Goal: Task Accomplishment & Management: Manage account settings

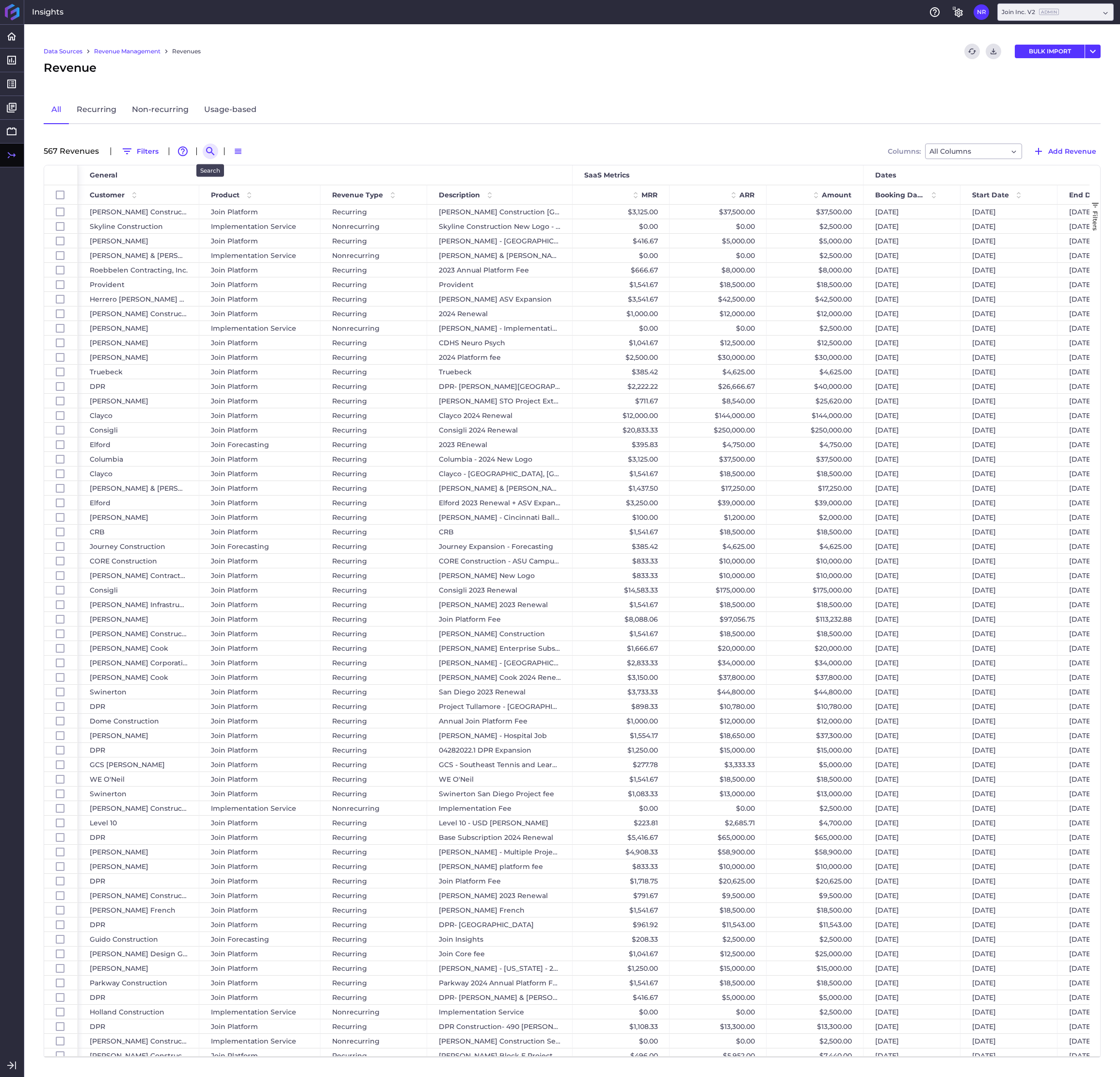
click at [209, 147] on icon "Search by" at bounding box center [210, 151] width 8 height 8
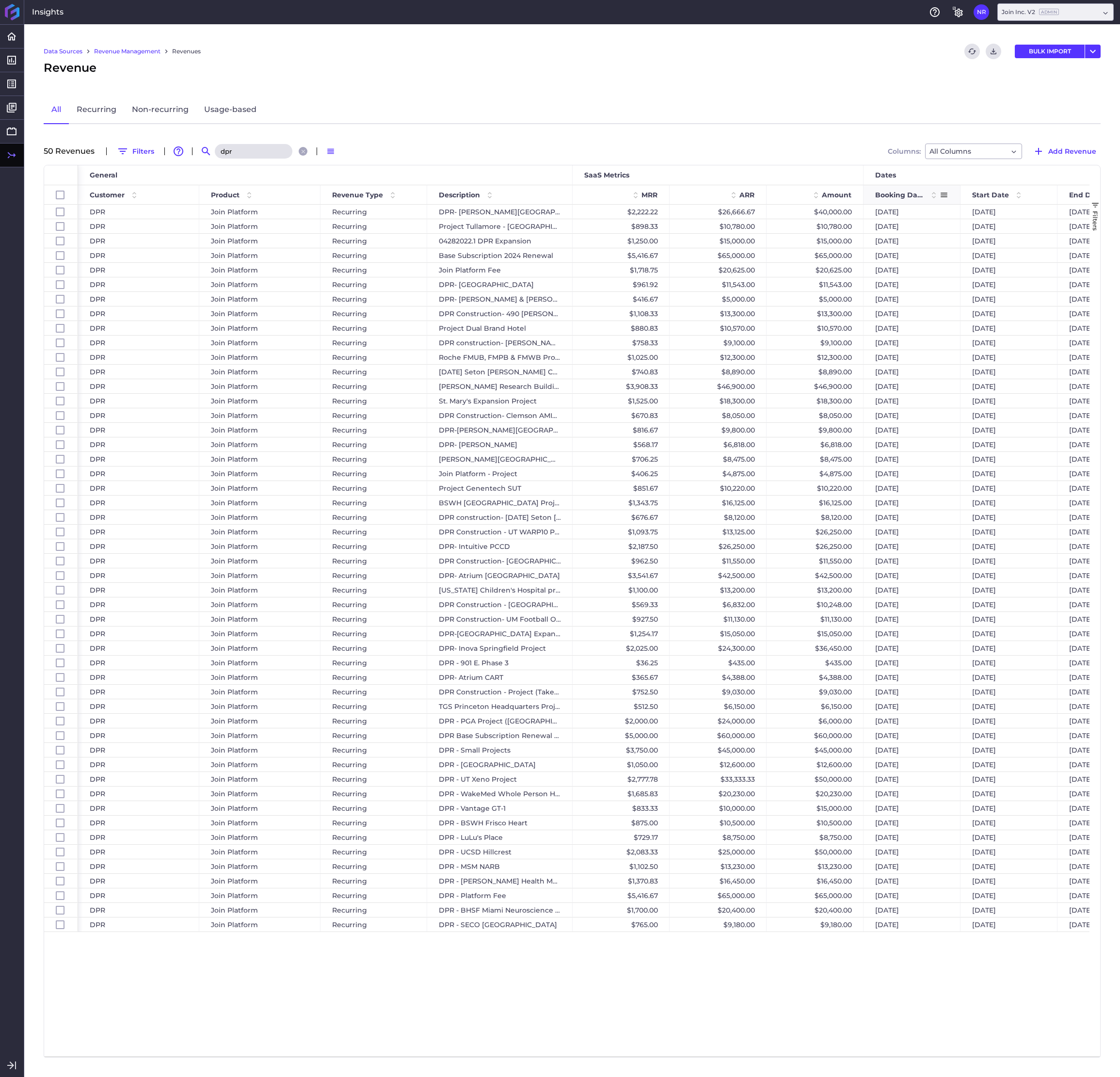
type input "dpr"
click at [890, 191] on span at bounding box center [934, 194] width 11 height 11
click at [890, 192] on span at bounding box center [1018, 194] width 11 height 11
drag, startPoint x: 199, startPoint y: 193, endPoint x: 170, endPoint y: 193, distance: 29.0
click at [170, 193] on div "Customer" at bounding box center [138, 194] width 121 height 19
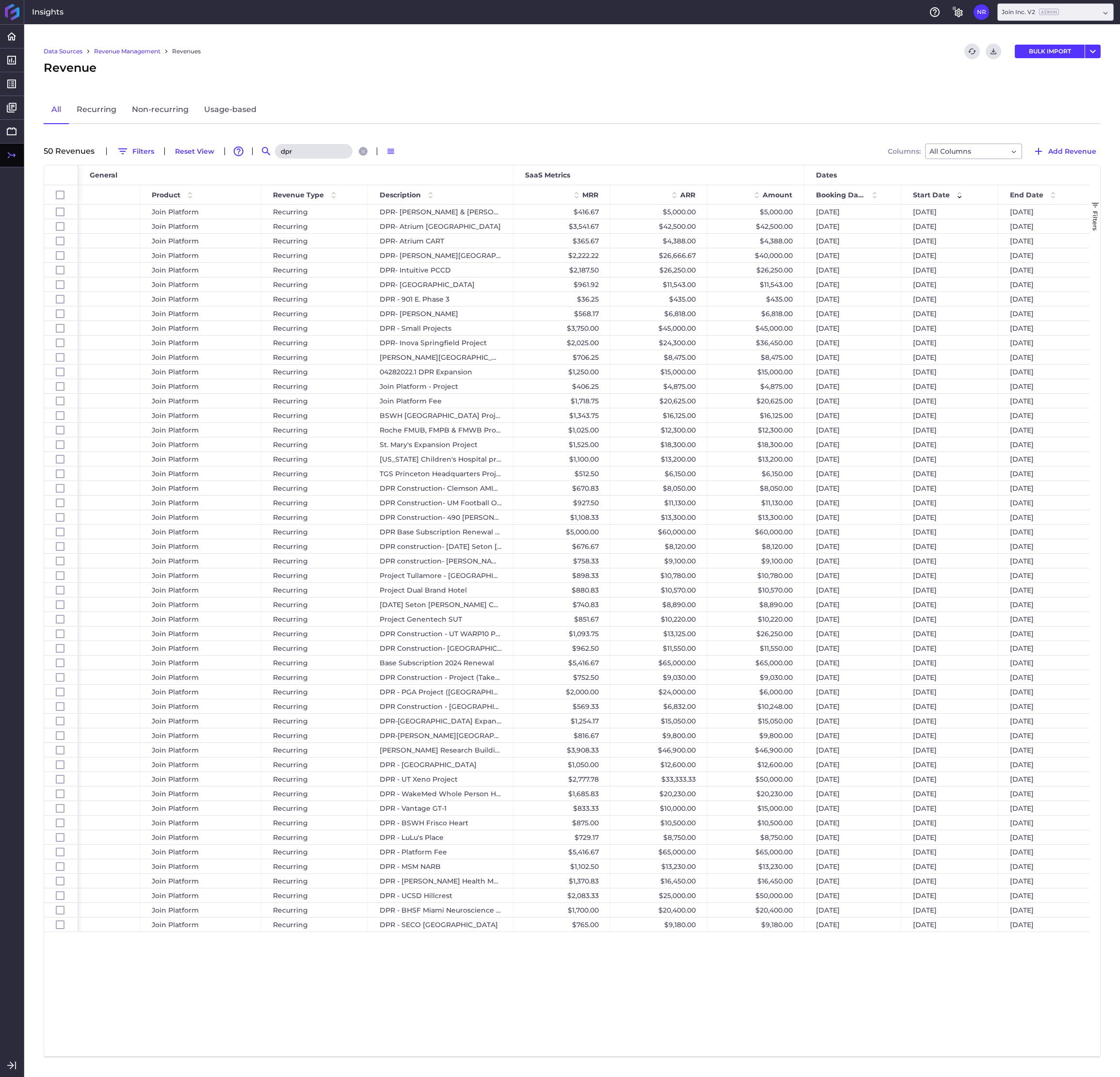
scroll to position [0, 71]
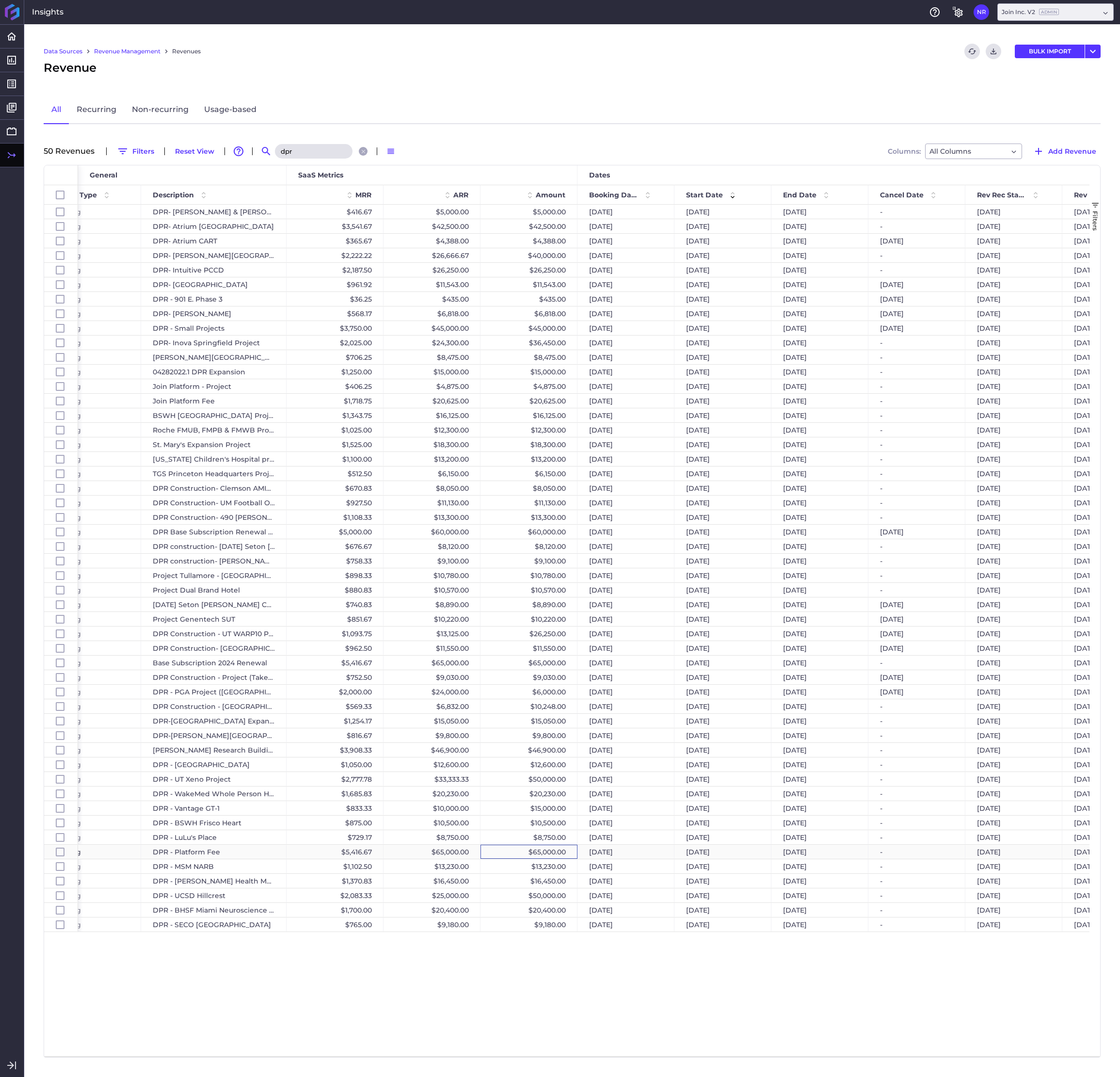
click at [532, 437] on div "$65,000.00" at bounding box center [529, 852] width 97 height 14
checkbox input "false"
checkbox input "true"
checkbox input "false"
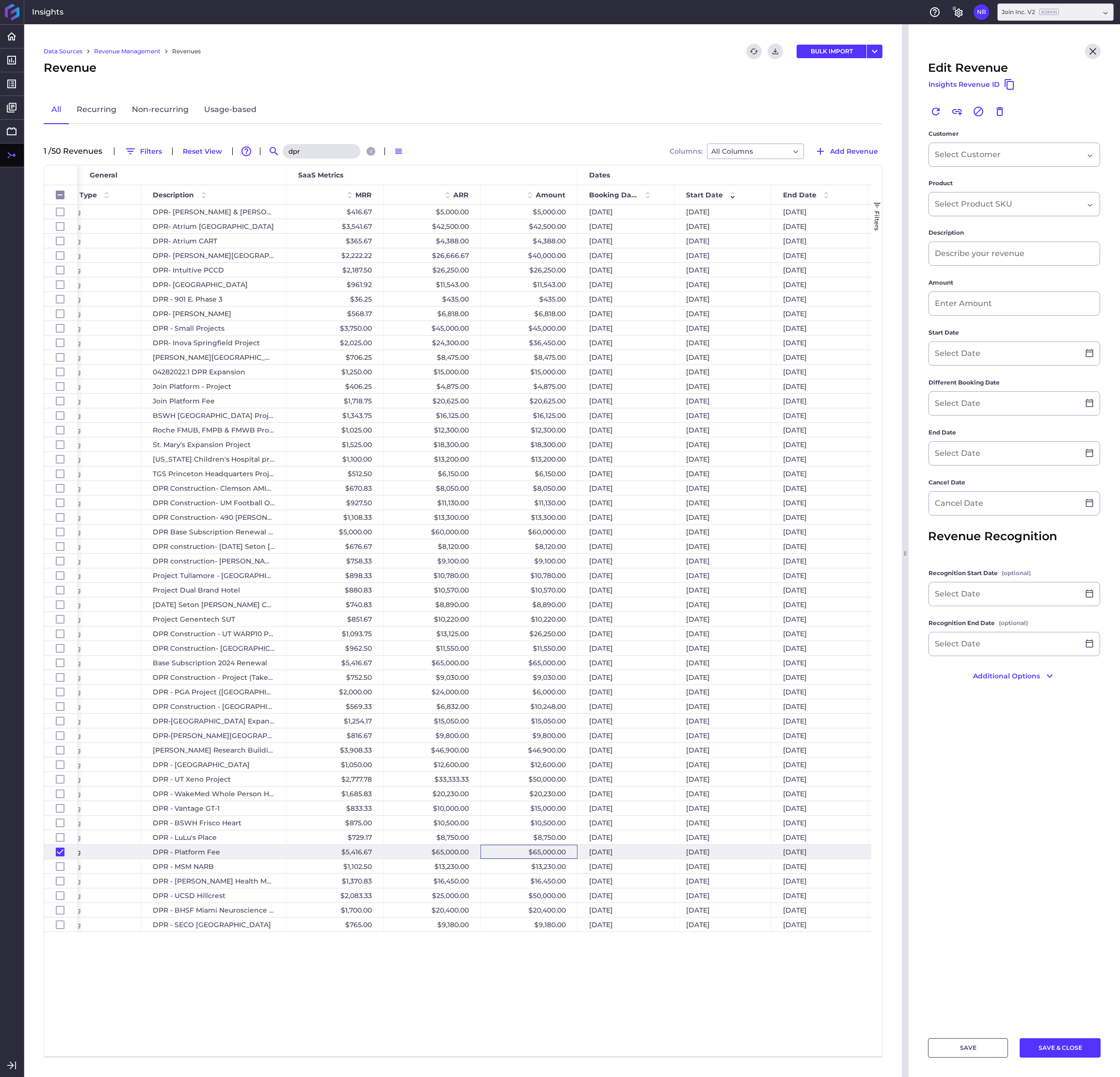
type input "DPR - Platform Fee"
type input "$ 65,000.00"
type input "[DATE]"
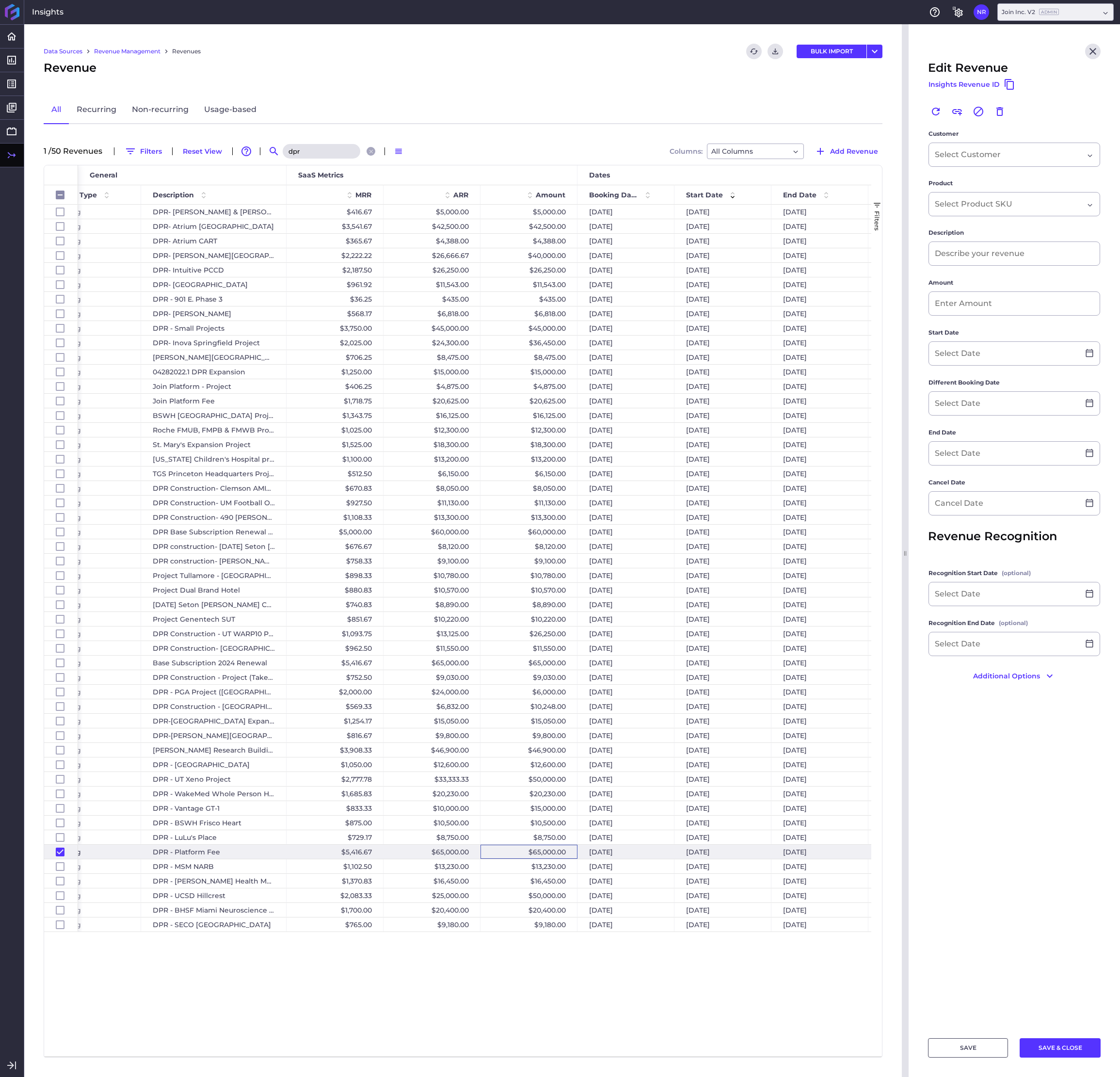
type input "[DATE]"
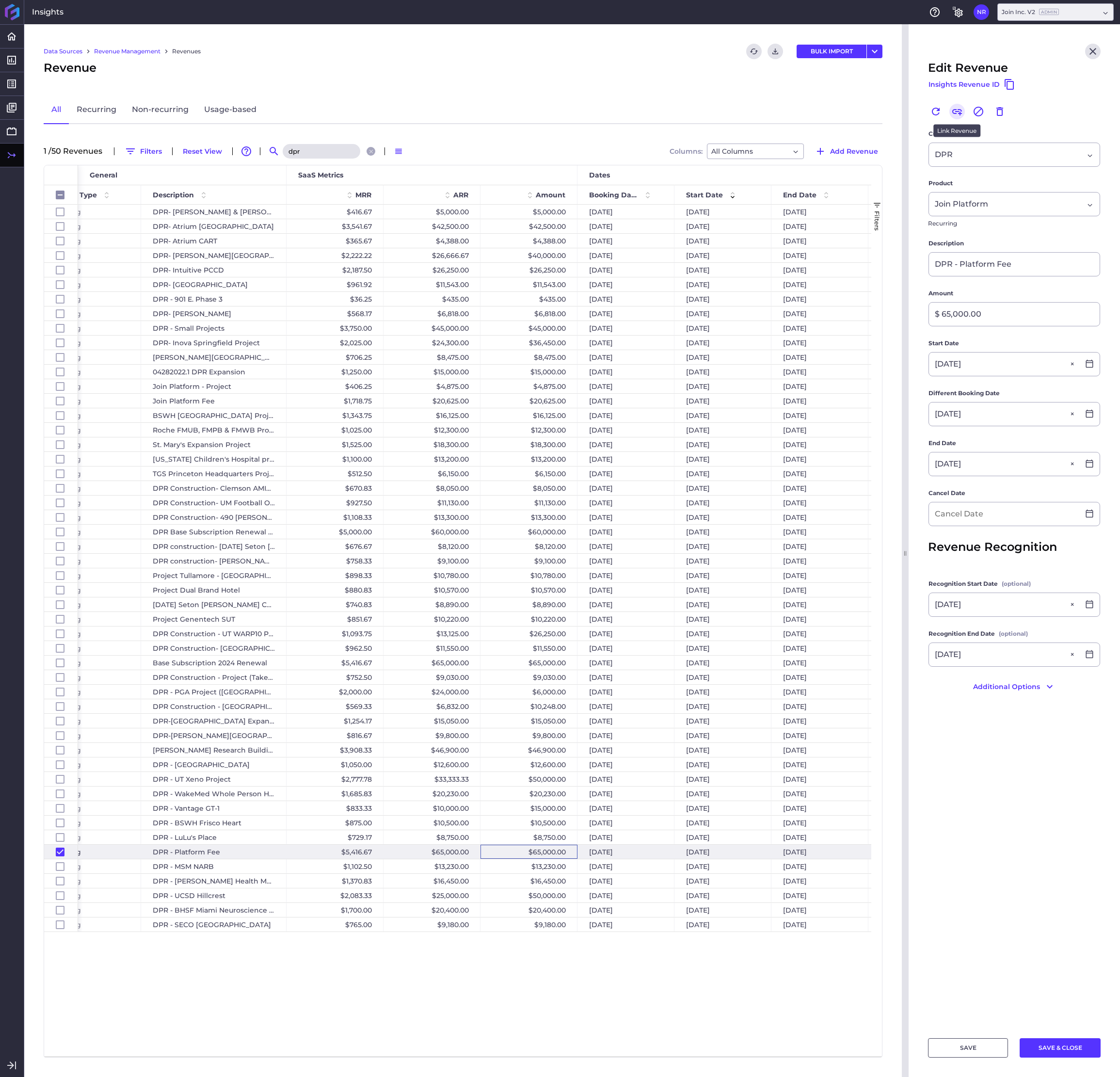
click at [890, 111] on icon "Link" at bounding box center [956, 111] width 11 height 11
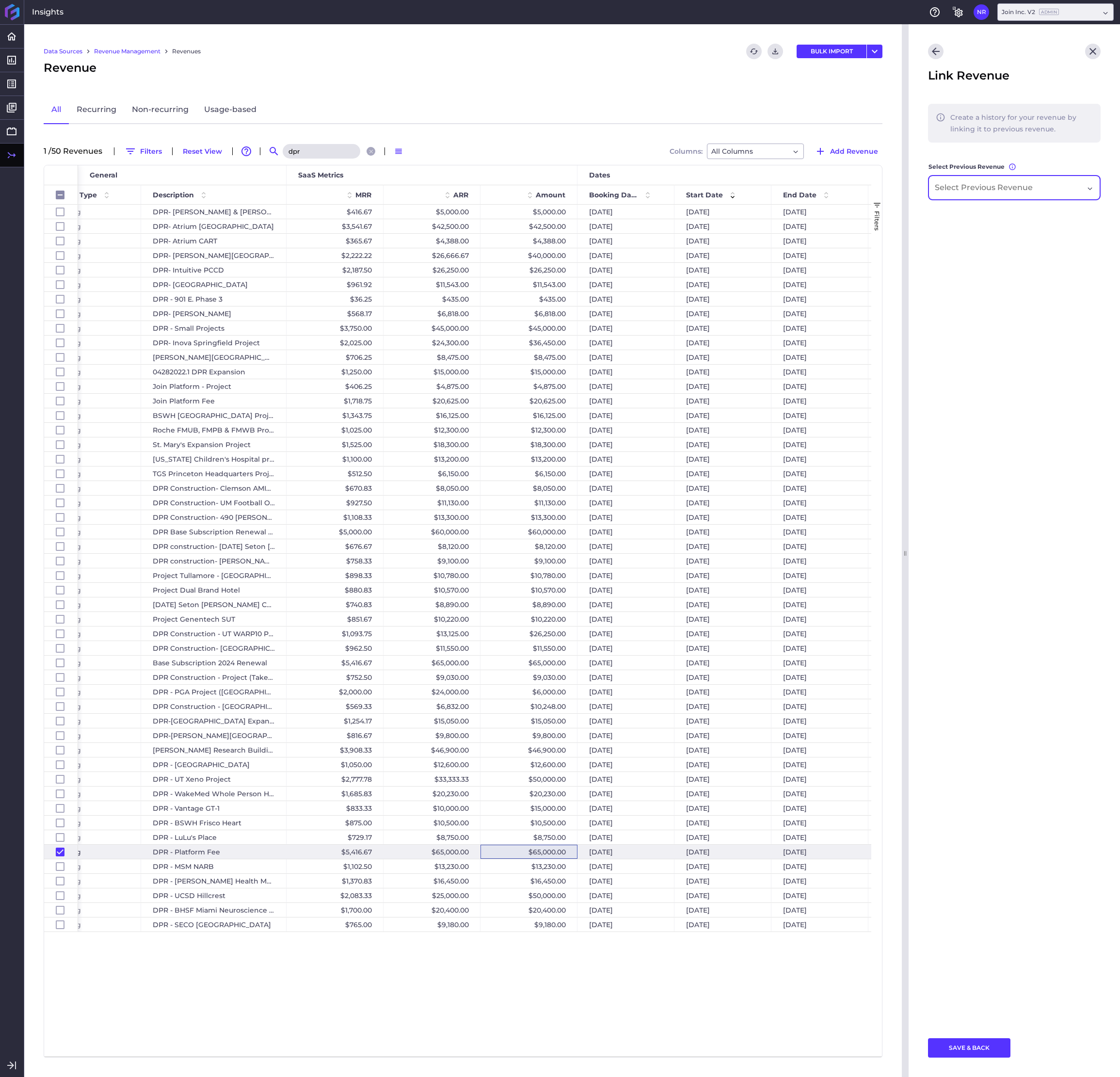
click at [890, 189] on input "Dropdown select" at bounding box center [987, 187] width 103 height 11
click at [890, 437] on main "Create a history for your revenue by linking it to previous revenue. Select Pre…" at bounding box center [1014, 565] width 212 height 923
click at [890, 185] on div "Dropdown select" at bounding box center [1014, 188] width 172 height 24
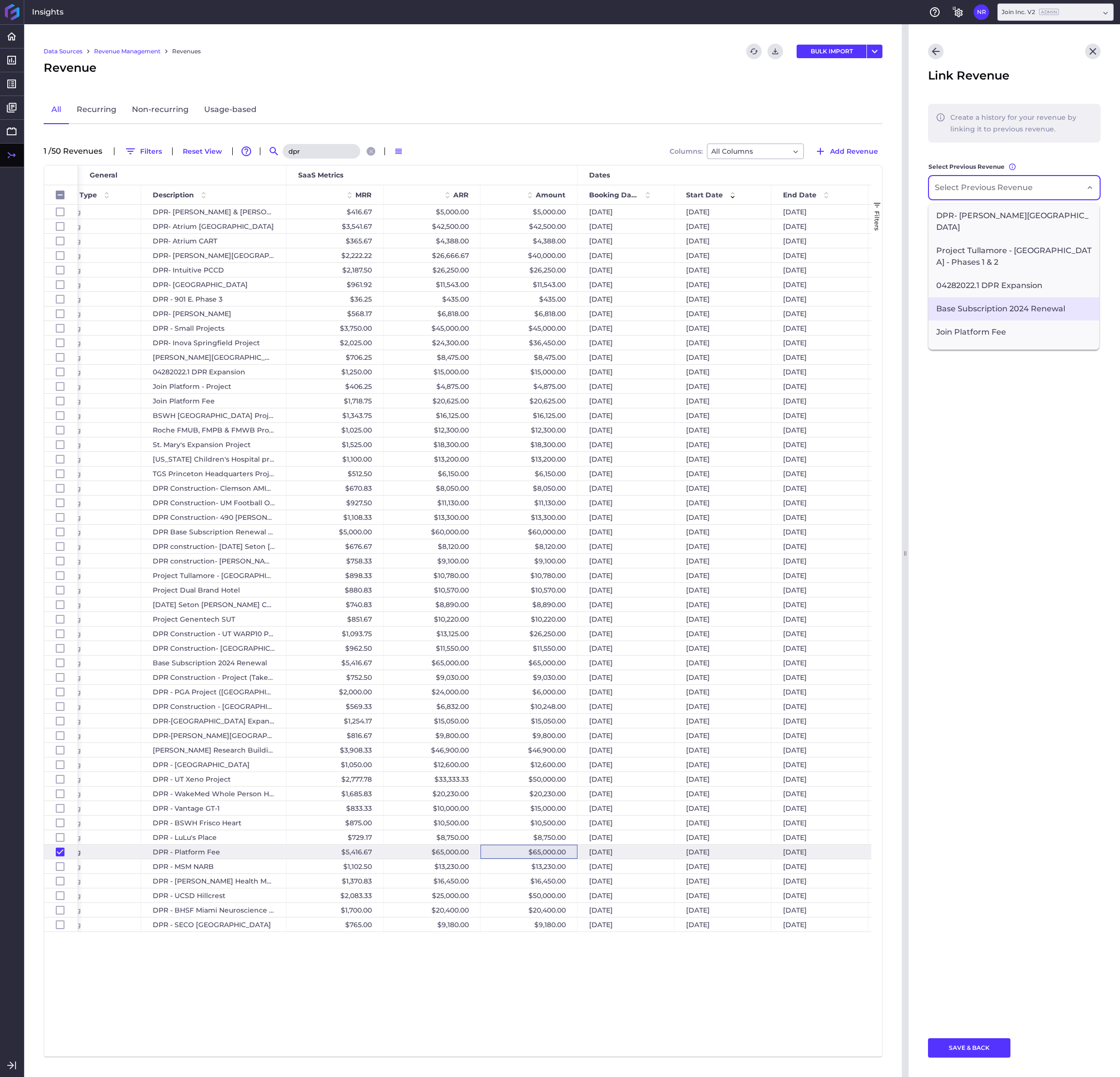
click at [890, 297] on span "Base Subscription 2024 Renewal" at bounding box center [1014, 308] width 171 height 24
click at [890, 437] on button "SAVE & BACK" at bounding box center [969, 1047] width 83 height 19
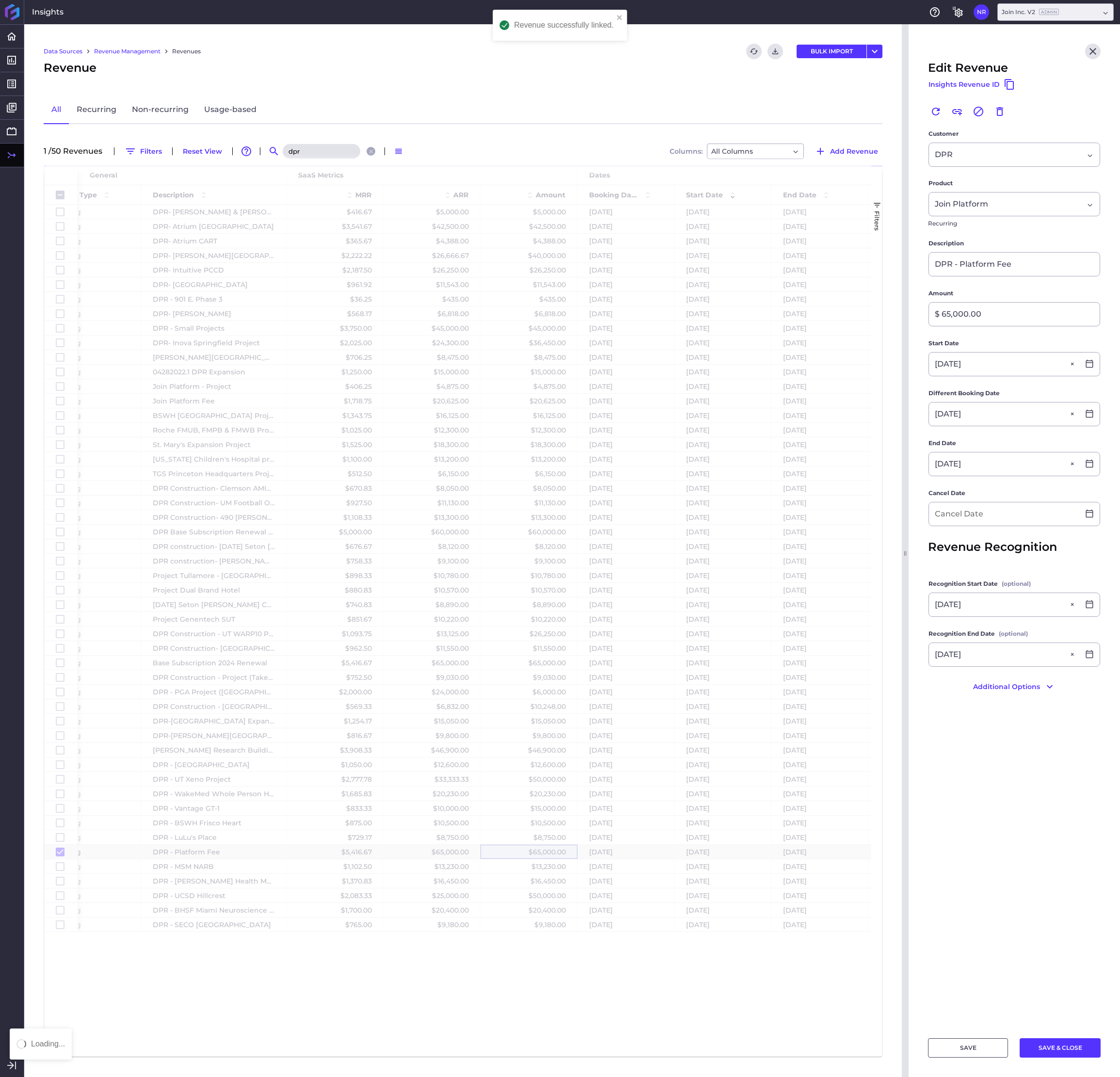
checkbox input "false"
checkbox input "true"
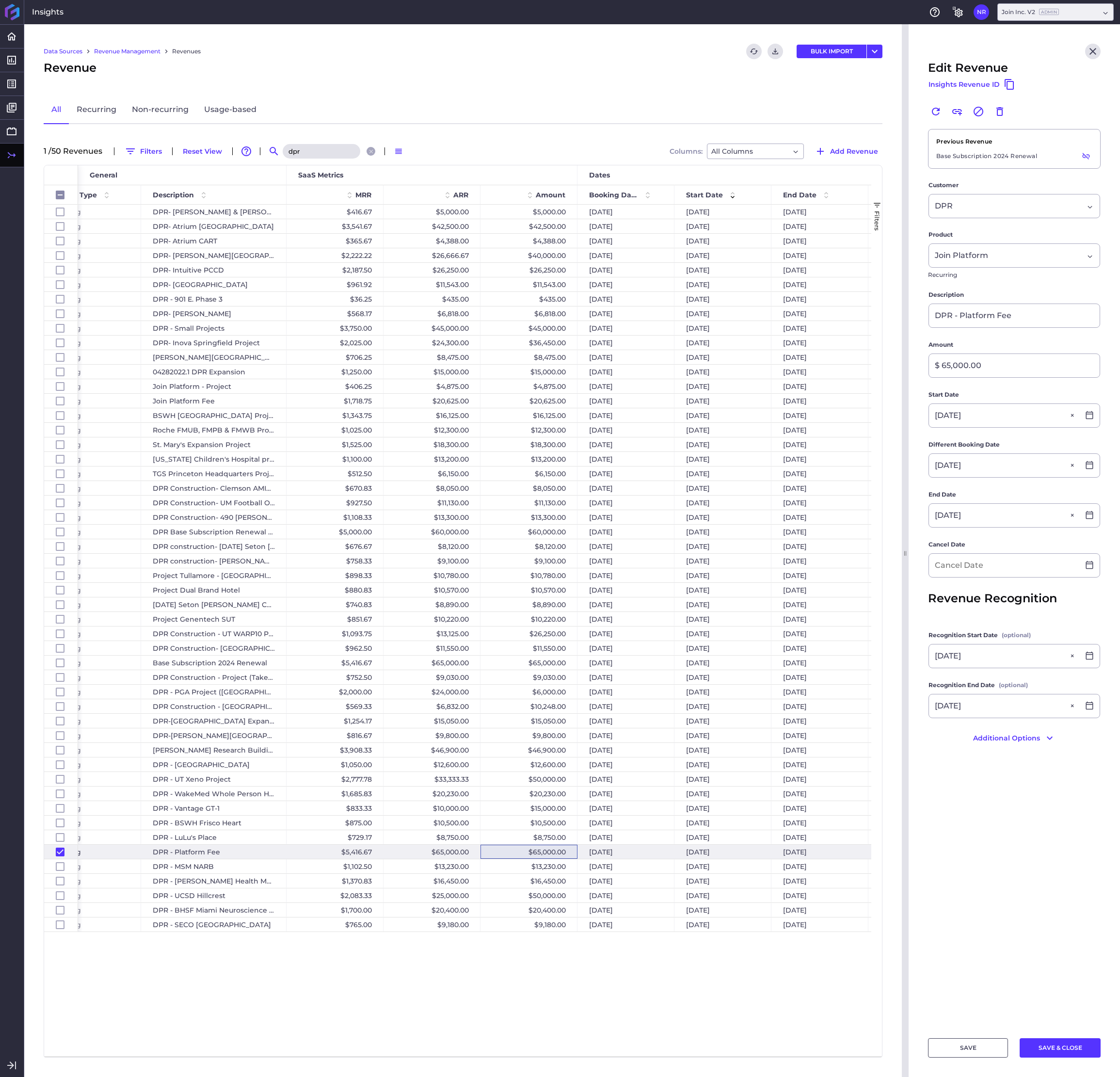
click at [599, 437] on div "[DATE]" at bounding box center [625, 852] width 97 height 14
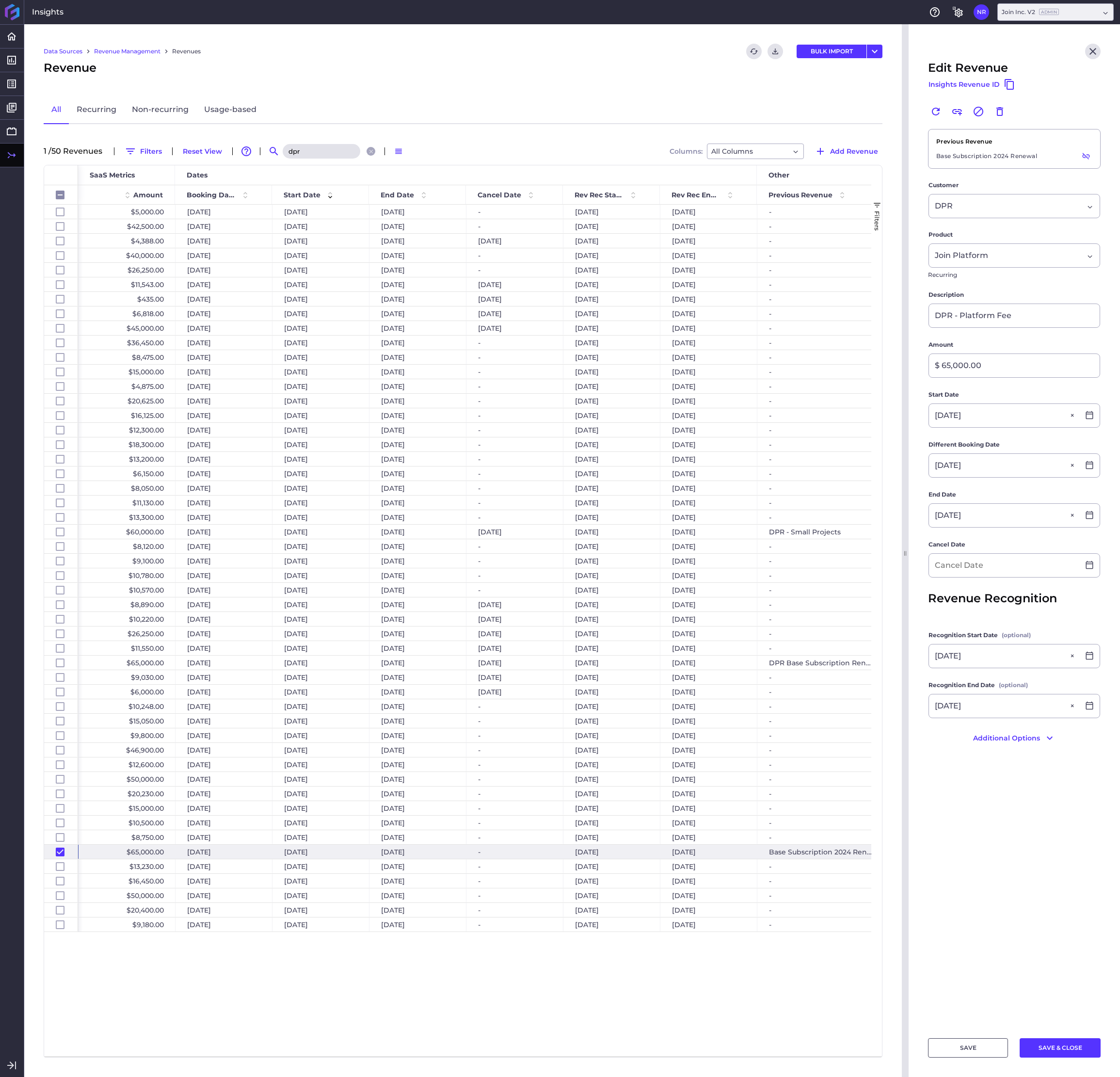
scroll to position [0, 591]
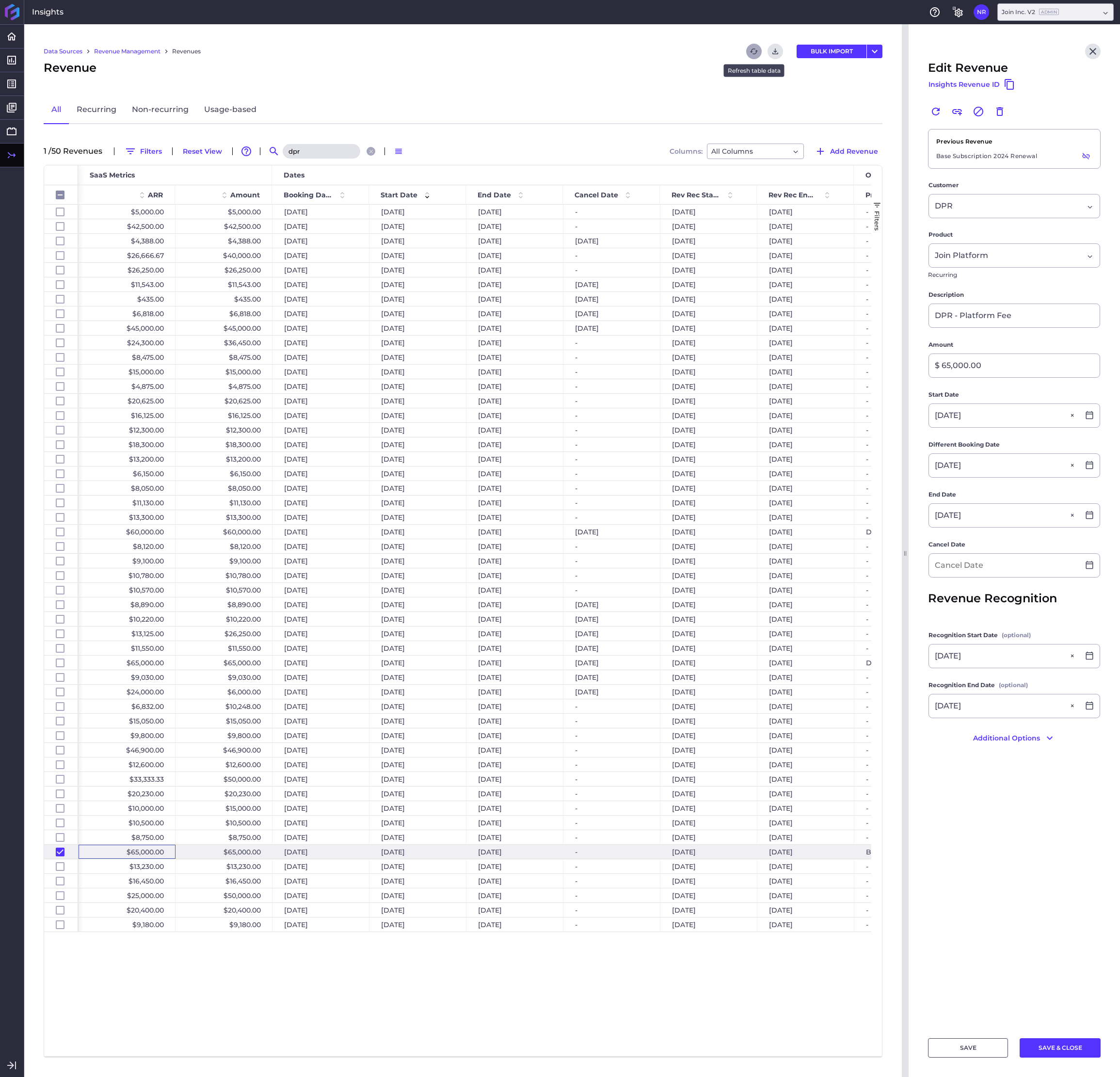
click at [756, 54] on icon "Refresh" at bounding box center [753, 51] width 8 height 6
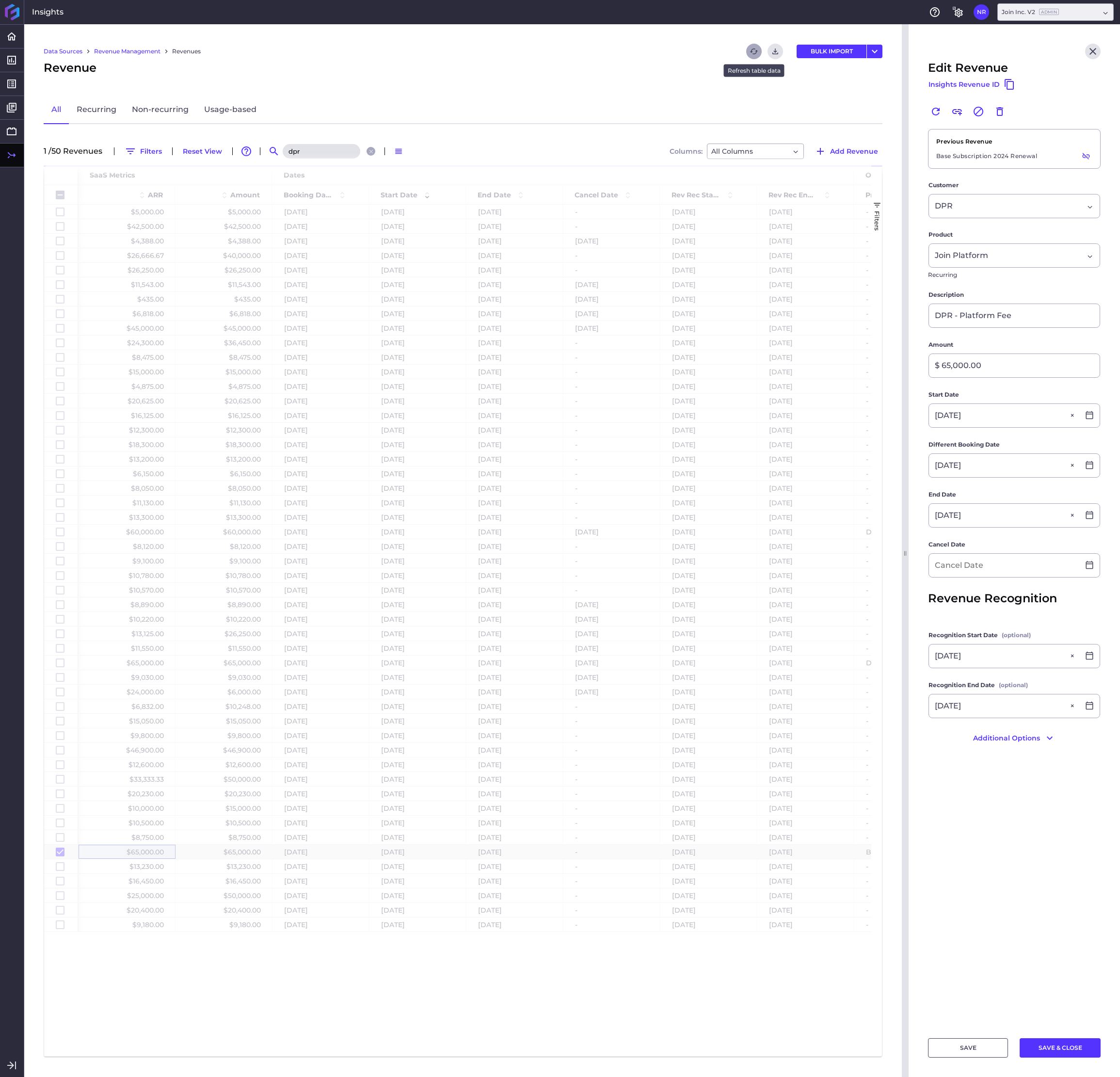
checkbox input "false"
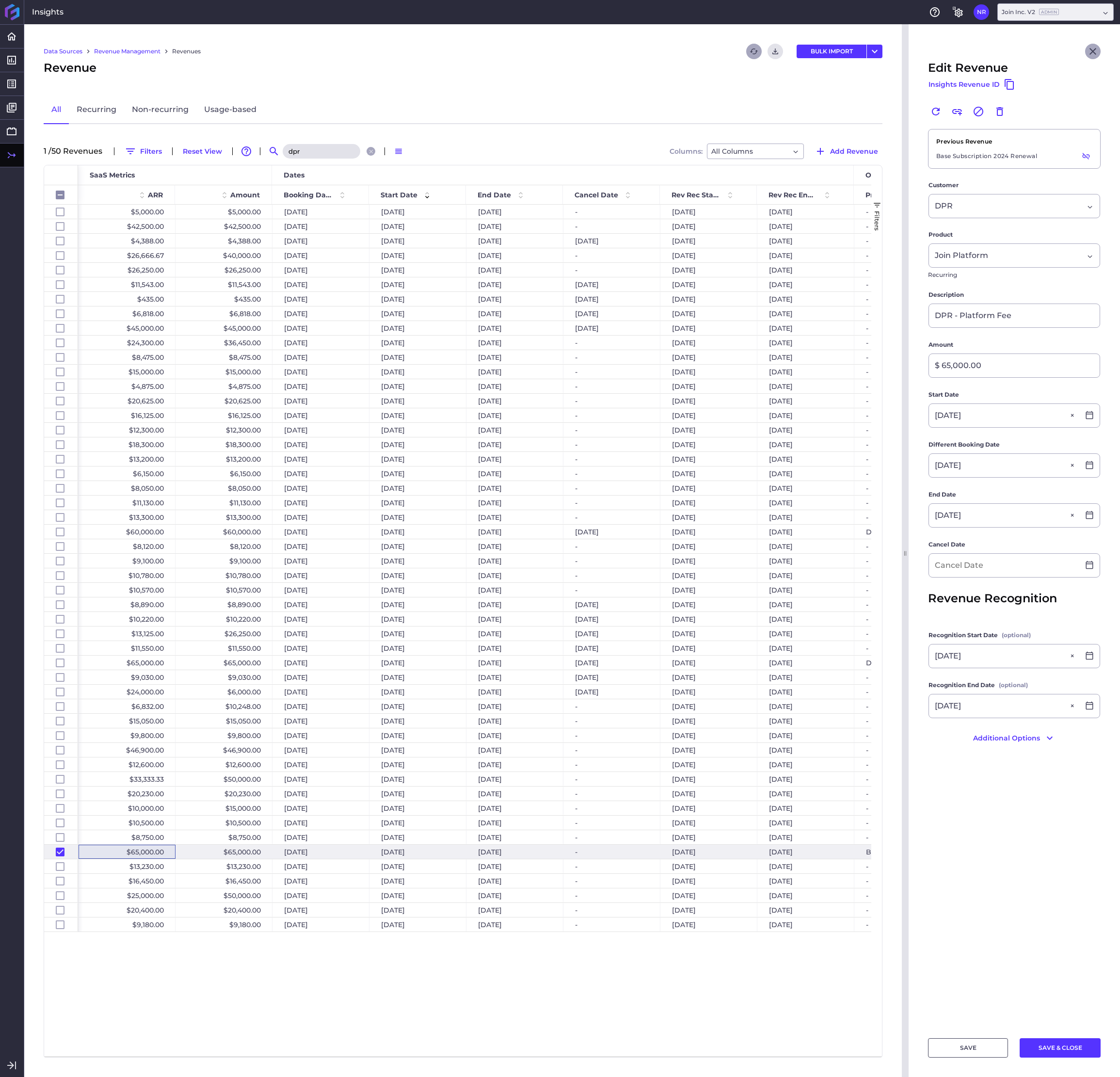
click at [890, 50] on icon "Close" at bounding box center [1093, 51] width 7 height 7
checkbox input "false"
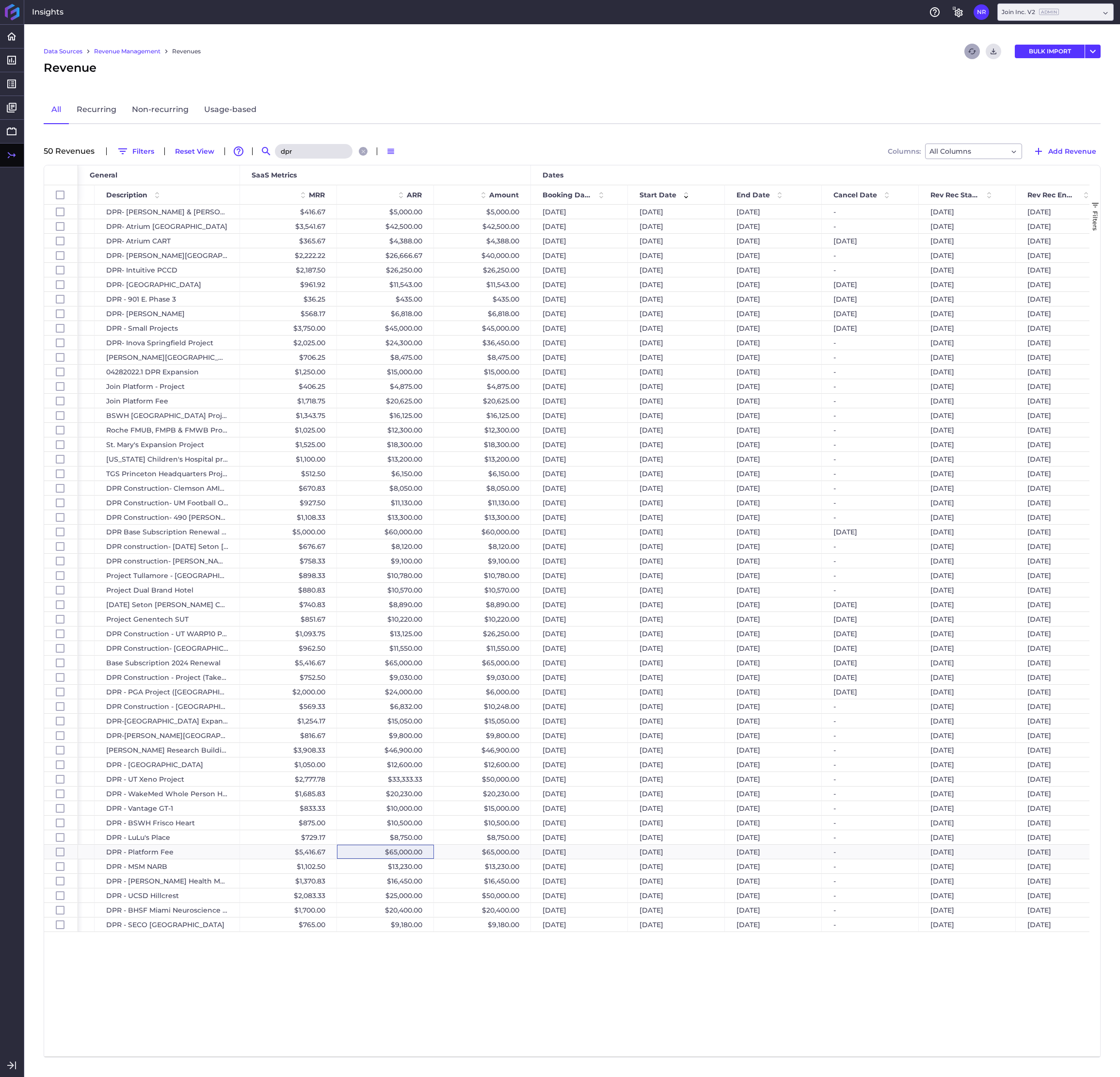
scroll to position [0, 229]
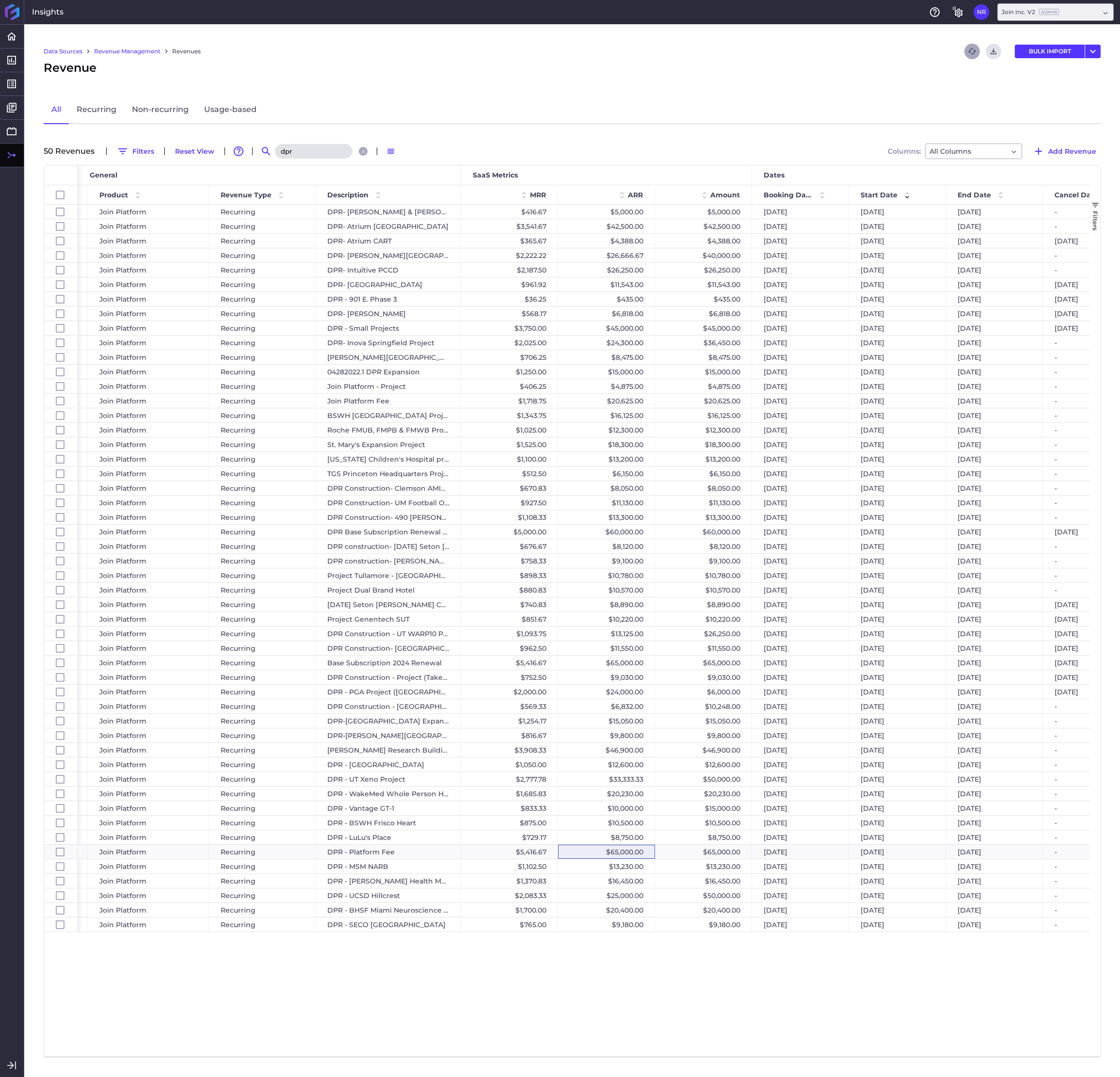
click at [562, 437] on div "[DATE] [DATE] [DATE] - $40,000.00 $26,666.67 $2,222.22 DPR- [PERSON_NAME][GEOGR…" at bounding box center [584, 630] width 1011 height 852
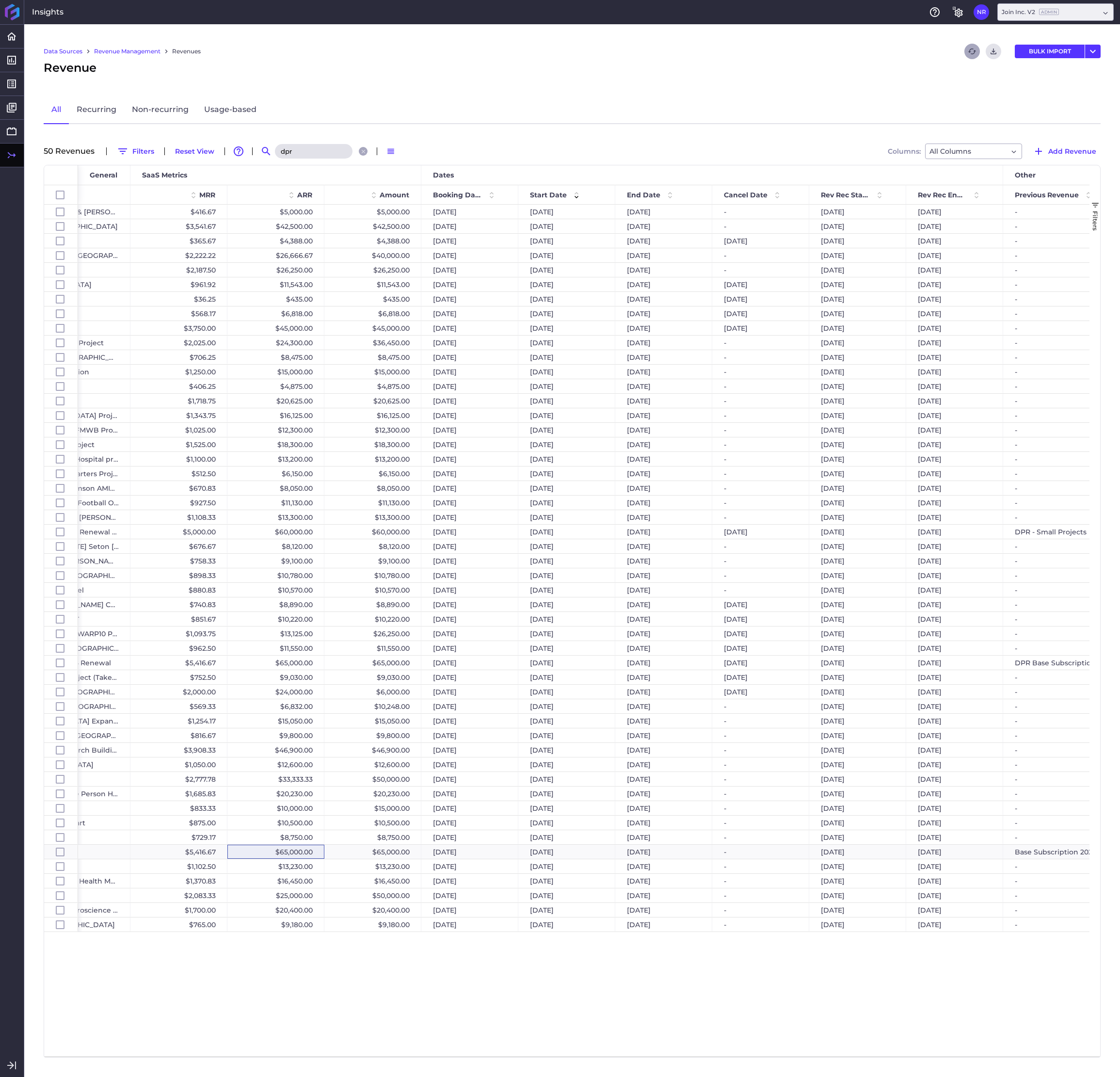
scroll to position [0, 321]
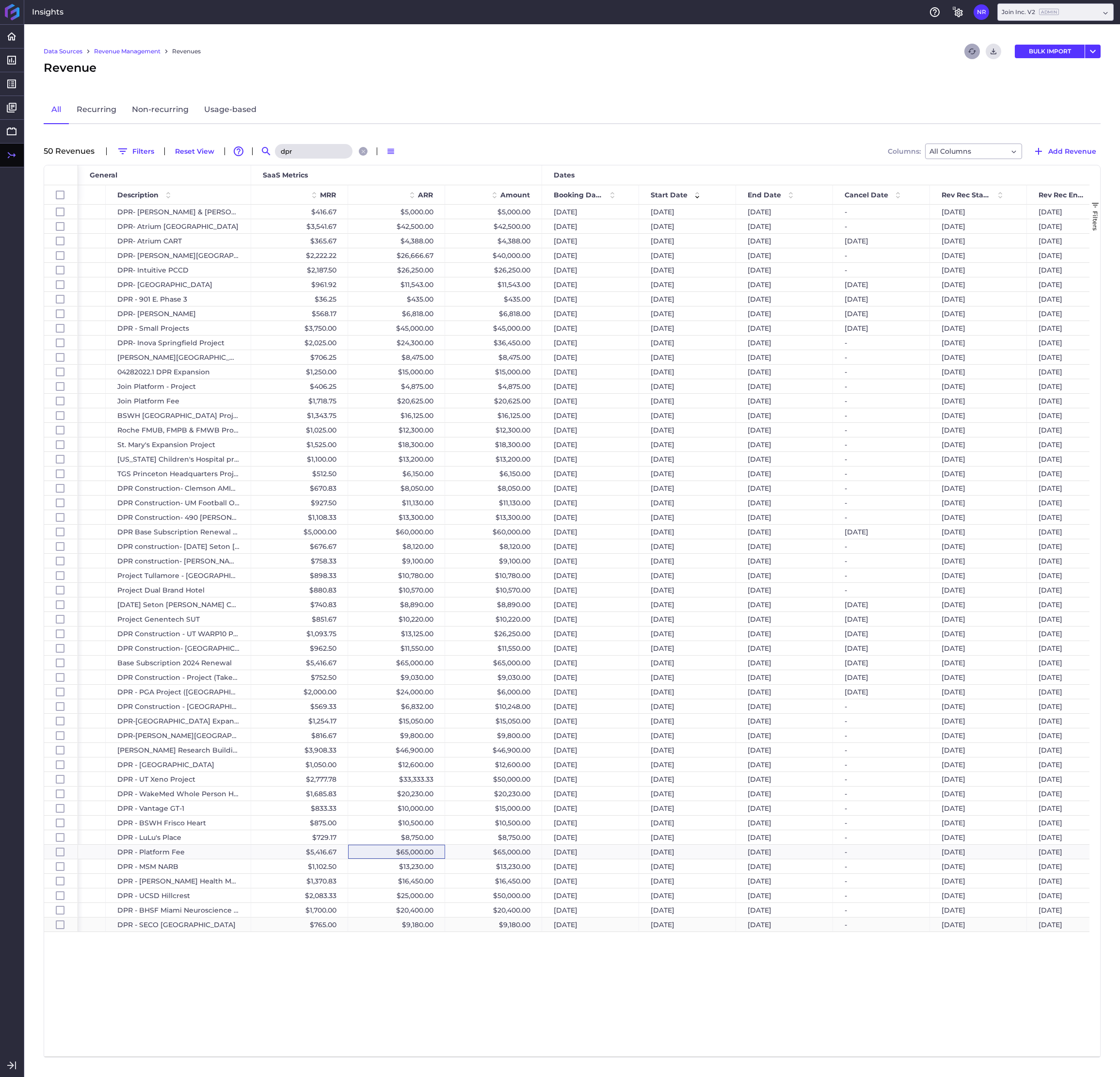
click at [518, 437] on div "$9,180.00" at bounding box center [493, 924] width 97 height 14
checkbox input "false"
checkbox input "true"
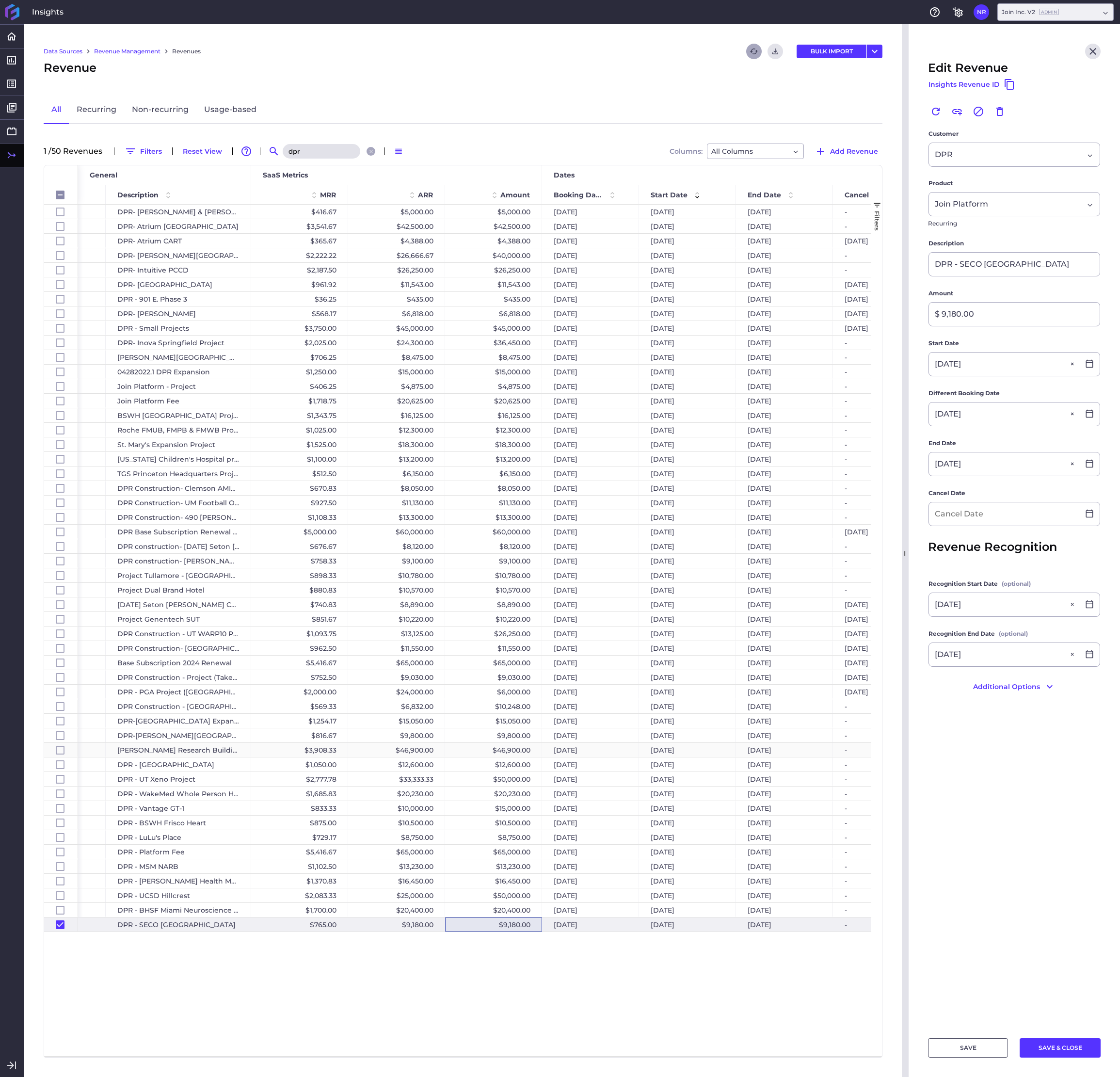
click at [525, 437] on div "$46,900.00" at bounding box center [493, 750] width 97 height 14
checkbox input "false"
checkbox input "true"
checkbox input "false"
type input "[PERSON_NAME] Research Building Project"
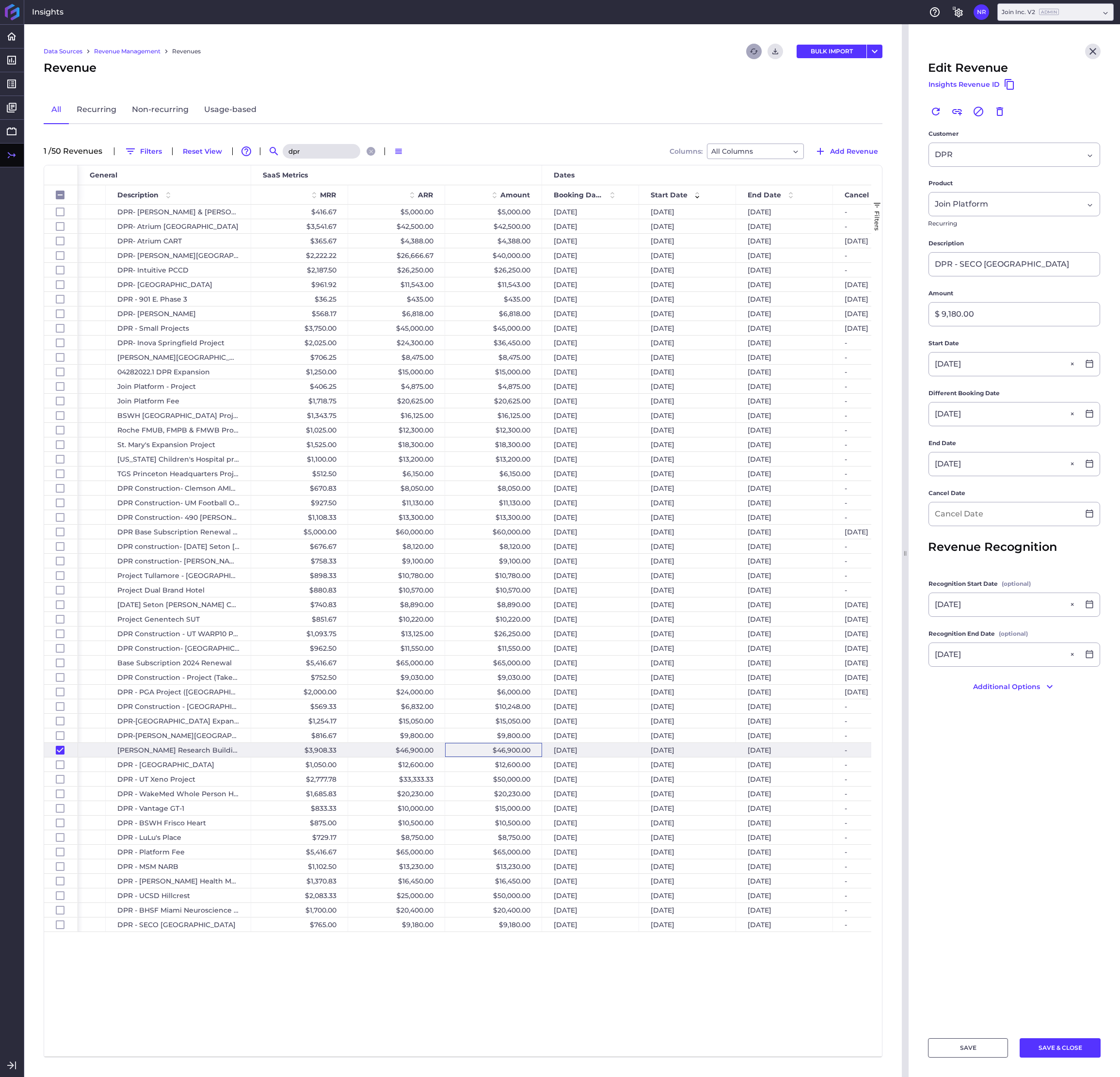
type input "$ 46,900.00"
type input "[DATE]"
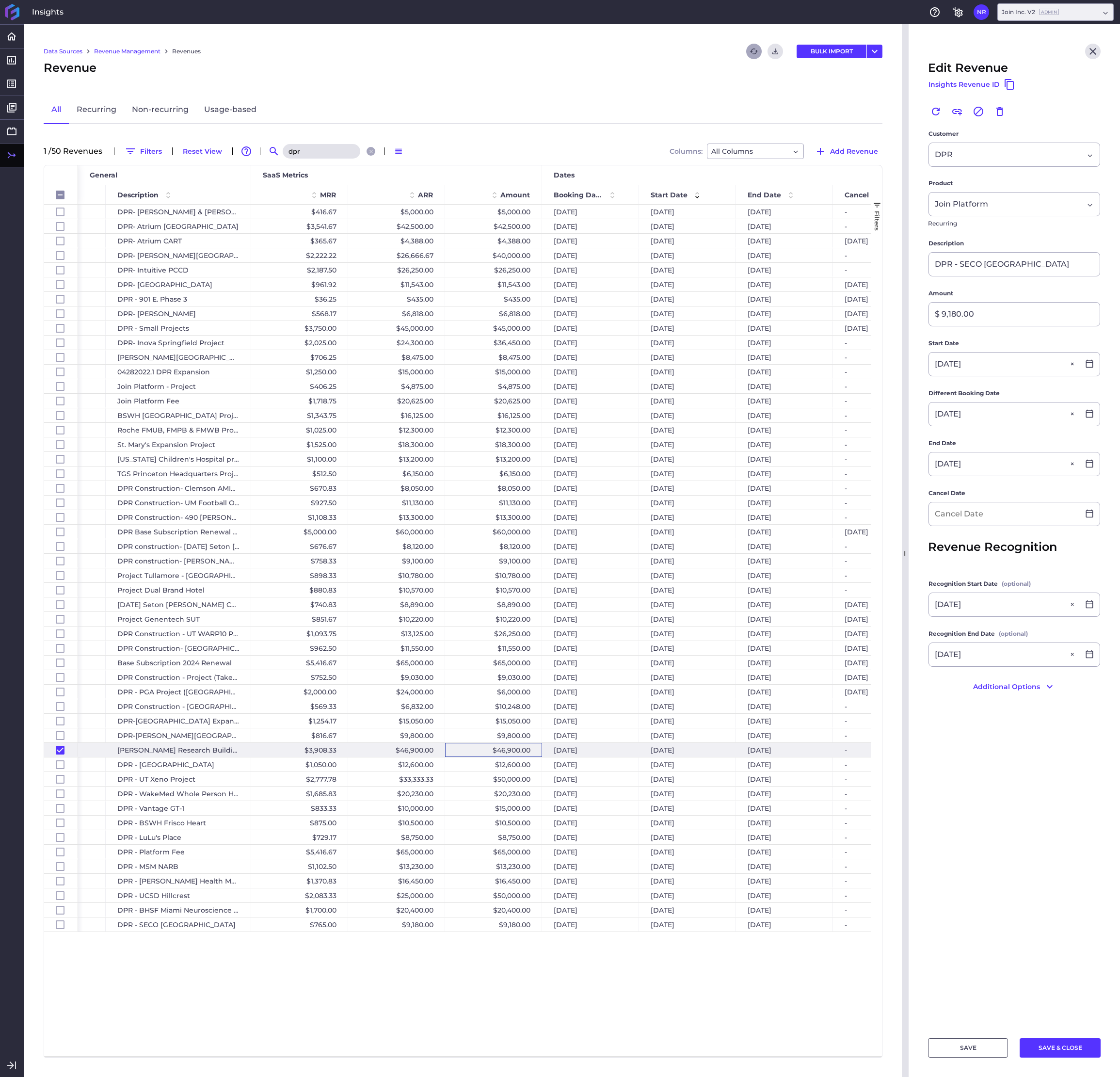
type input "[DATE]"
click at [521, 437] on div "$46,900.00" at bounding box center [493, 750] width 97 height 14
click at [890, 437] on input at bounding box center [1004, 514] width 151 height 24
click at [526, 437] on div "$46,900.00" at bounding box center [493, 750] width 97 height 14
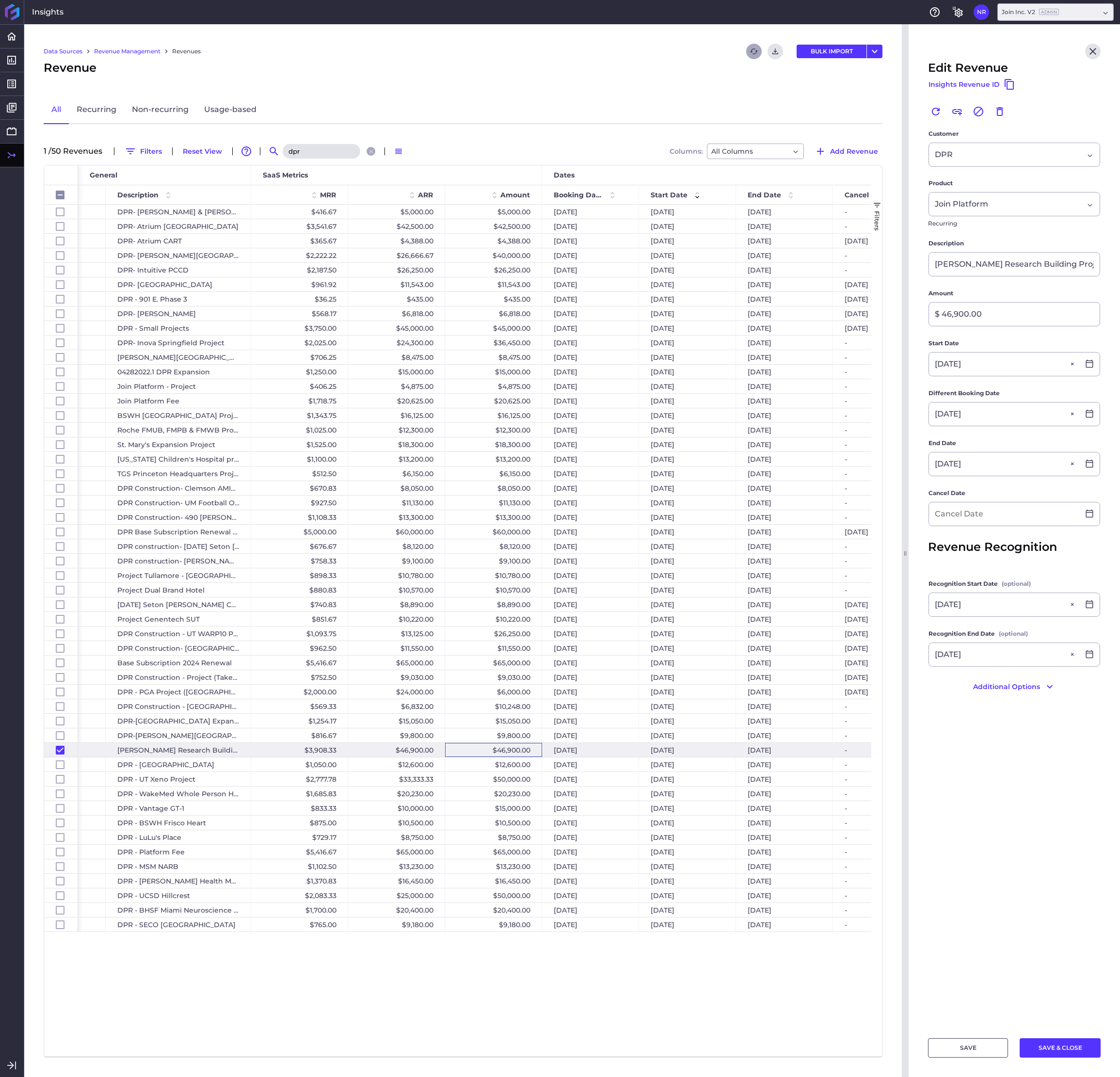
click at [388, 437] on div "[DATE] [DATE] [DATE] - $40,000.00 $26,666.67 [DATE] $2,222.22 DPR- [PERSON_NAME…" at bounding box center [475, 630] width 793 height 852
click at [575, 437] on div "[DATE]" at bounding box center [590, 750] width 97 height 14
click at [500, 437] on div "$46,900.00" at bounding box center [493, 750] width 97 height 14
click at [516, 437] on div "$46,900.00" at bounding box center [493, 750] width 97 height 14
click at [462, 437] on div "$65,000.00" at bounding box center [493, 852] width 97 height 14
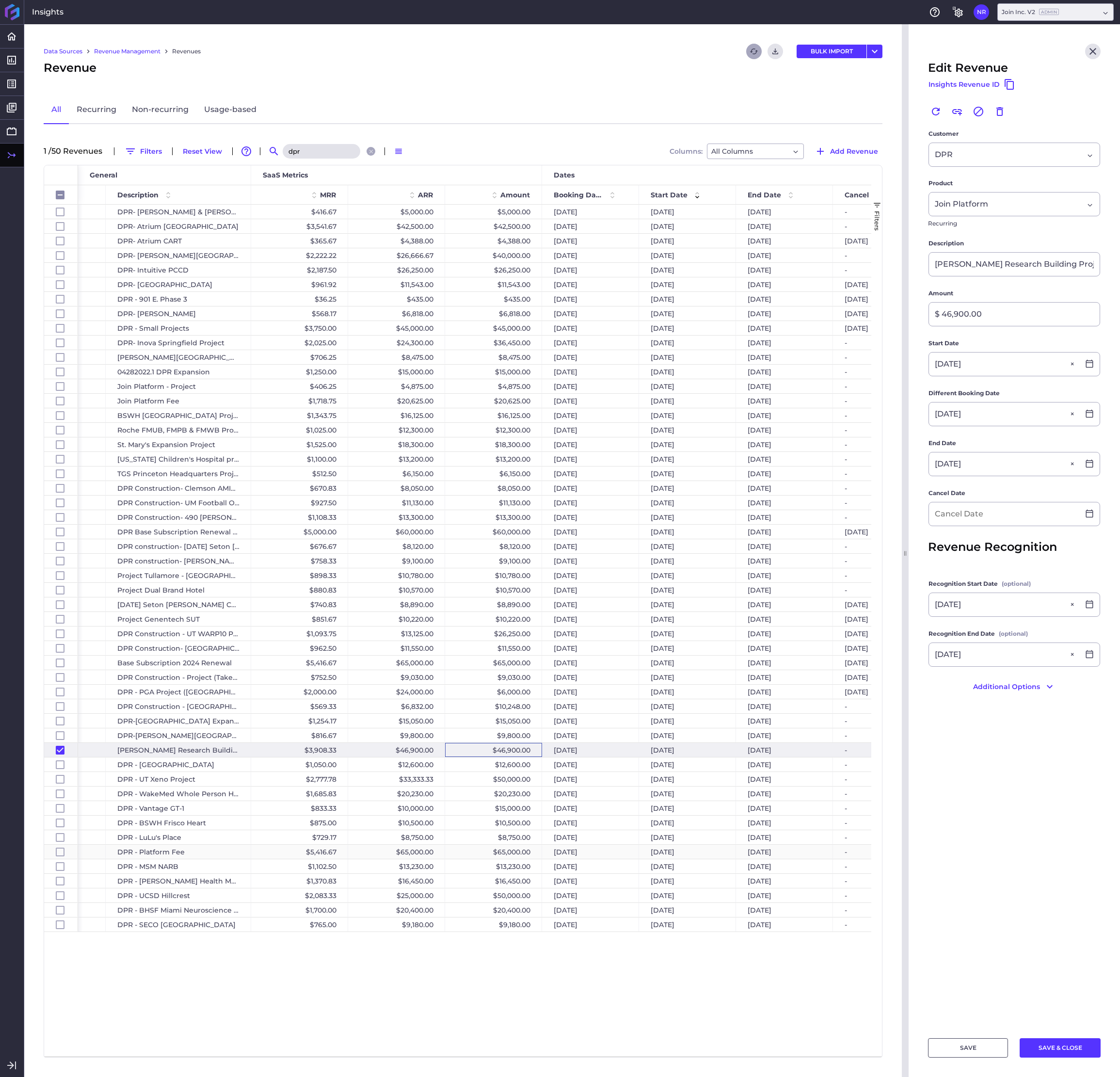
checkbox input "false"
checkbox input "true"
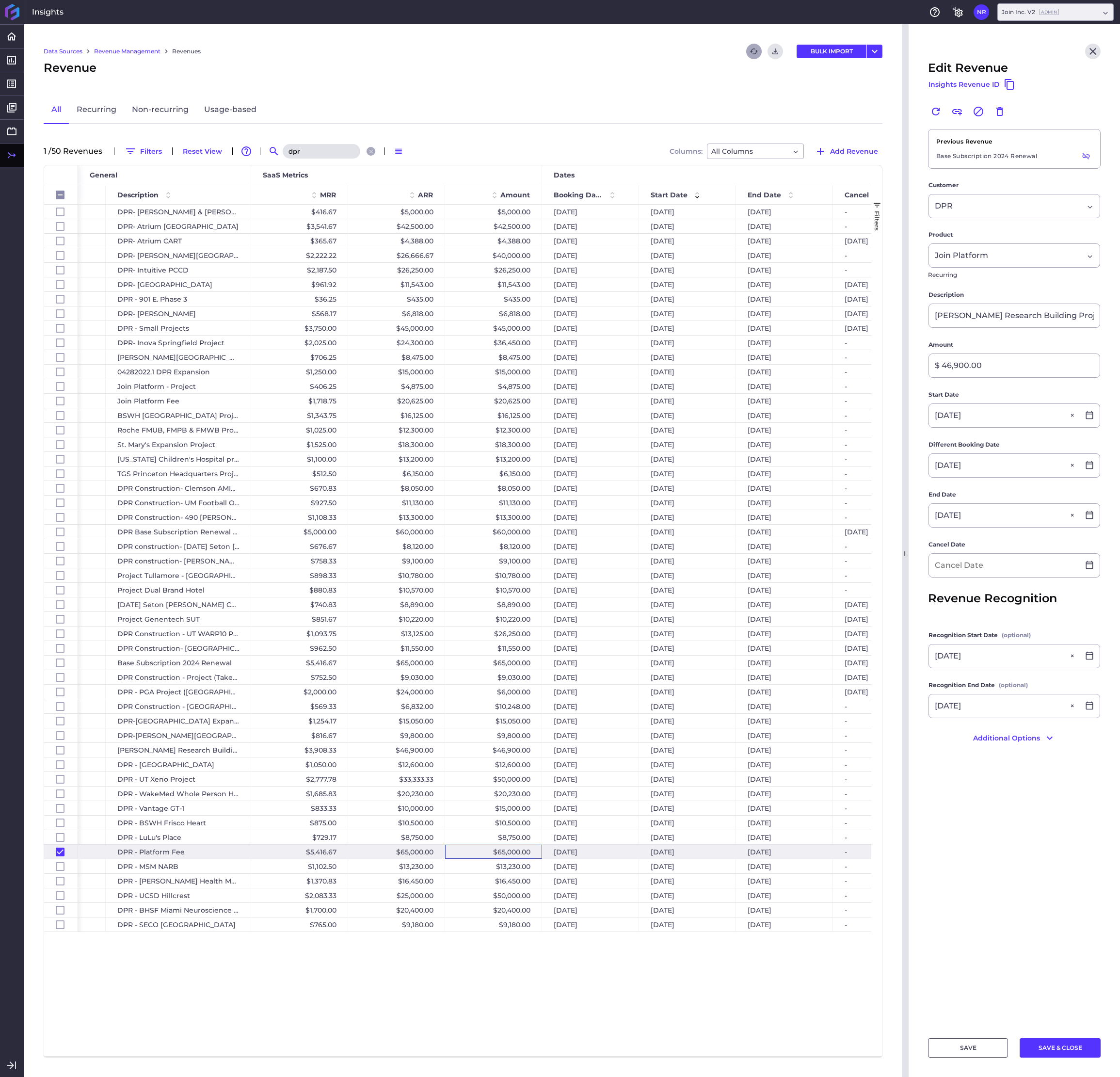
type input "DPR - Platform Fee"
type input "$ 65,000.00"
type input "[DATE]"
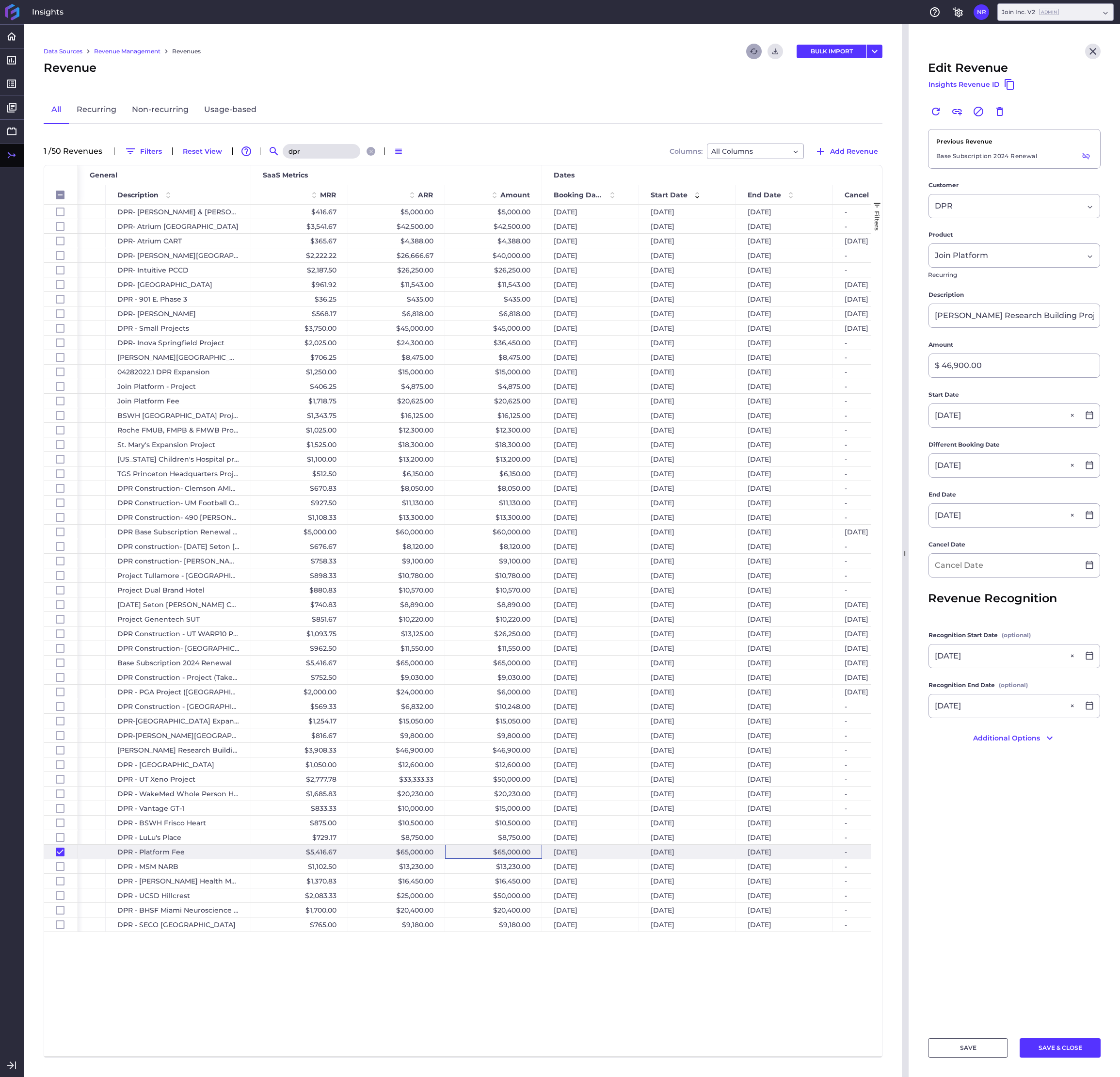
type input "[DATE]"
click at [890, 156] on icon "button" at bounding box center [1086, 156] width 9 height 9
checkbox input "false"
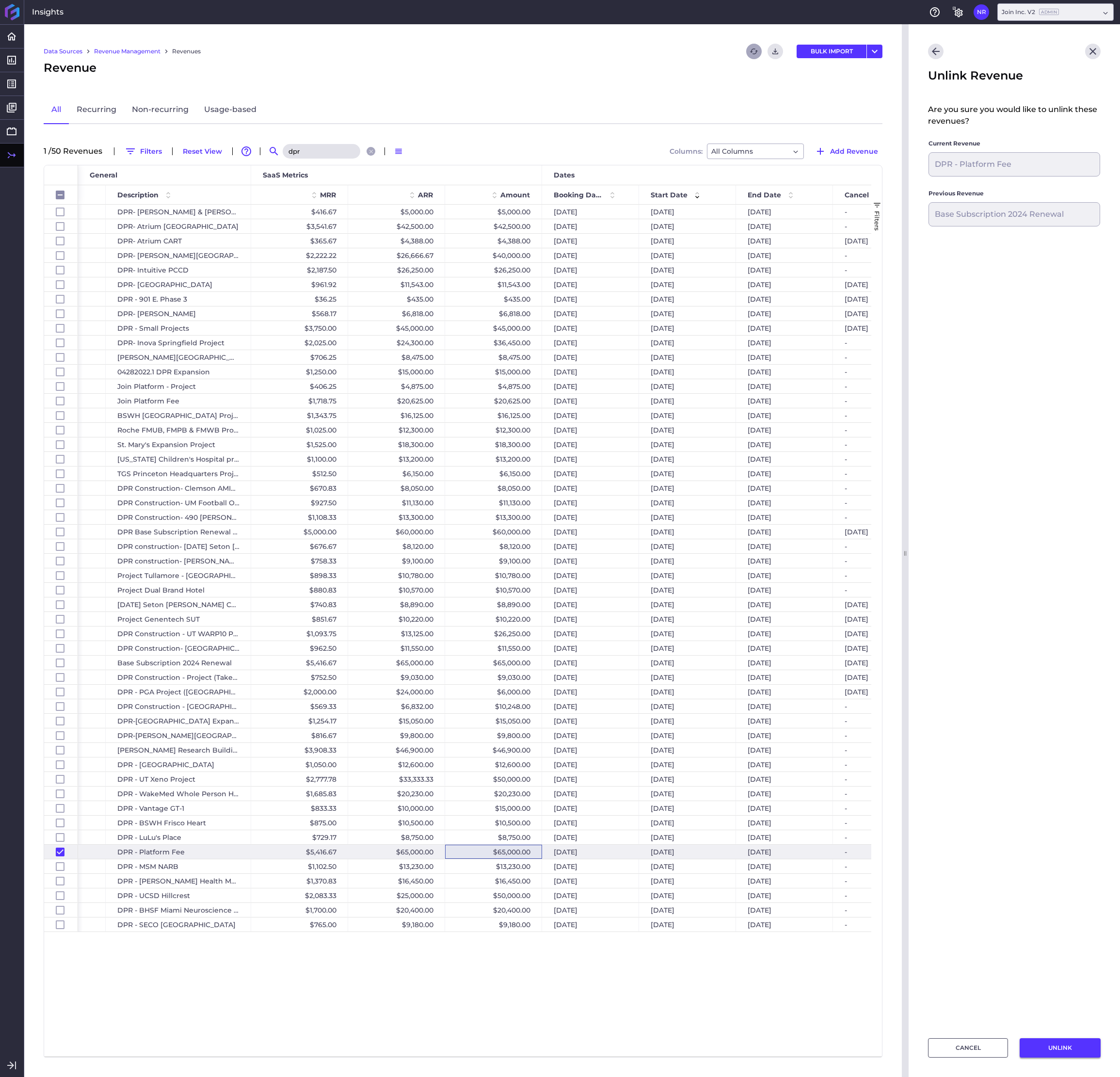
click at [890, 437] on button "UNLINK" at bounding box center [1060, 1047] width 81 height 19
checkbox input "false"
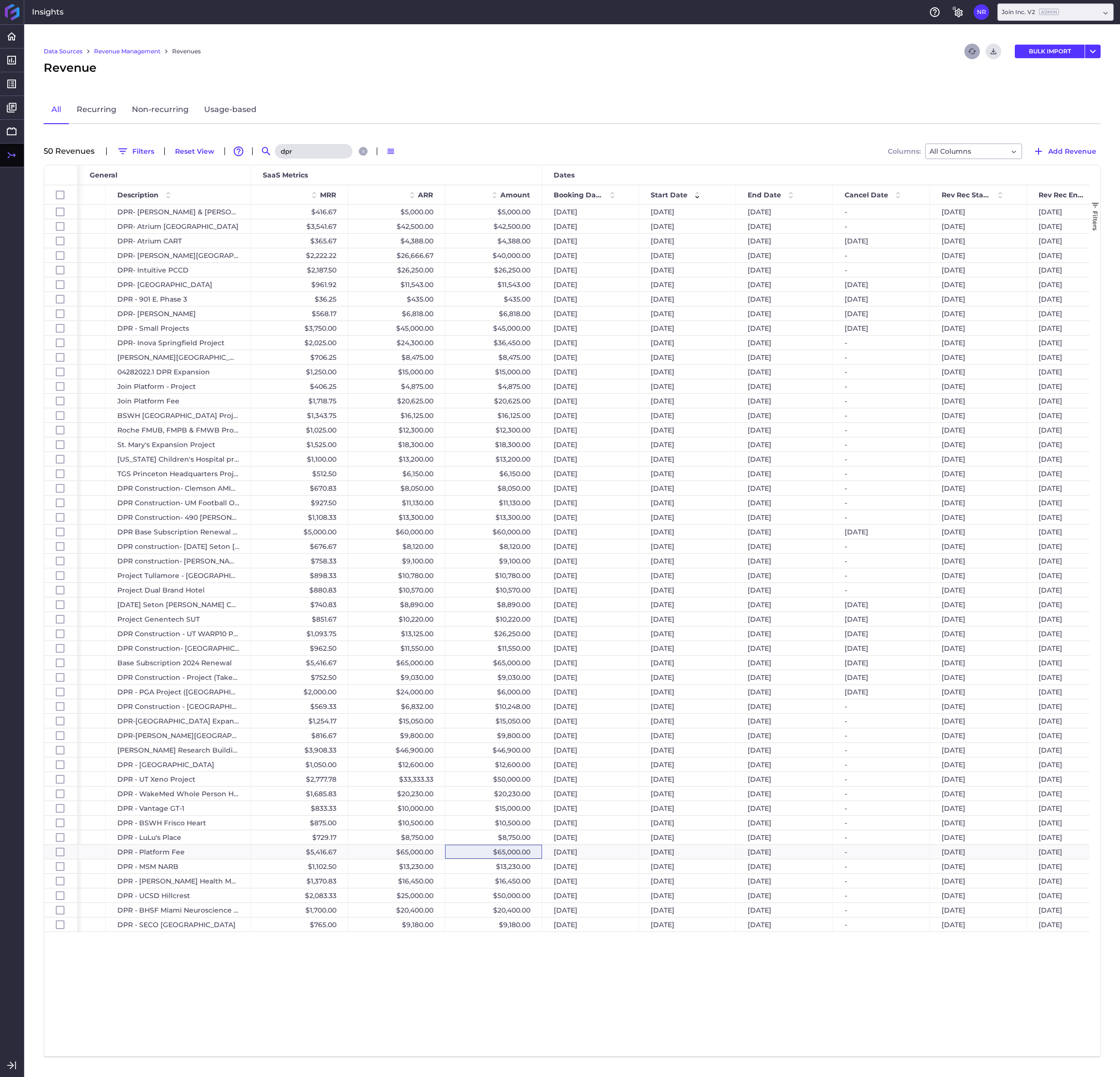
drag, startPoint x: 289, startPoint y: 147, endPoint x: 281, endPoint y: 155, distance: 11.3
click at [287, 150] on input "dpr" at bounding box center [314, 151] width 78 height 15
drag, startPoint x: 298, startPoint y: 149, endPoint x: 269, endPoint y: 145, distance: 29.3
click at [275, 145] on input "dpr" at bounding box center [314, 151] width 78 height 15
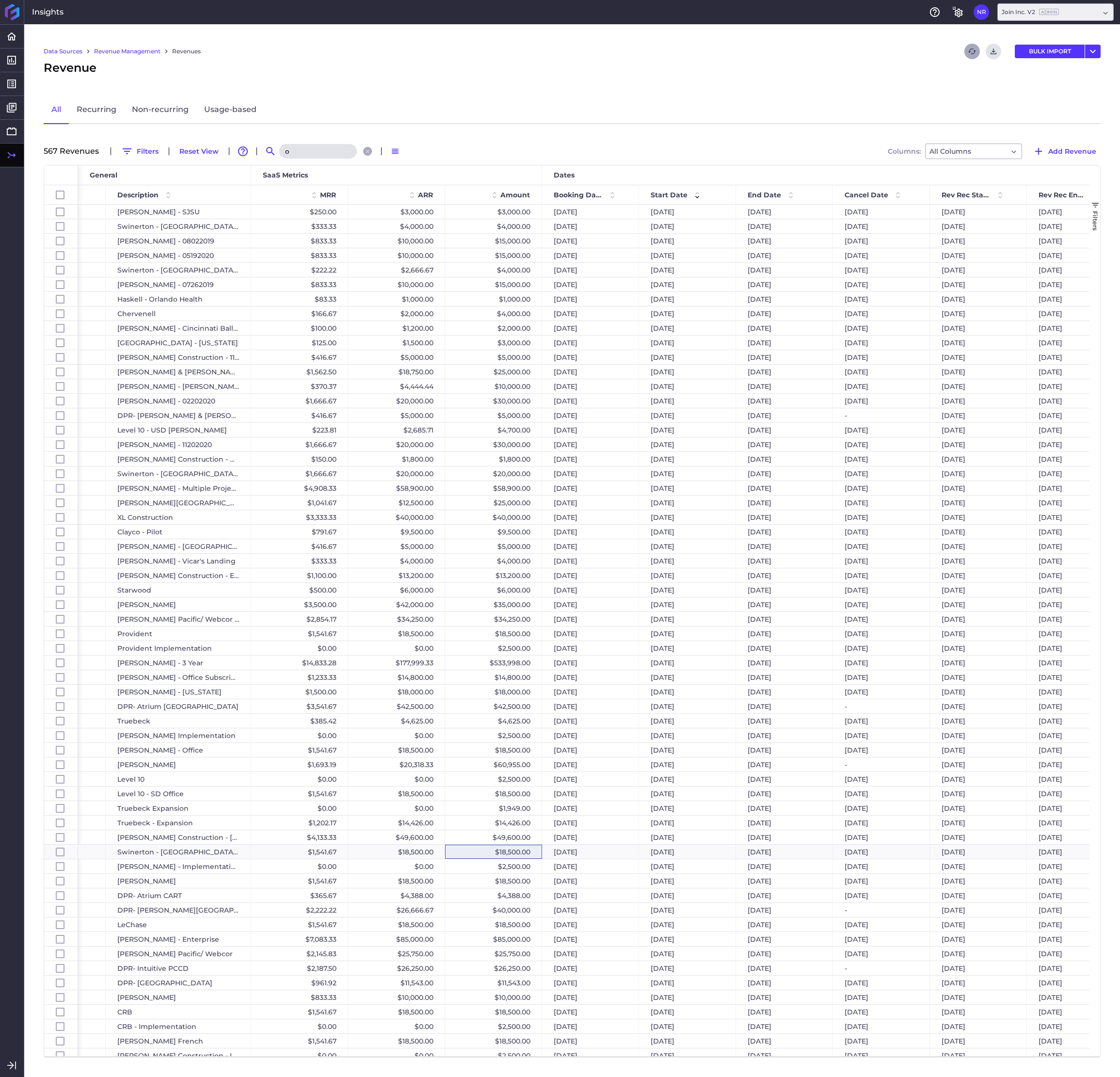
click at [298, 146] on input "o" at bounding box center [318, 151] width 78 height 15
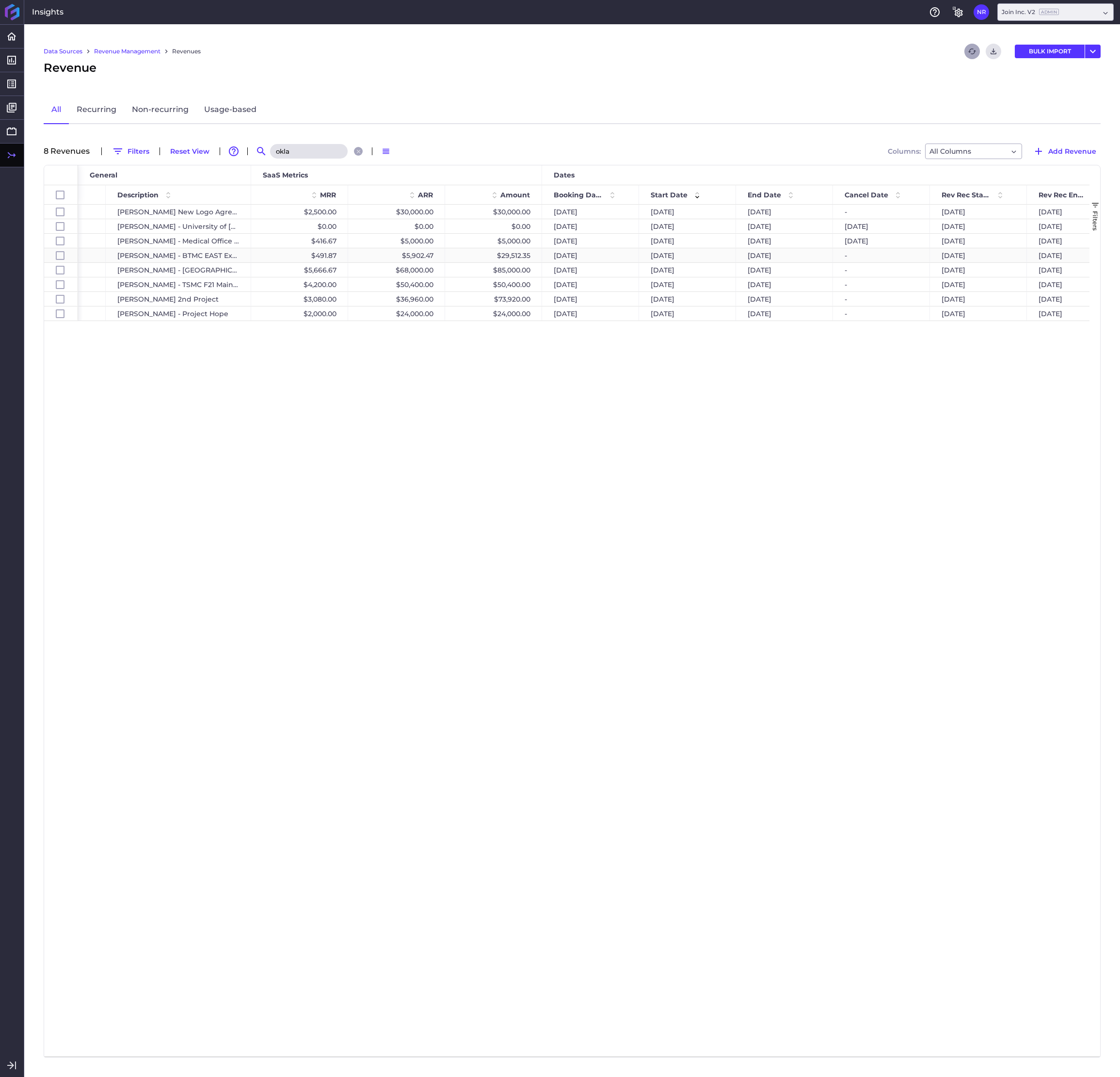
type input "okla"
click at [514, 252] on div "$29,512.35" at bounding box center [493, 255] width 97 height 14
checkbox input "false"
checkbox input "true"
checkbox input "false"
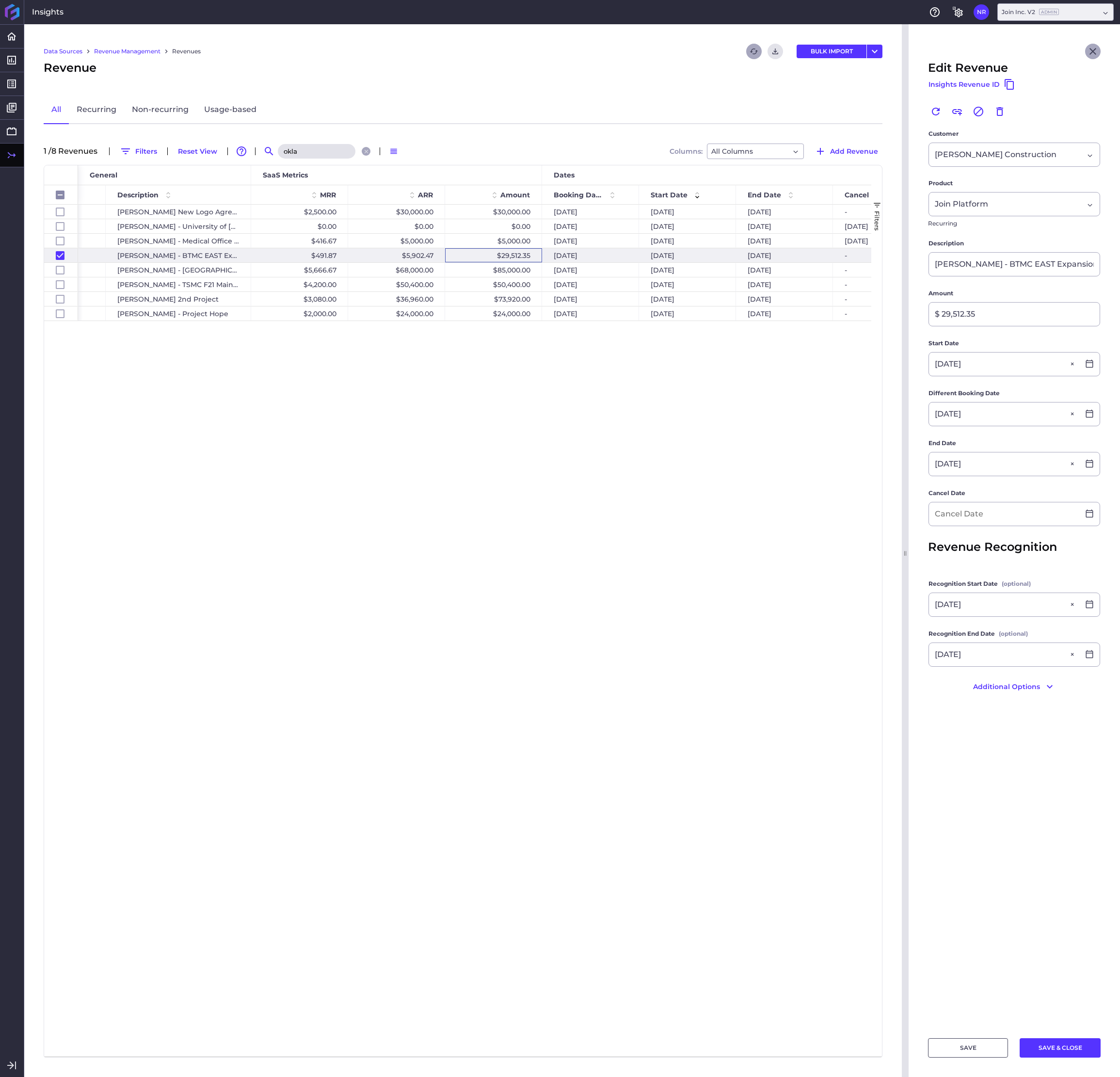
drag, startPoint x: 1108, startPoint y: 45, endPoint x: 1099, endPoint y: 49, distance: 9.8
click at [890, 45] on header "Edit Revenue Insights Revenue ID Renew Link Revenue Cancel Revenue Delete" at bounding box center [1014, 77] width 212 height 104
click at [890, 50] on icon "Close" at bounding box center [1093, 51] width 7 height 7
checkbox input "false"
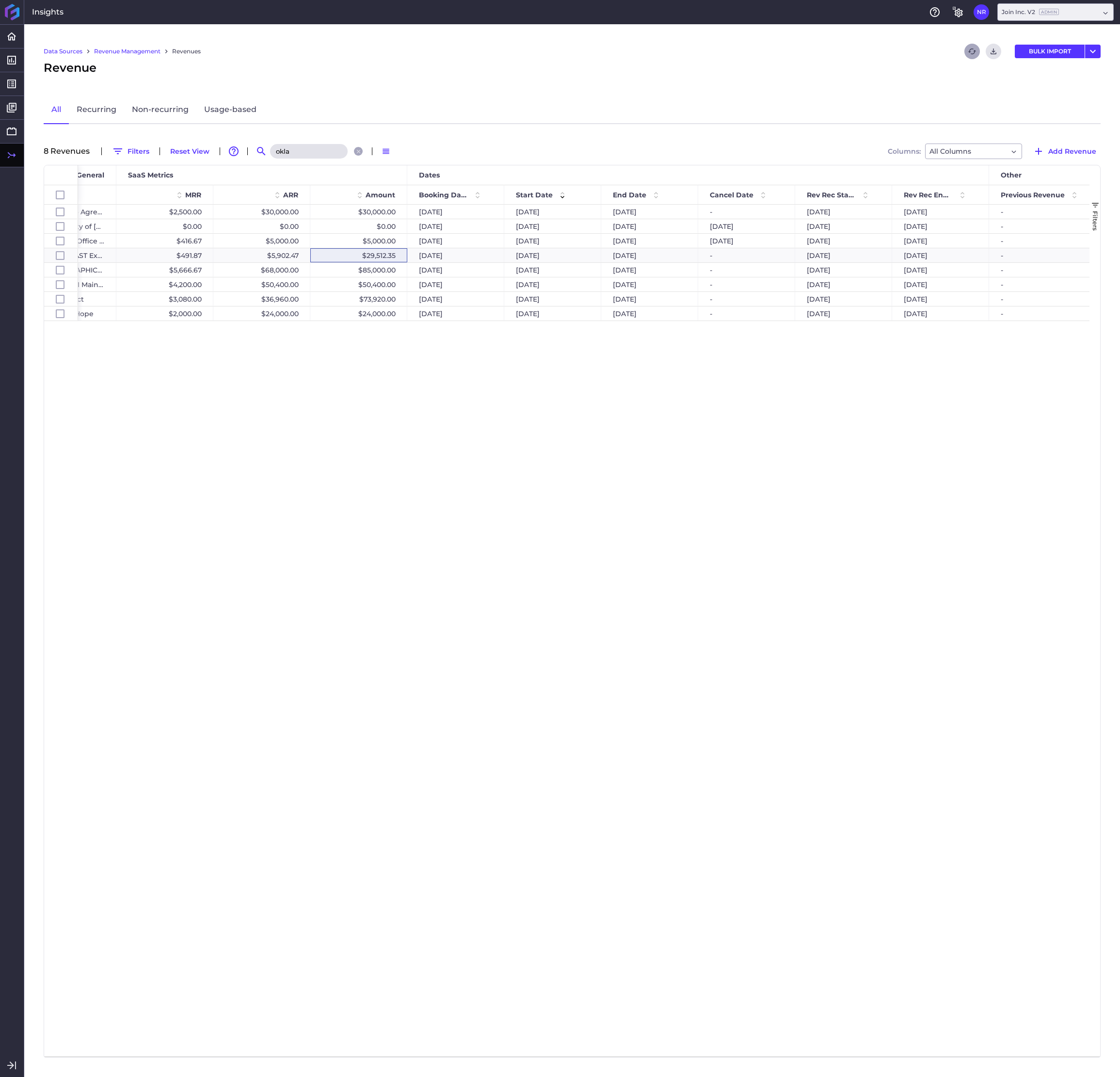
scroll to position [0, 491]
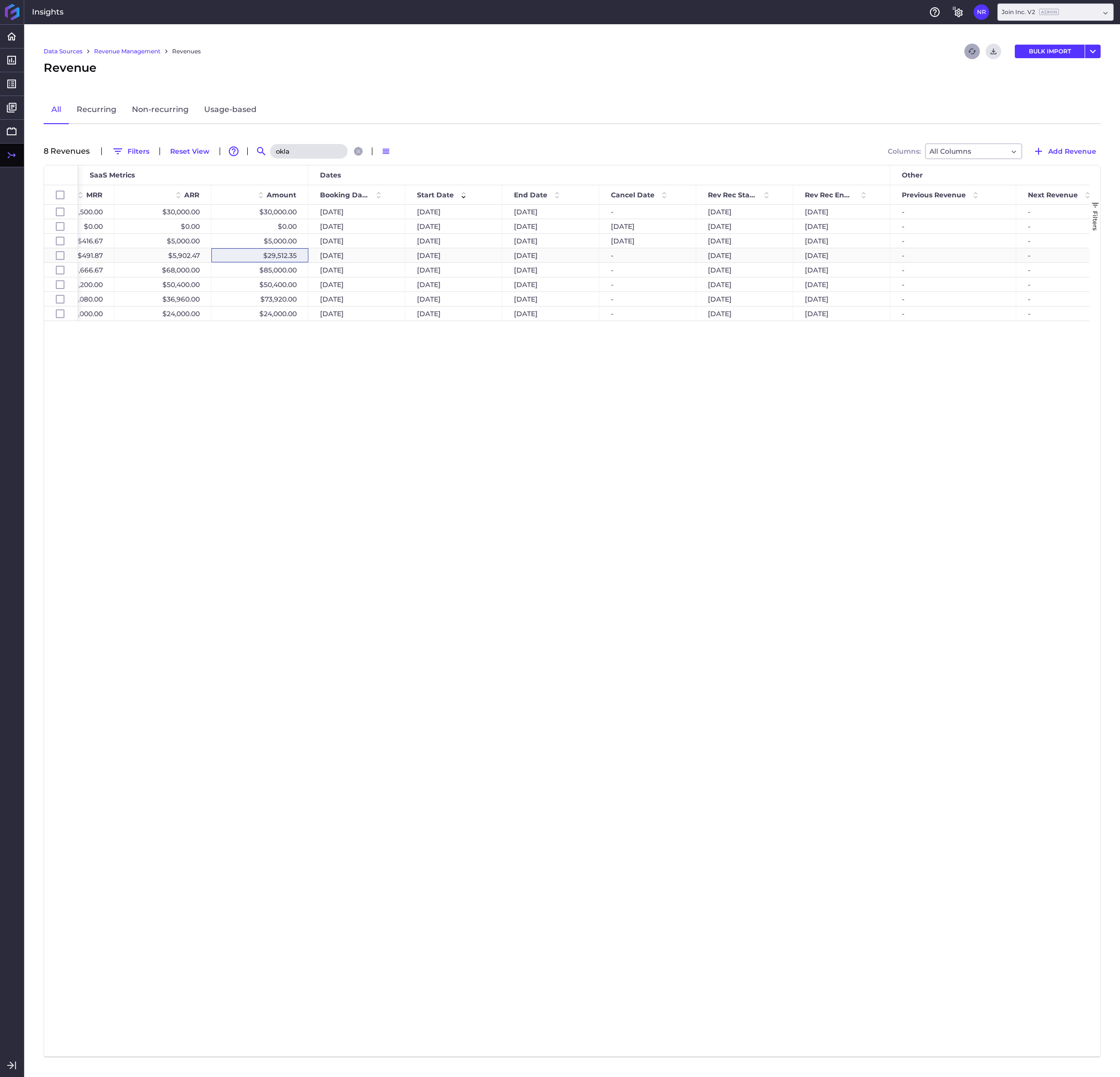
click at [230, 253] on div "$29,512.35" at bounding box center [260, 255] width 97 height 14
checkbox input "false"
checkbox input "true"
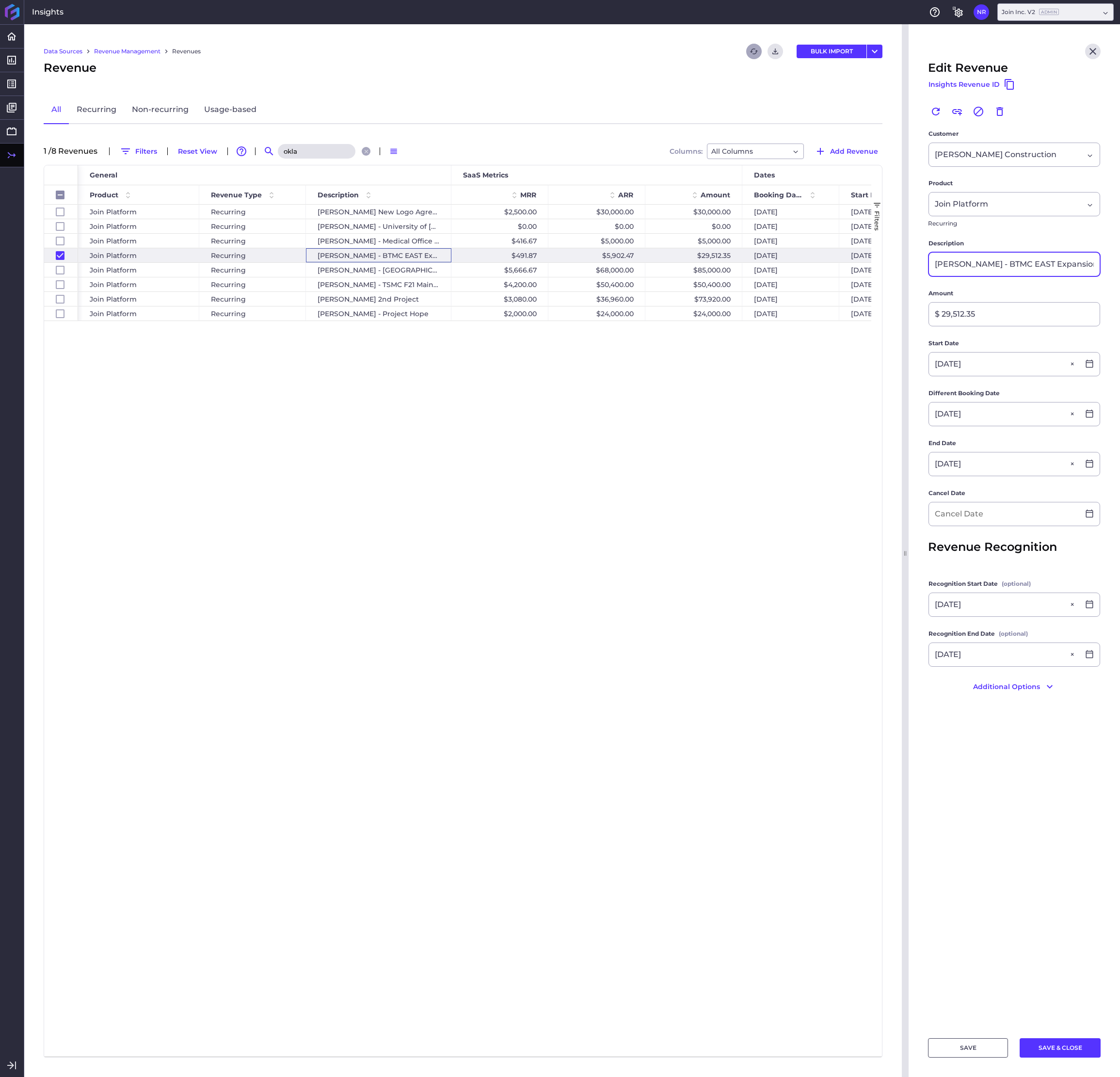
click at [890, 264] on input "[PERSON_NAME] - BTMC EAST Expansion & Renovations" at bounding box center [1015, 264] width 171 height 24
click at [388, 215] on div "[PERSON_NAME] New Logo Agreement" at bounding box center [378, 212] width 145 height 14
checkbox input "false"
checkbox input "true"
checkbox input "false"
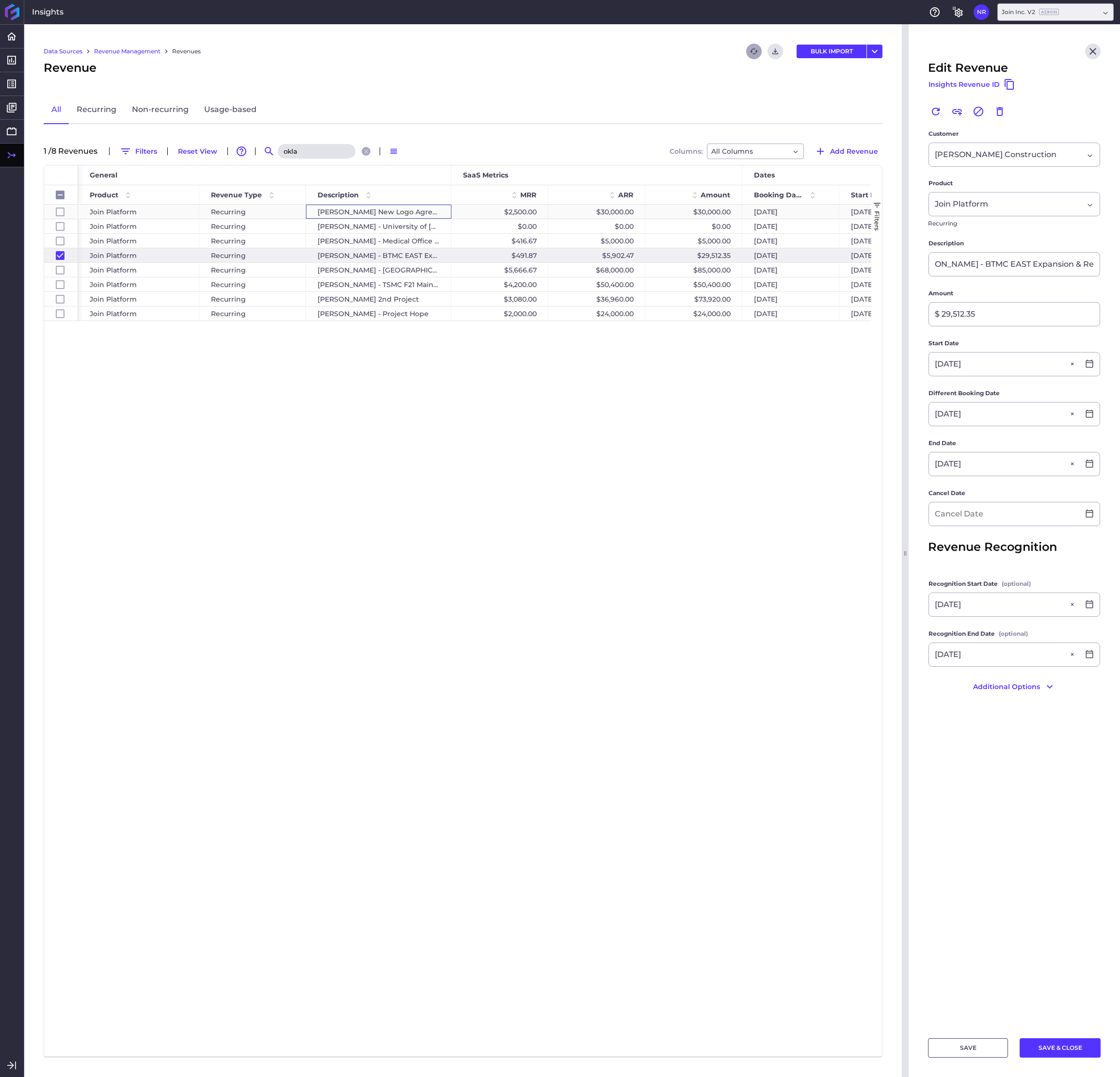
checkbox input "false"
type input "[PERSON_NAME] New Logo Agreement"
type input "$ 30,000.00"
type input "[DATE]"
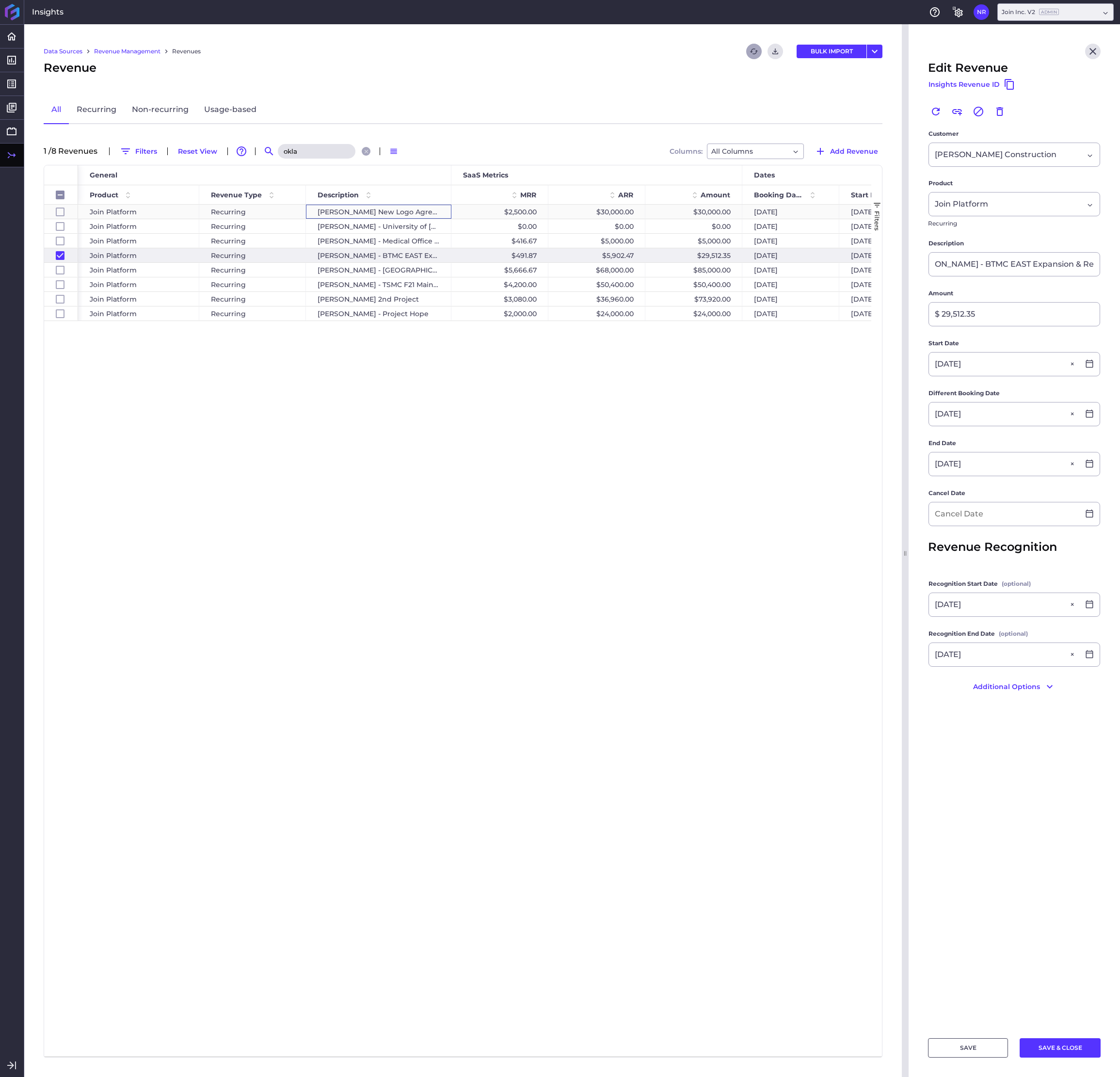
type input "[DATE]"
click at [313, 152] on input "okla" at bounding box center [316, 151] width 78 height 15
drag, startPoint x: 312, startPoint y: 152, endPoint x: 273, endPoint y: 152, distance: 39.0
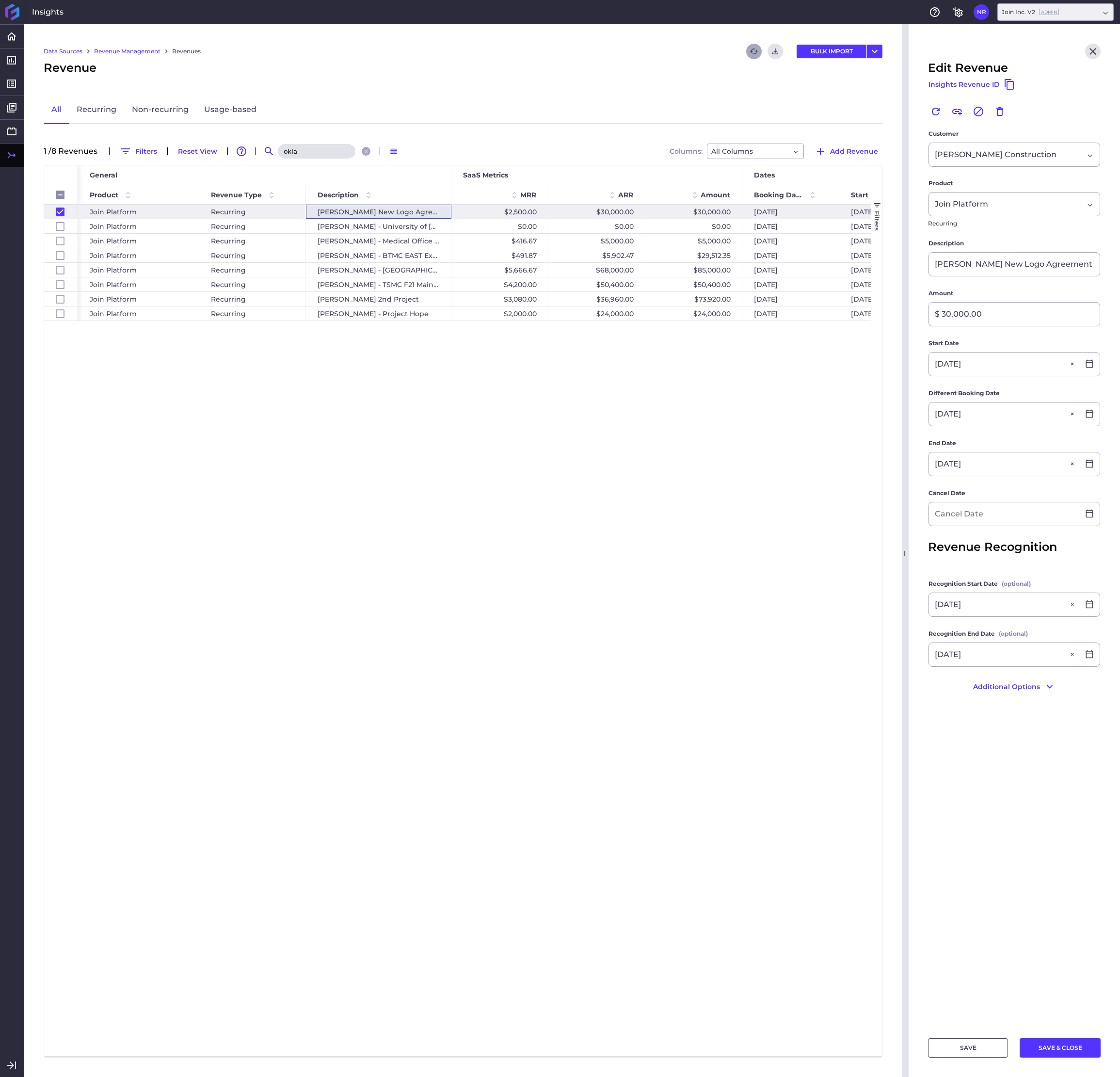
click at [278, 152] on input "okla" at bounding box center [316, 151] width 78 height 15
checkbox input "false"
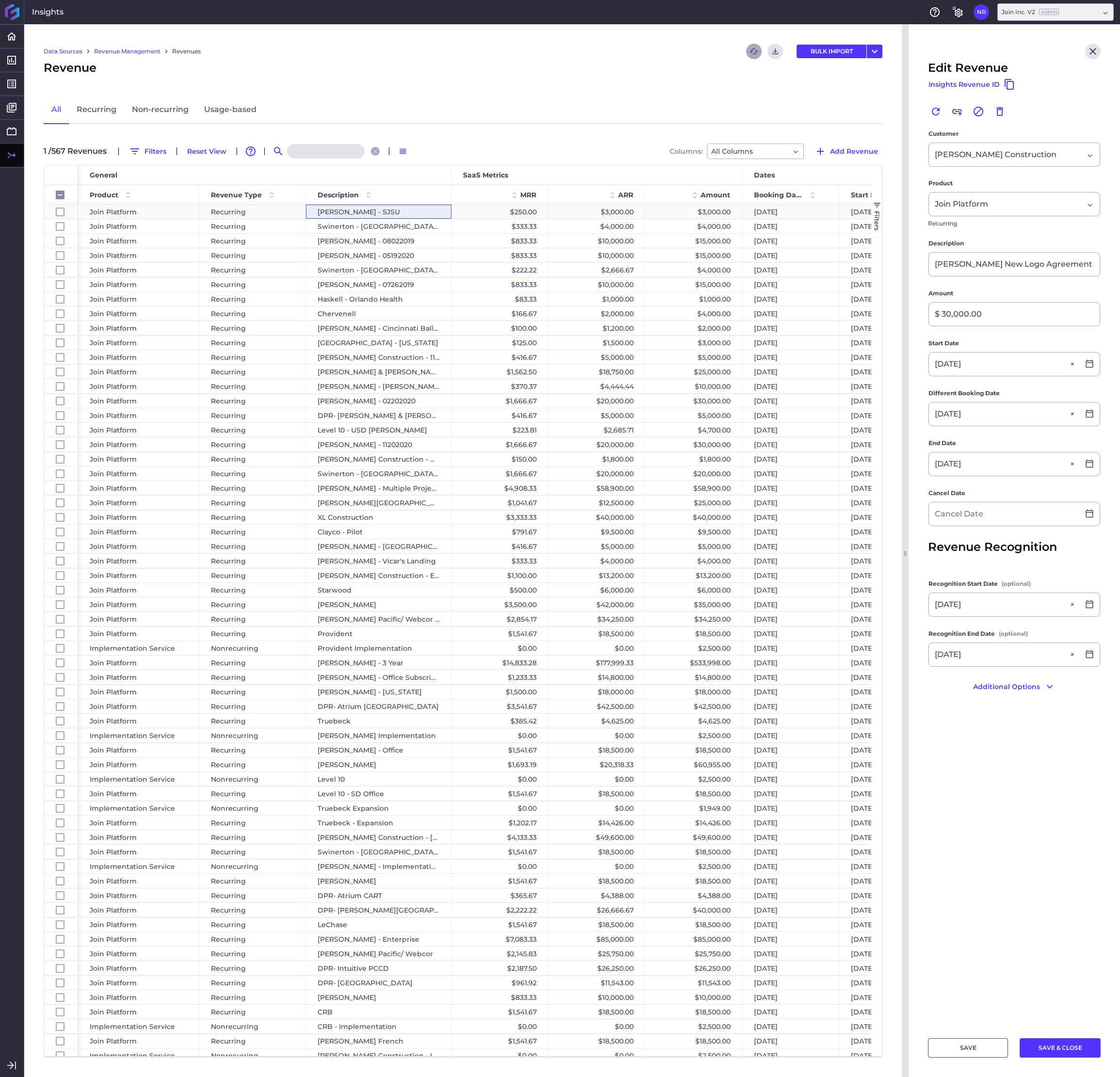
click at [319, 149] on input at bounding box center [326, 151] width 78 height 15
type input "l"
checkbox input "false"
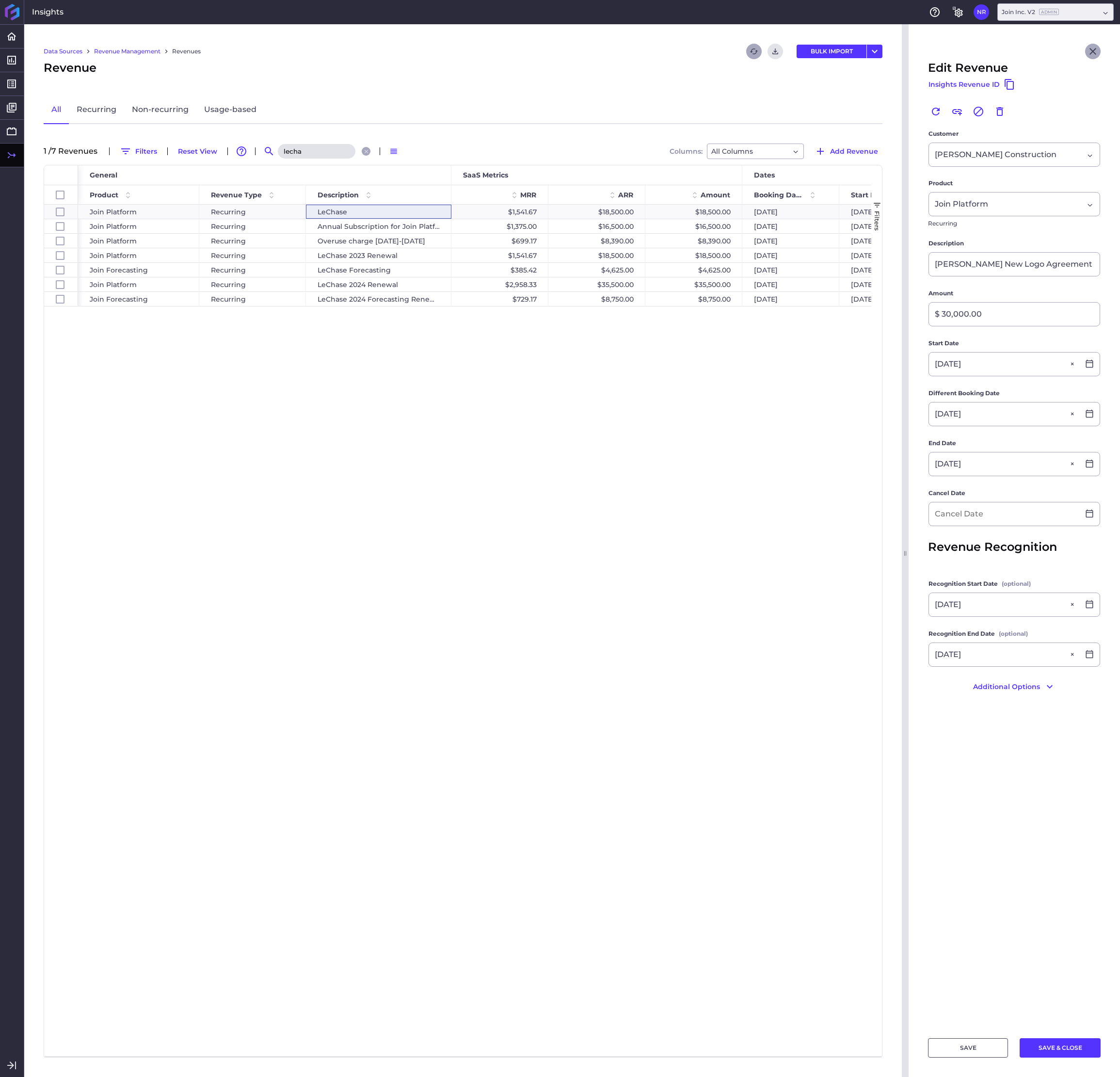
type input "lecha"
click at [890, 50] on icon "Close" at bounding box center [1092, 50] width 11 height 11
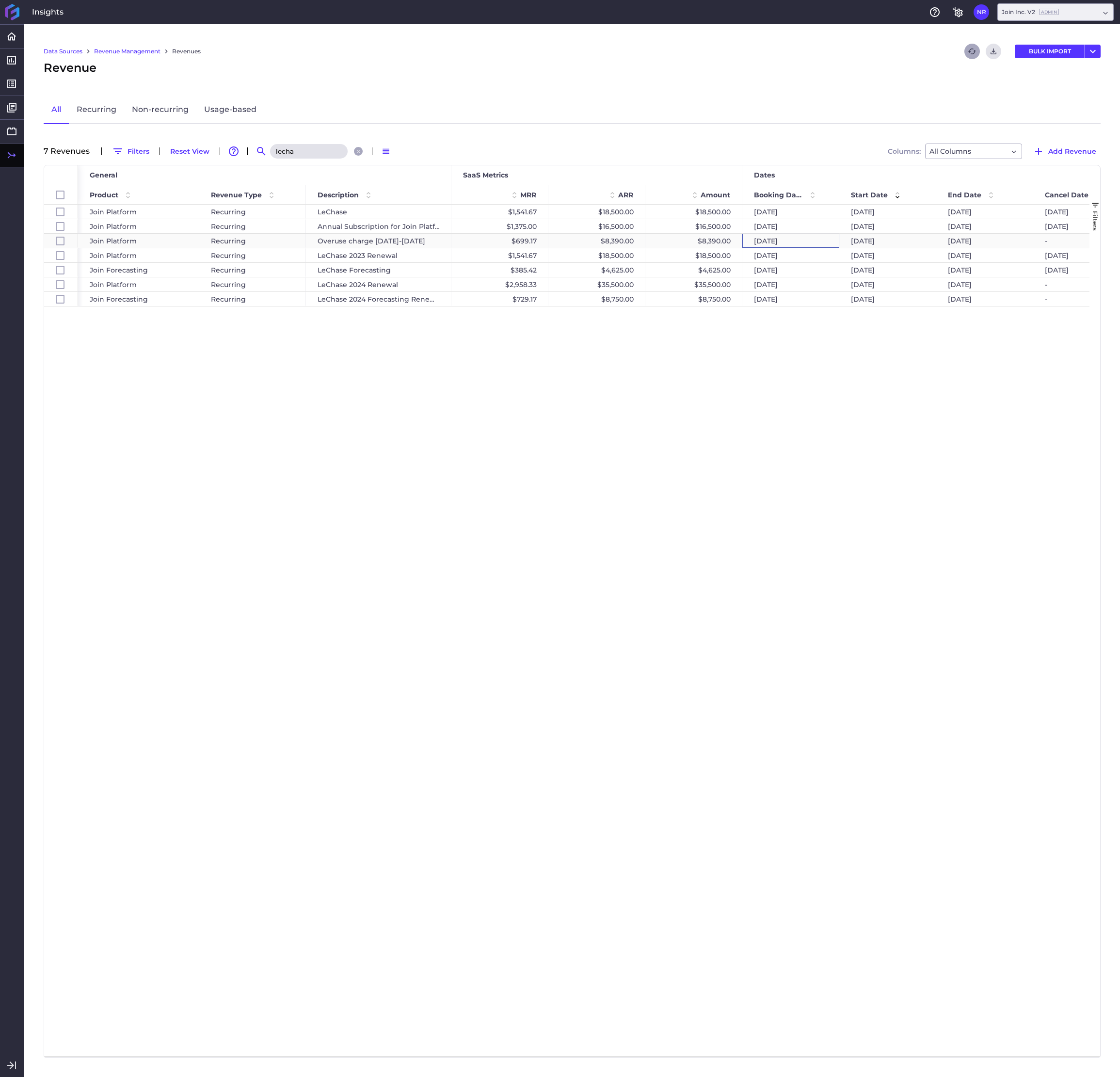
click at [807, 245] on div "[DATE]" at bounding box center [790, 240] width 97 height 14
checkbox input "false"
checkbox input "true"
checkbox input "false"
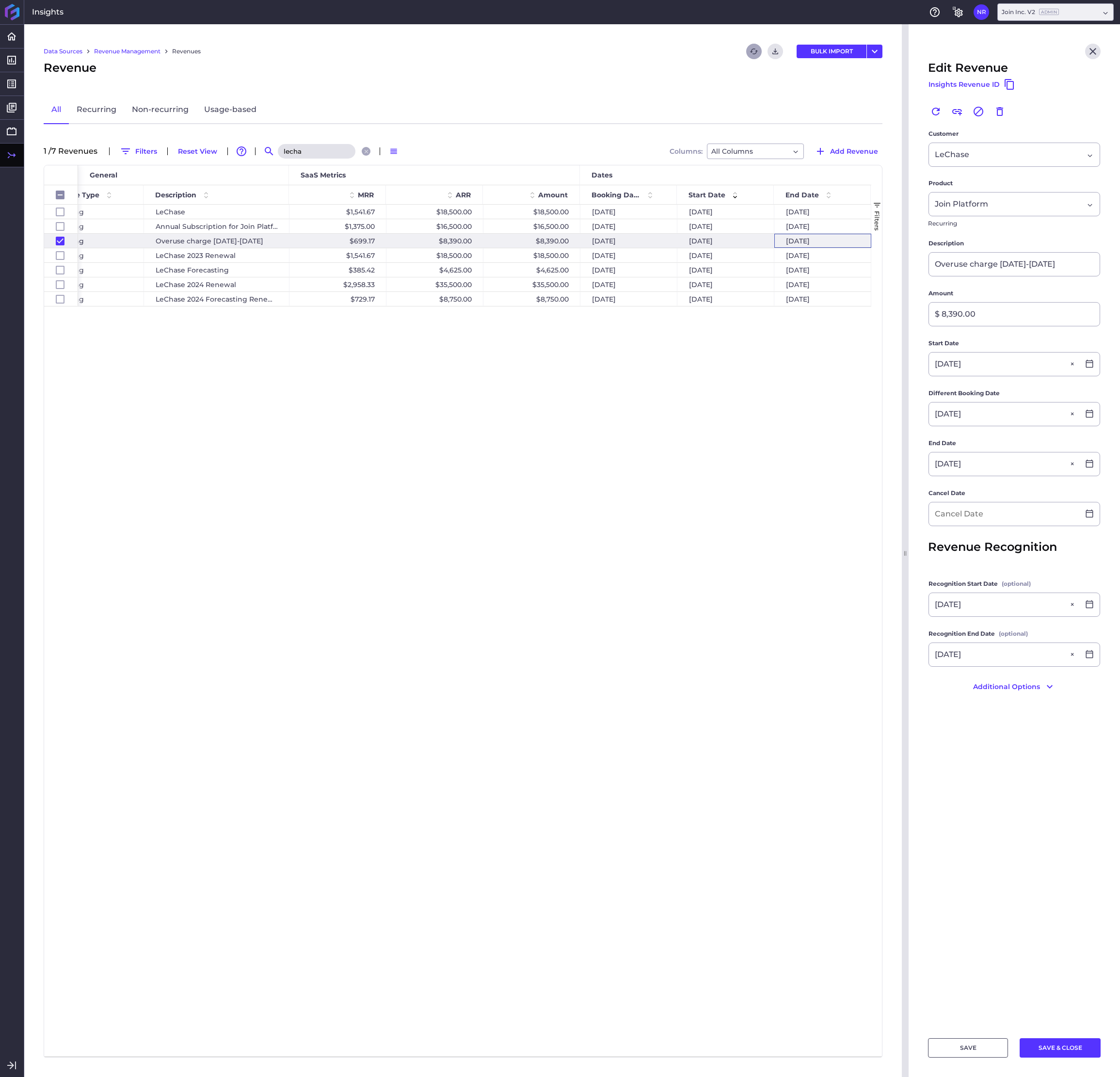
scroll to position [0, 381]
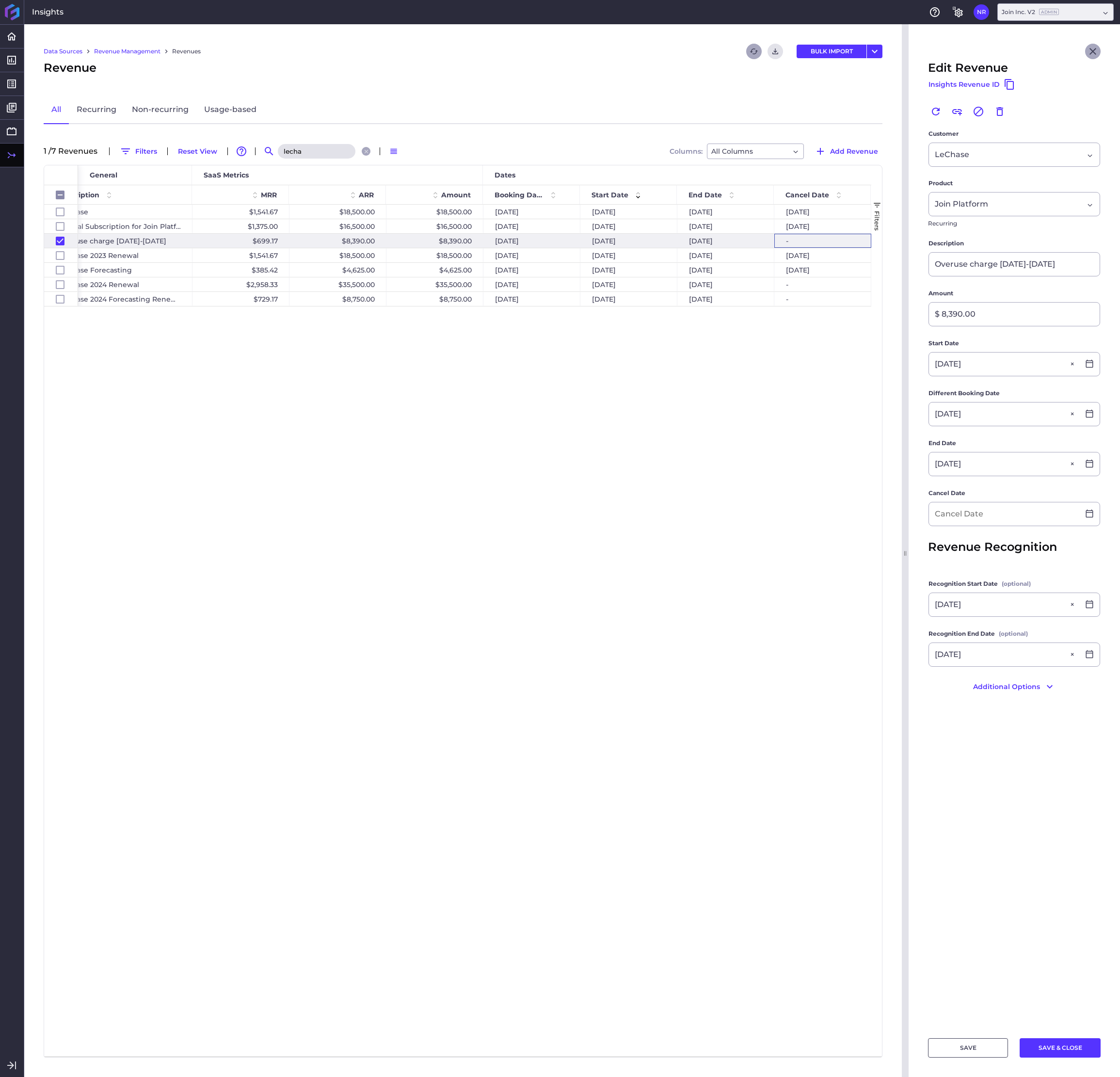
click at [890, 50] on icon "Close" at bounding box center [1092, 50] width 11 height 11
checkbox input "false"
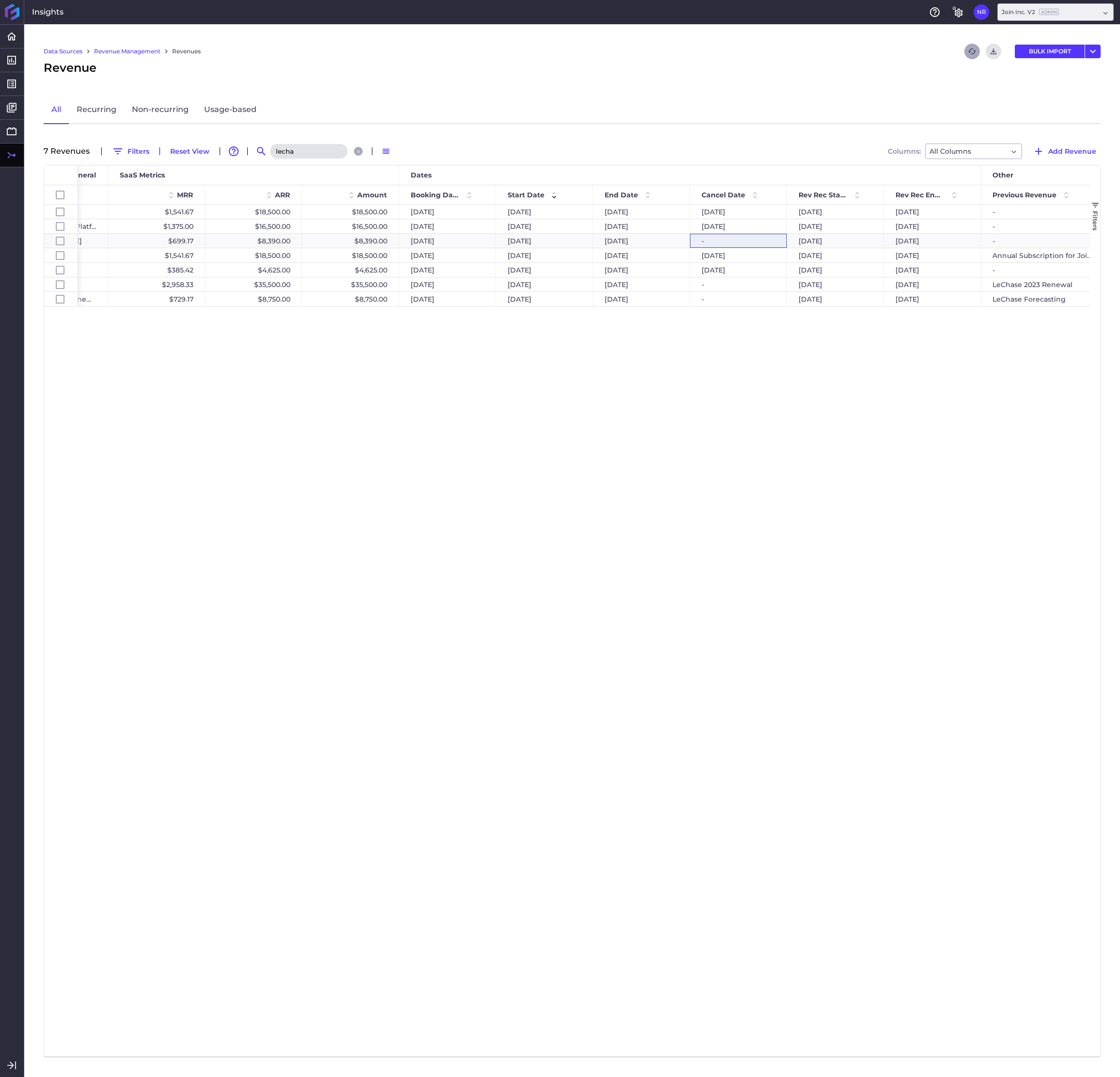
scroll to position [0, 479]
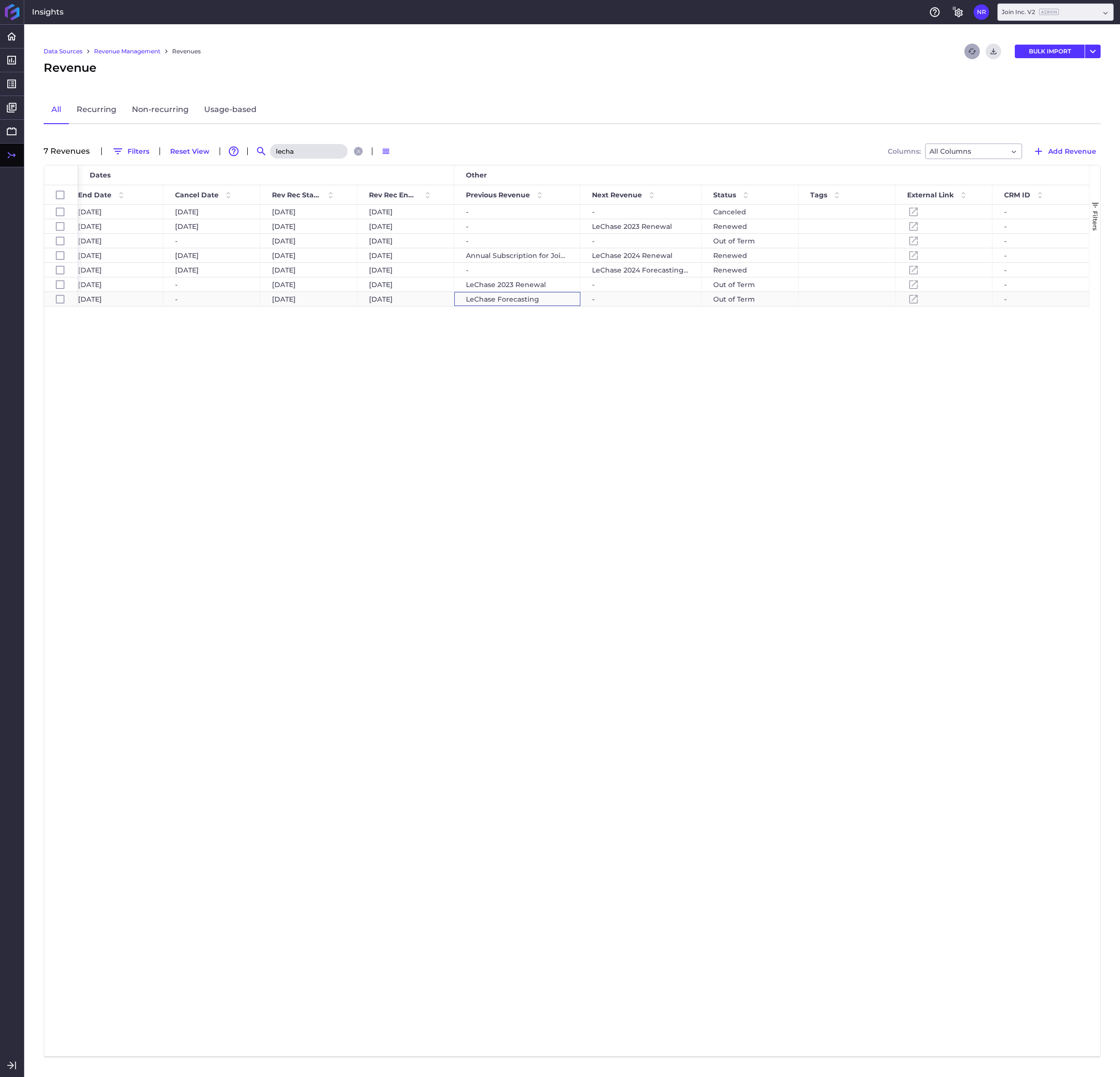
click at [547, 301] on div "LeChase Forecasting" at bounding box center [517, 299] width 126 height 14
checkbox input "false"
checkbox input "true"
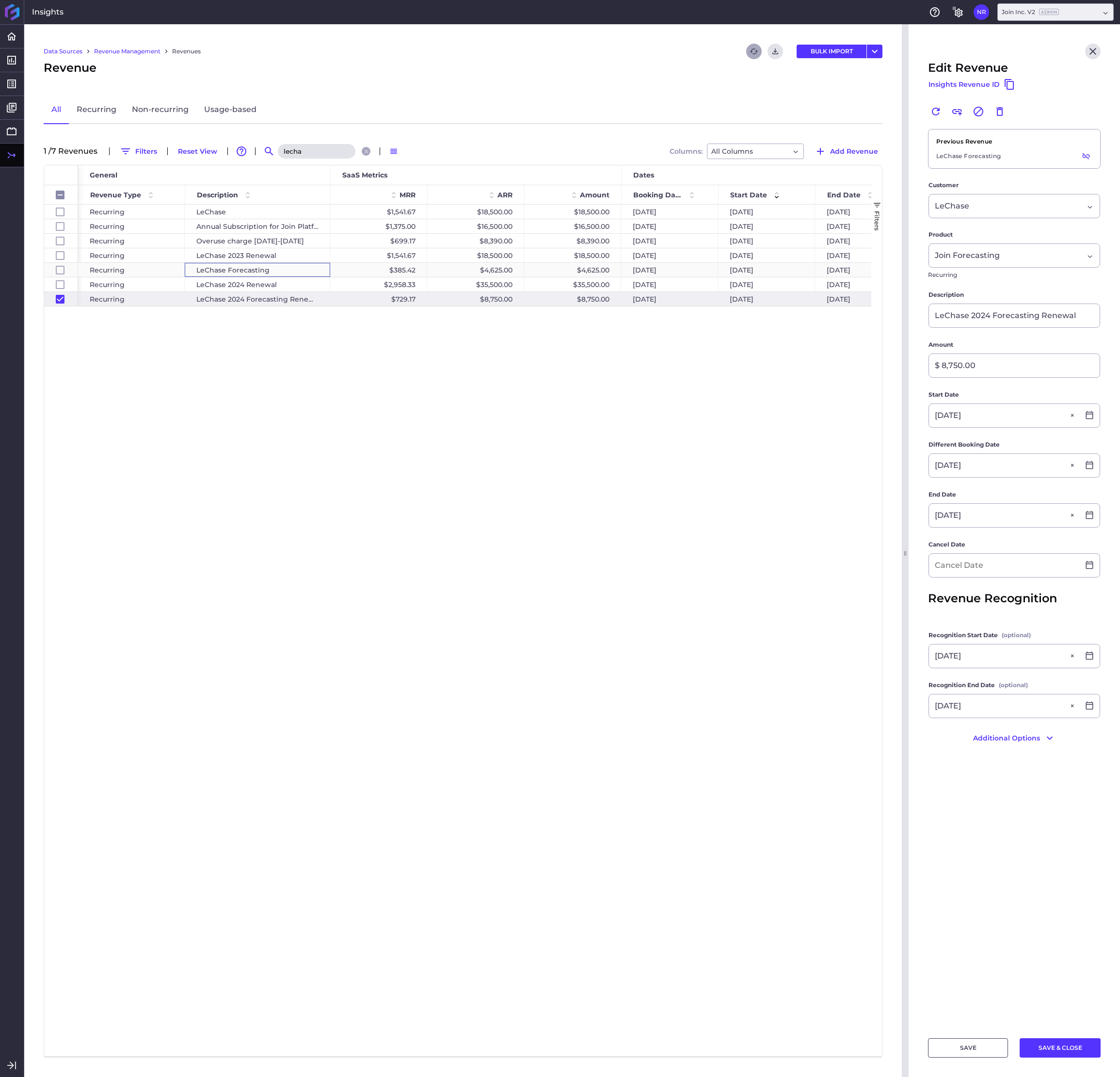
click at [298, 274] on div "LeChase Forecasting" at bounding box center [257, 270] width 145 height 14
checkbox input "false"
checkbox input "true"
checkbox input "false"
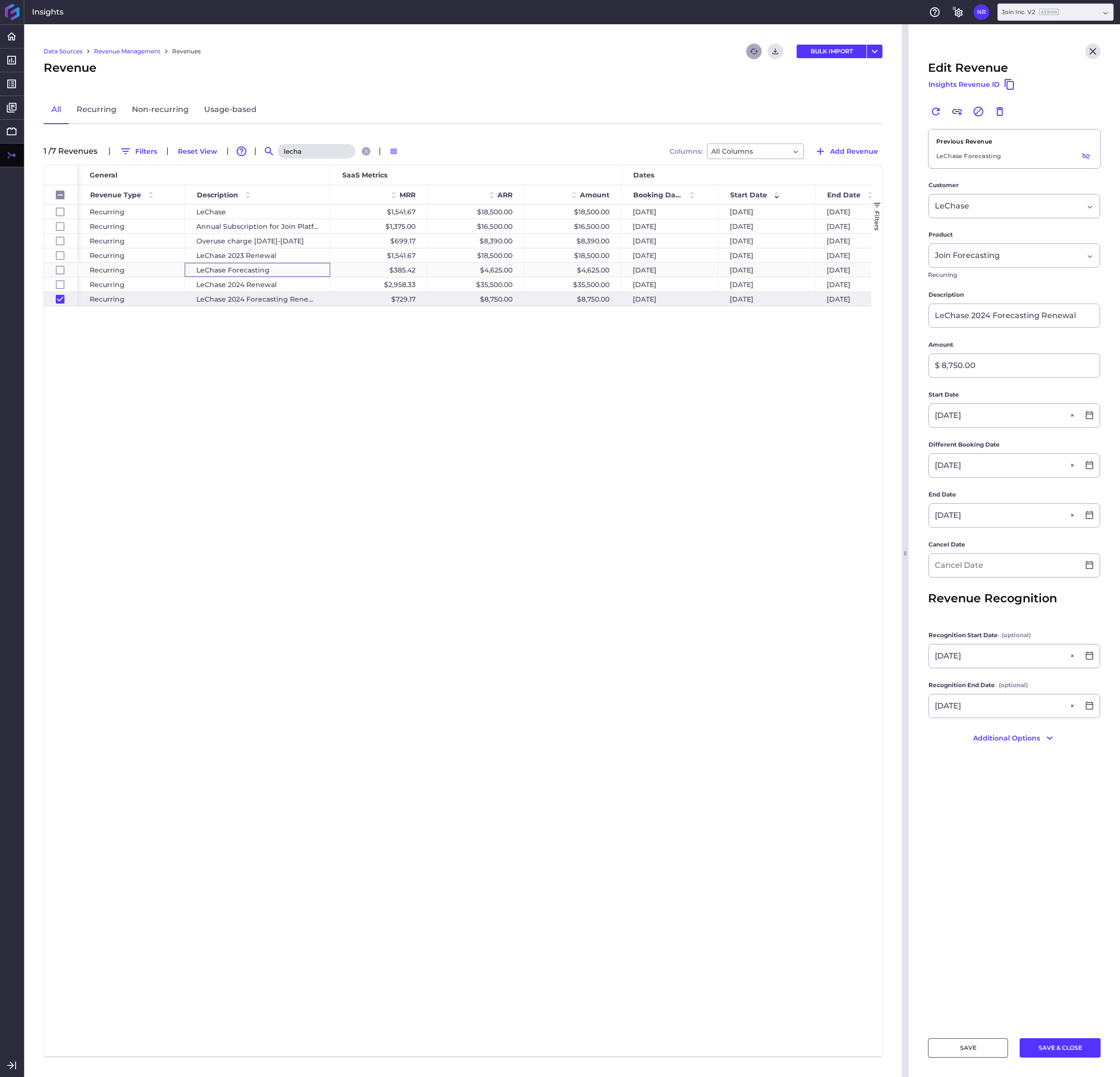
type input "LeChase Forecasting"
type input "$ 4,625.00"
type input "[DATE]"
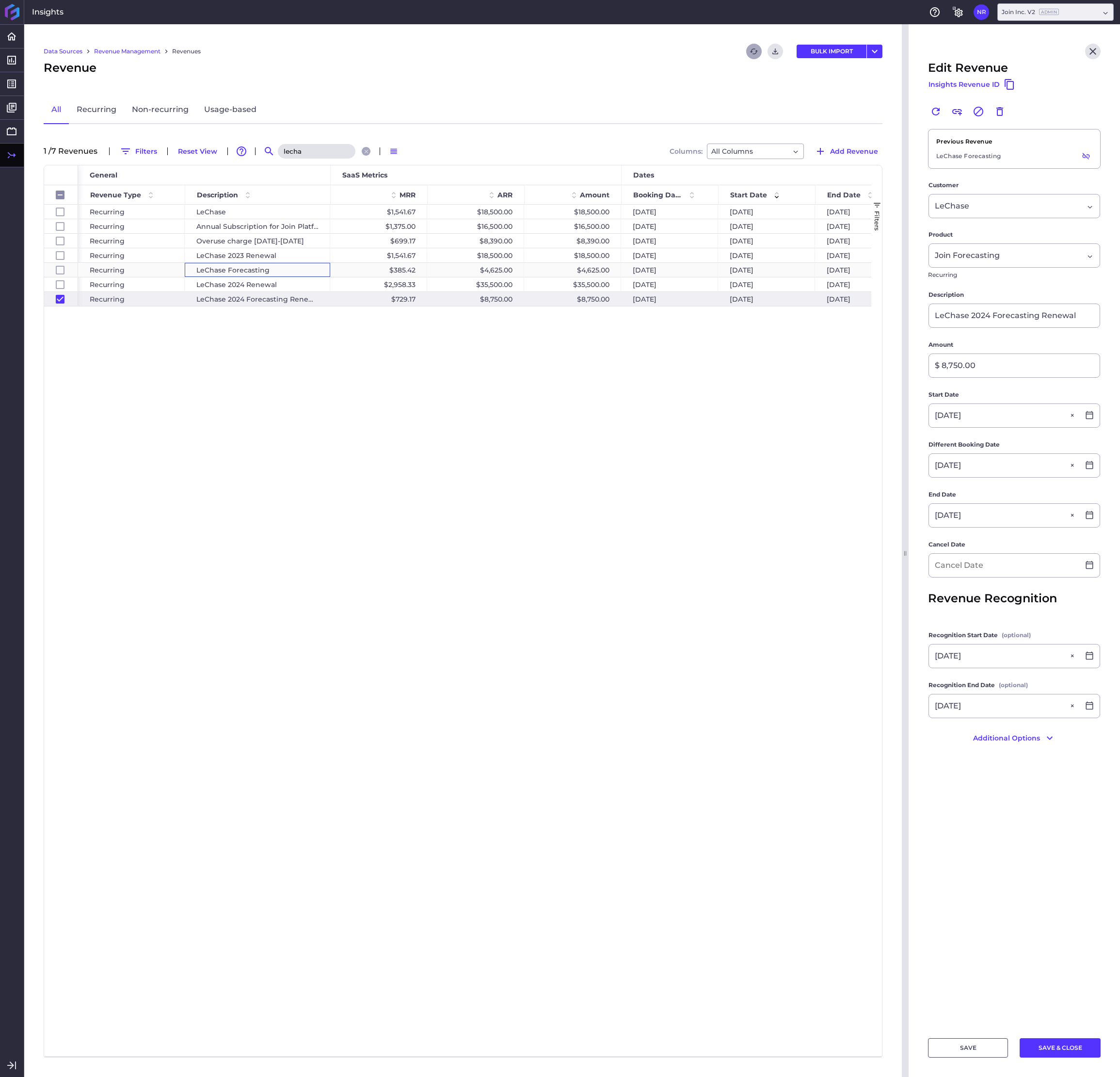
type input "[DATE]"
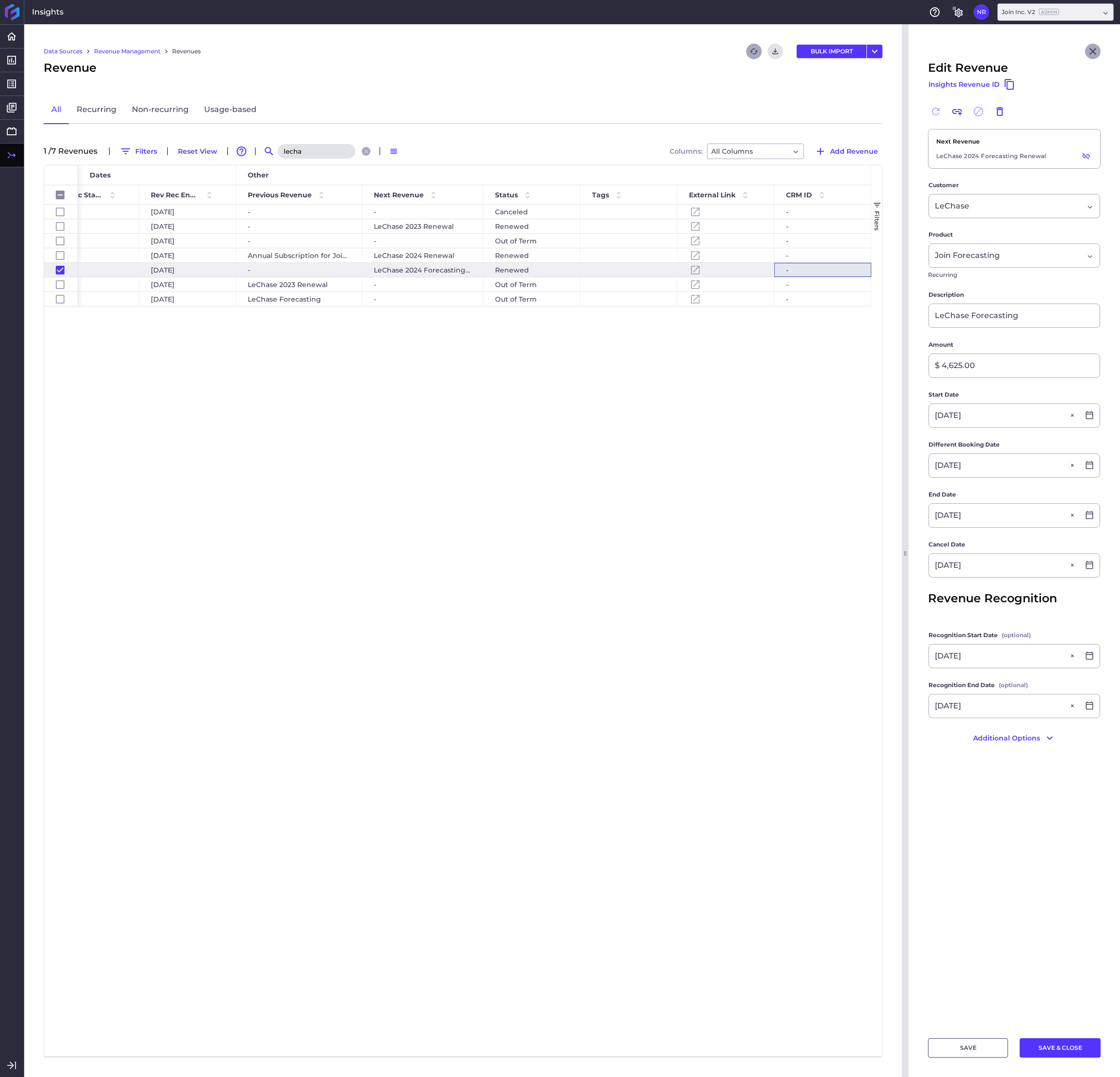
click at [890, 50] on icon "Close" at bounding box center [1093, 51] width 7 height 7
checkbox input "false"
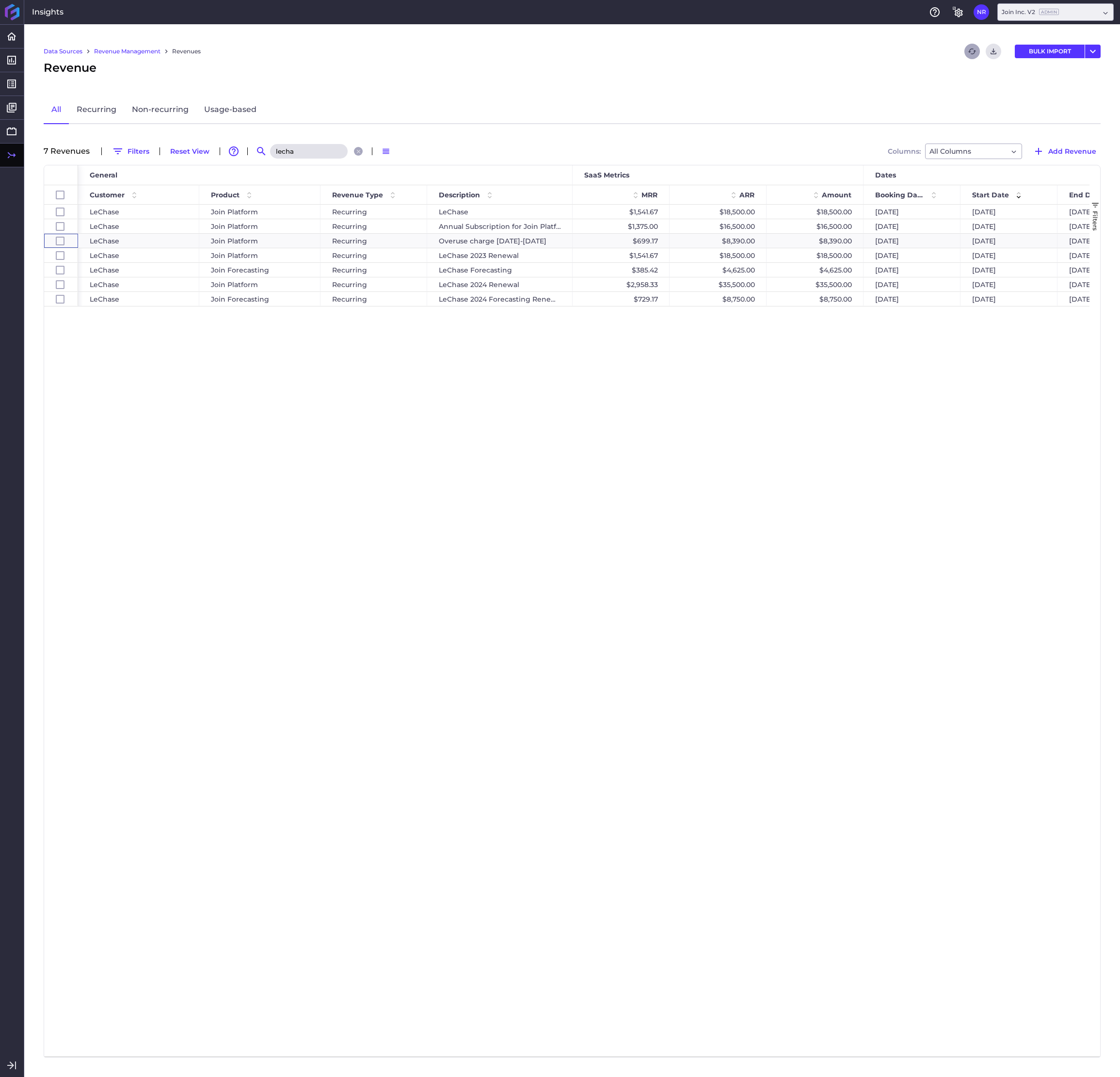
click at [293, 147] on input "lecha" at bounding box center [308, 151] width 78 height 15
click at [298, 149] on input "lecha" at bounding box center [308, 151] width 78 height 15
drag, startPoint x: 317, startPoint y: 148, endPoint x: 211, endPoint y: 152, distance: 106.1
click at [270, 152] on input "lecha" at bounding box center [308, 151] width 78 height 15
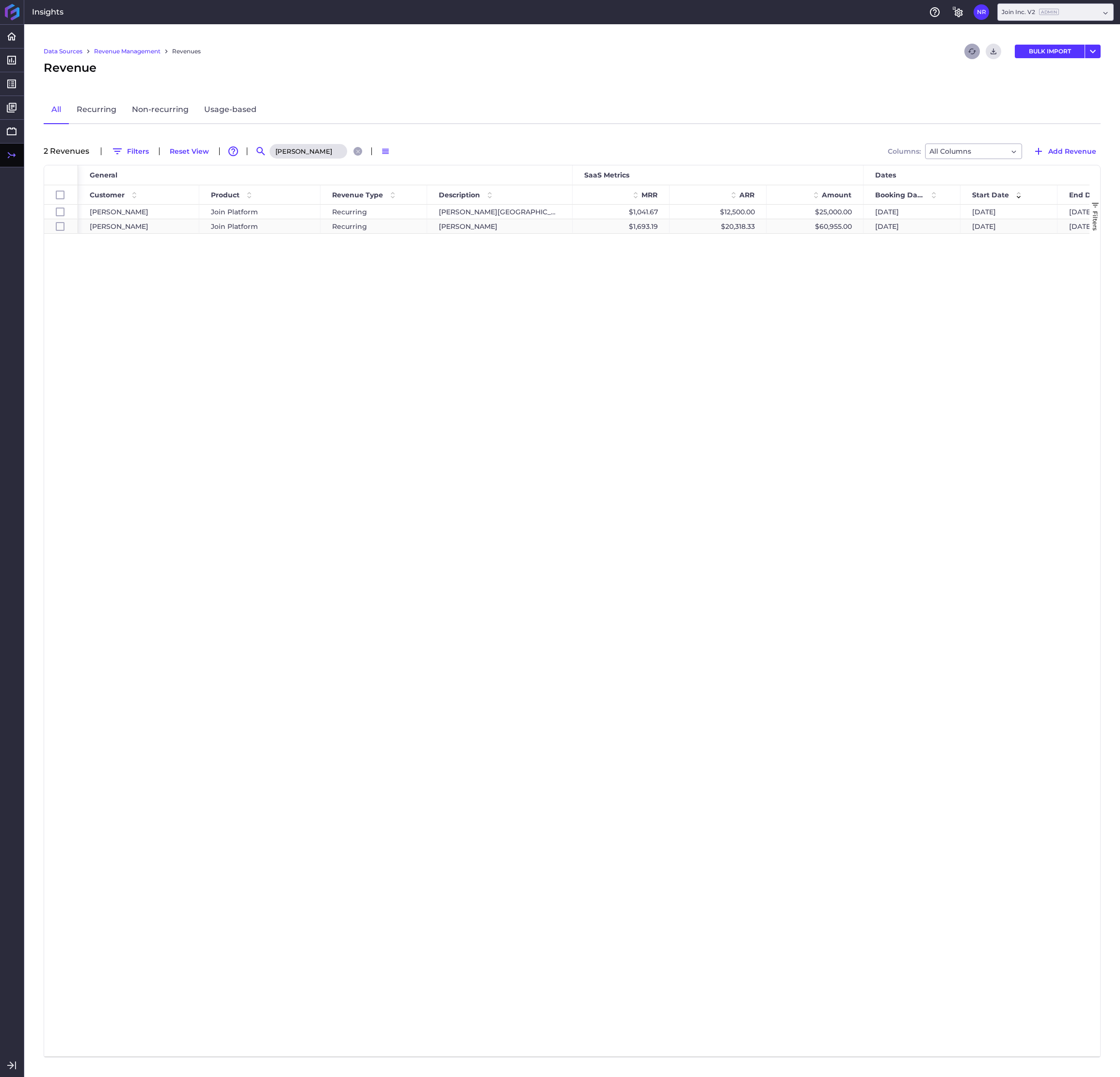
type input "[PERSON_NAME]"
click at [794, 227] on div "$60,955.00" at bounding box center [814, 226] width 97 height 14
checkbox input "false"
checkbox input "true"
checkbox input "false"
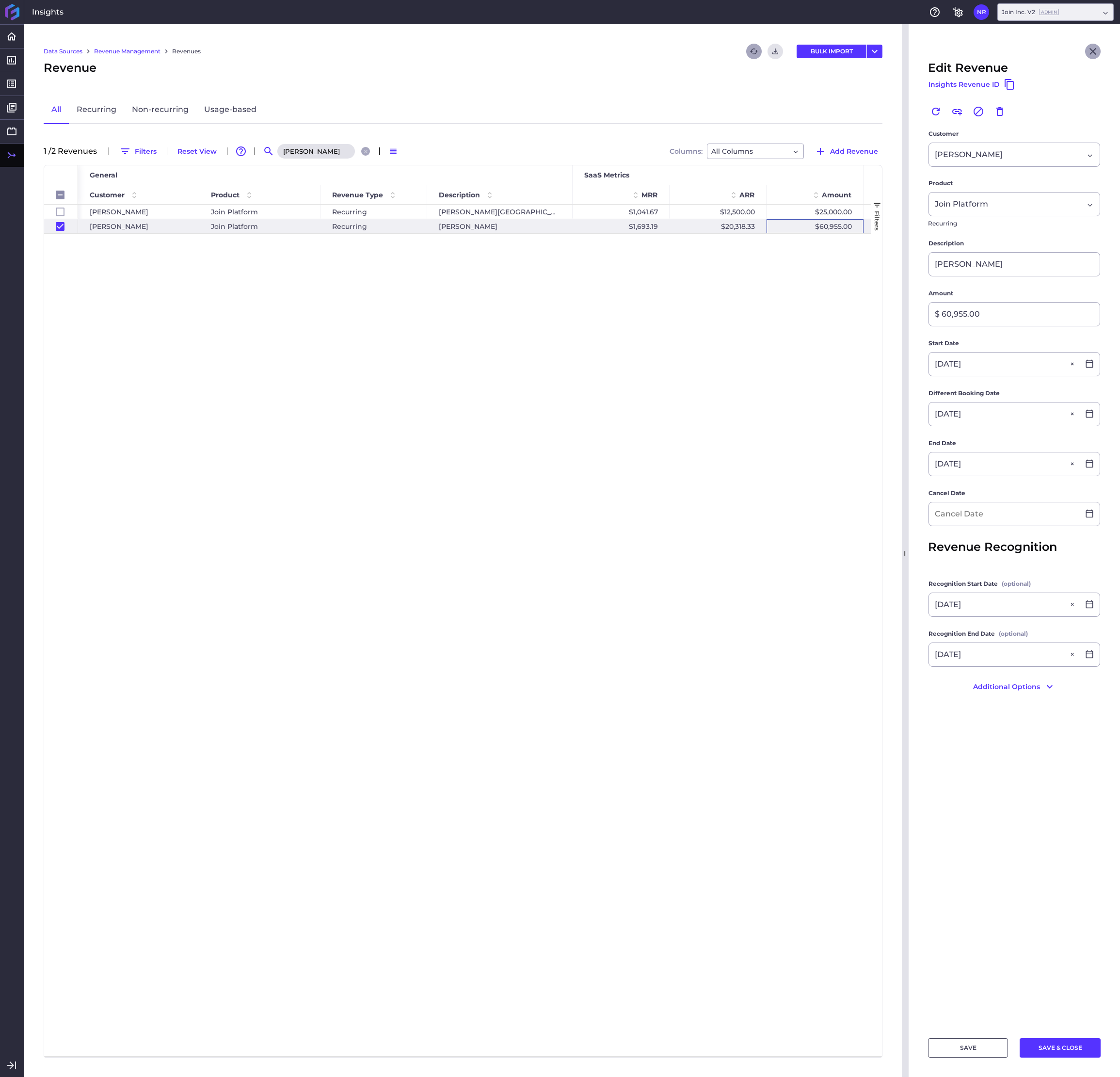
click at [890, 53] on icon "Close" at bounding box center [1092, 50] width 11 height 11
checkbox input "false"
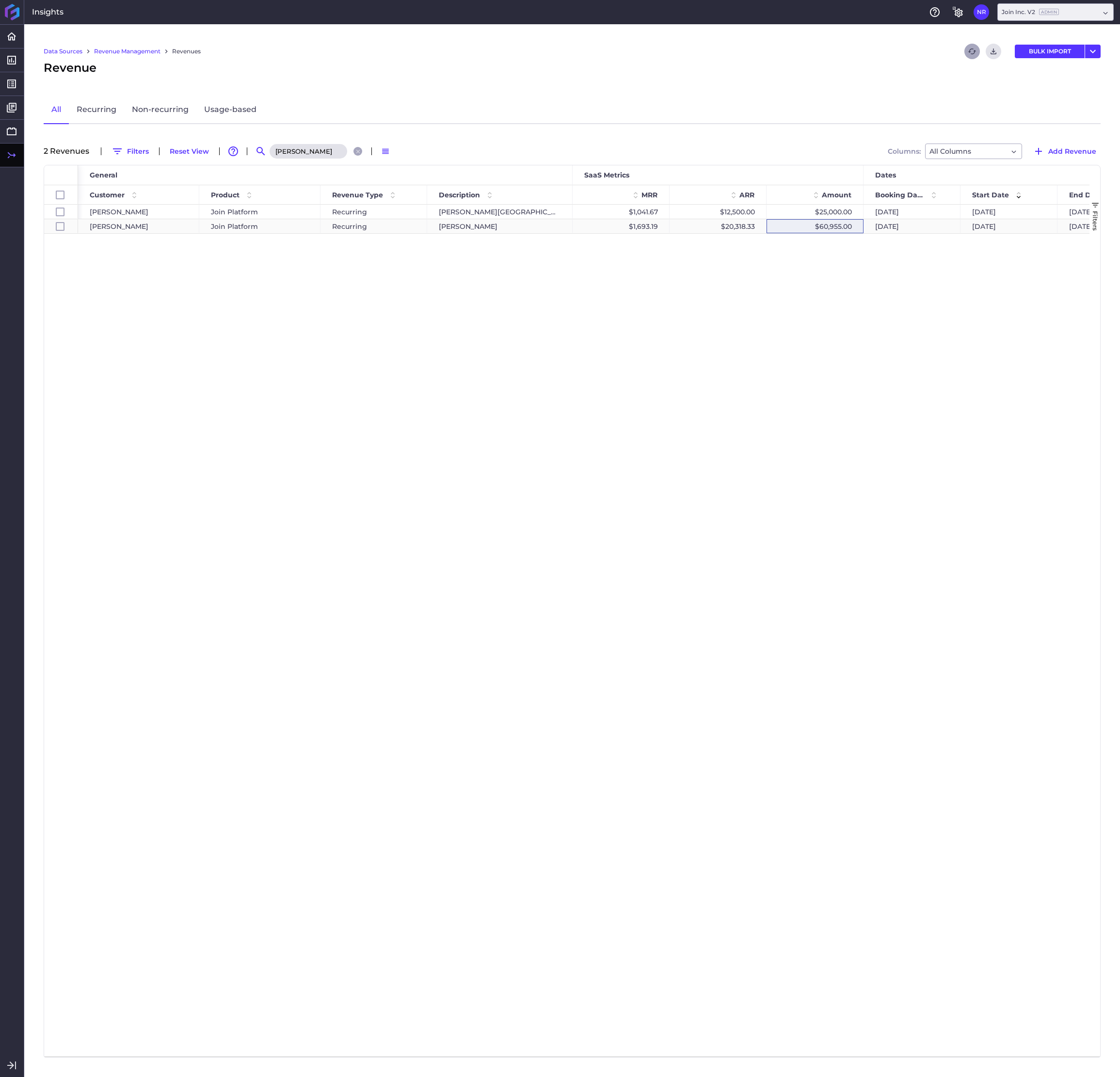
click at [890, 224] on div "[DATE]" at bounding box center [912, 226] width 97 height 14
checkbox input "false"
checkbox input "true"
checkbox input "false"
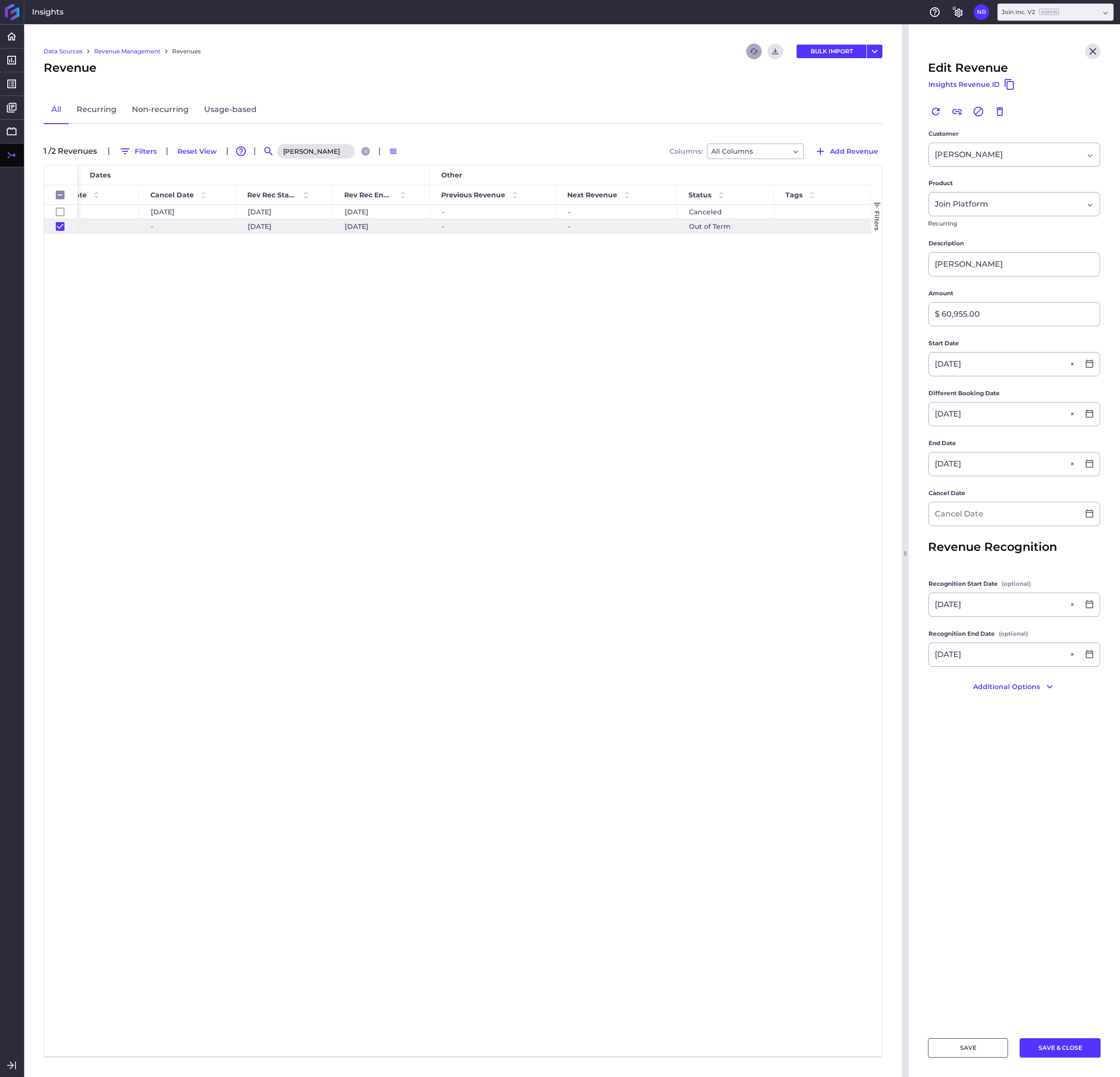
scroll to position [0, 1112]
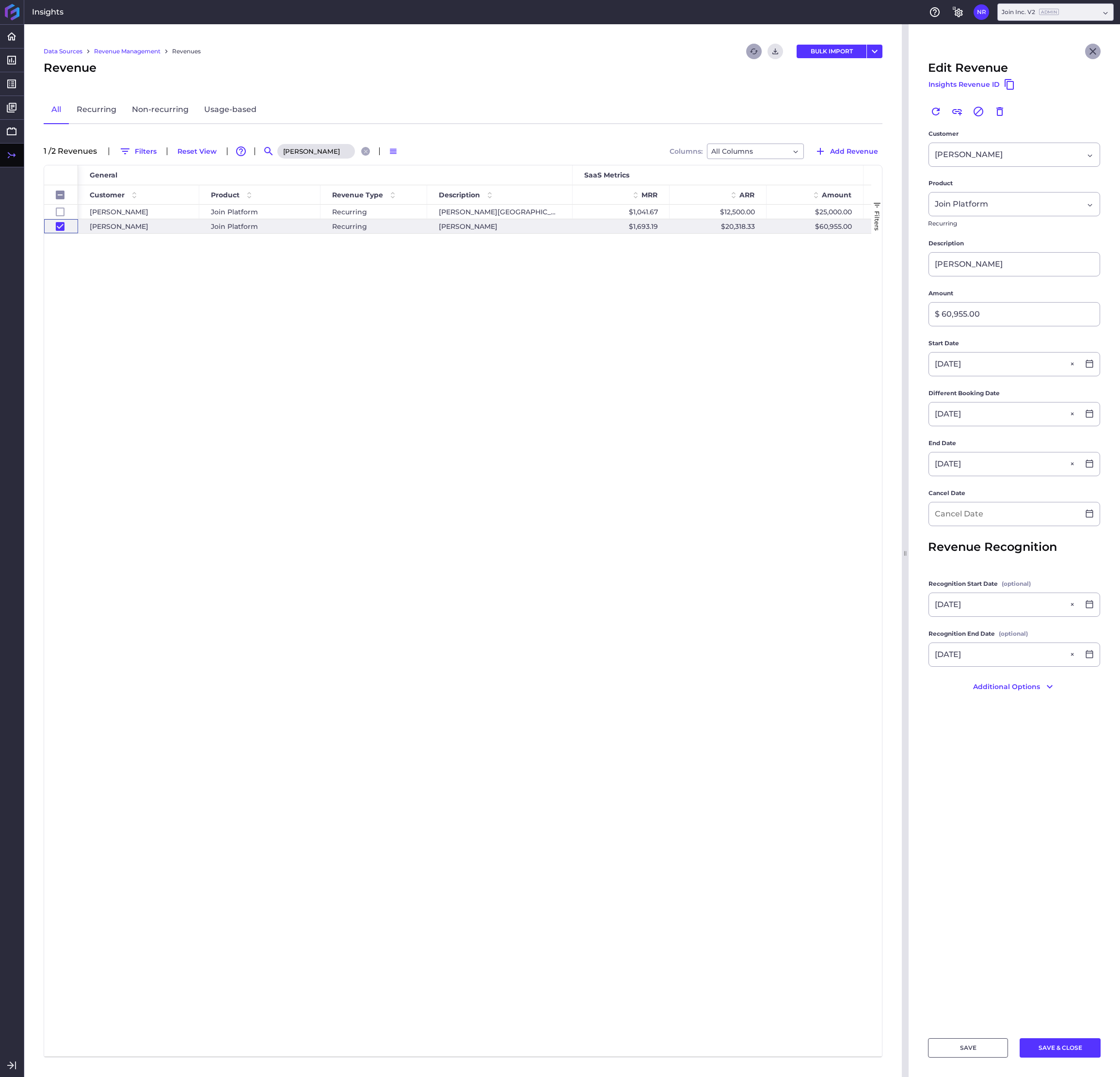
click at [890, 50] on icon "Close" at bounding box center [1092, 50] width 11 height 11
checkbox input "false"
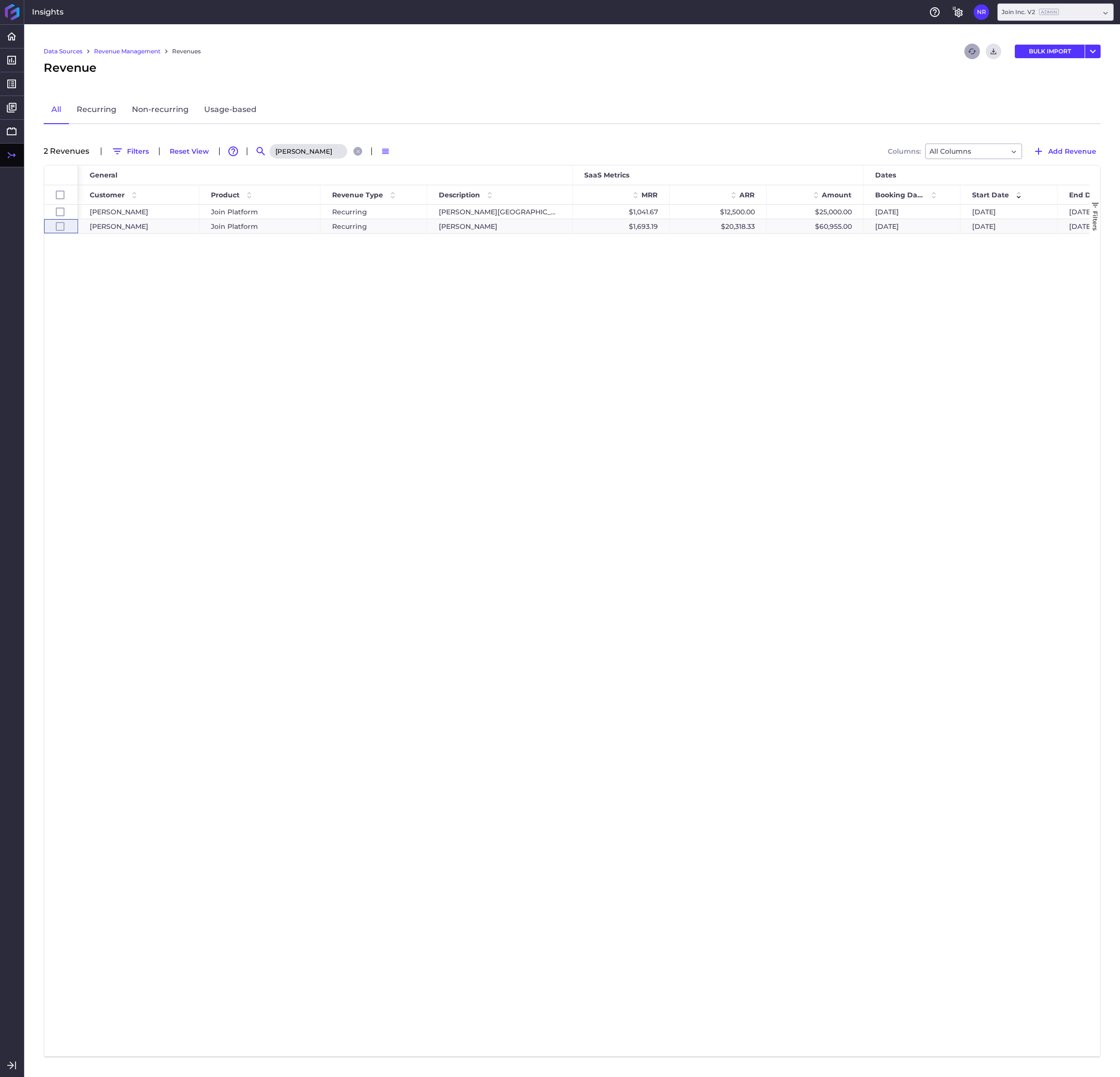
click at [315, 152] on input "[PERSON_NAME]" at bounding box center [308, 151] width 78 height 15
drag, startPoint x: 314, startPoint y: 151, endPoint x: 261, endPoint y: 143, distance: 53.6
click at [270, 144] on input "[PERSON_NAME]" at bounding box center [308, 151] width 78 height 15
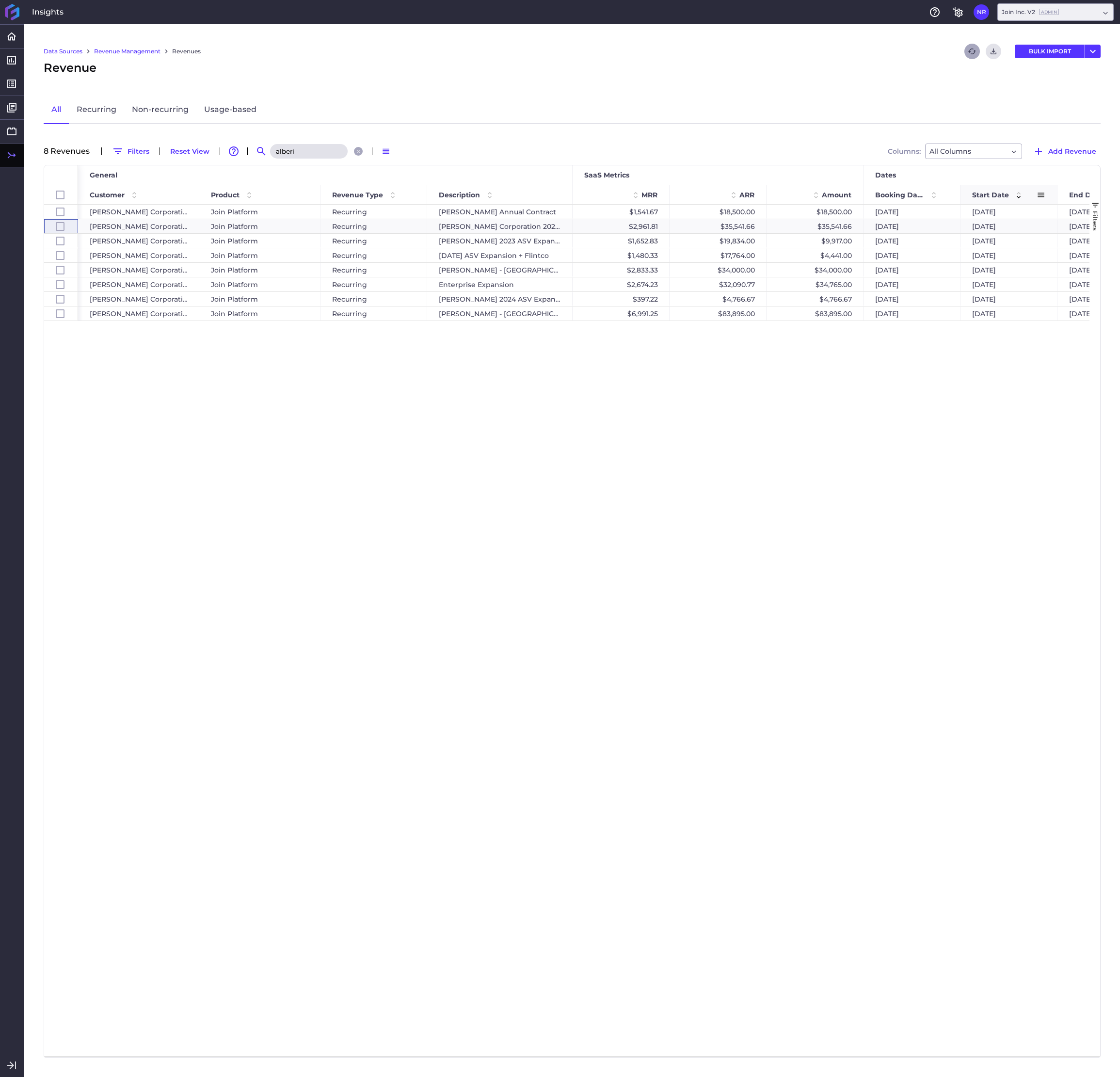
type input "alberi"
click at [890, 192] on span at bounding box center [1018, 194] width 11 height 11
click at [890, 197] on span at bounding box center [1018, 194] width 11 height 11
click at [890, 197] on span at bounding box center [934, 194] width 11 height 11
click at [807, 300] on div "$4,766.67" at bounding box center [814, 299] width 97 height 14
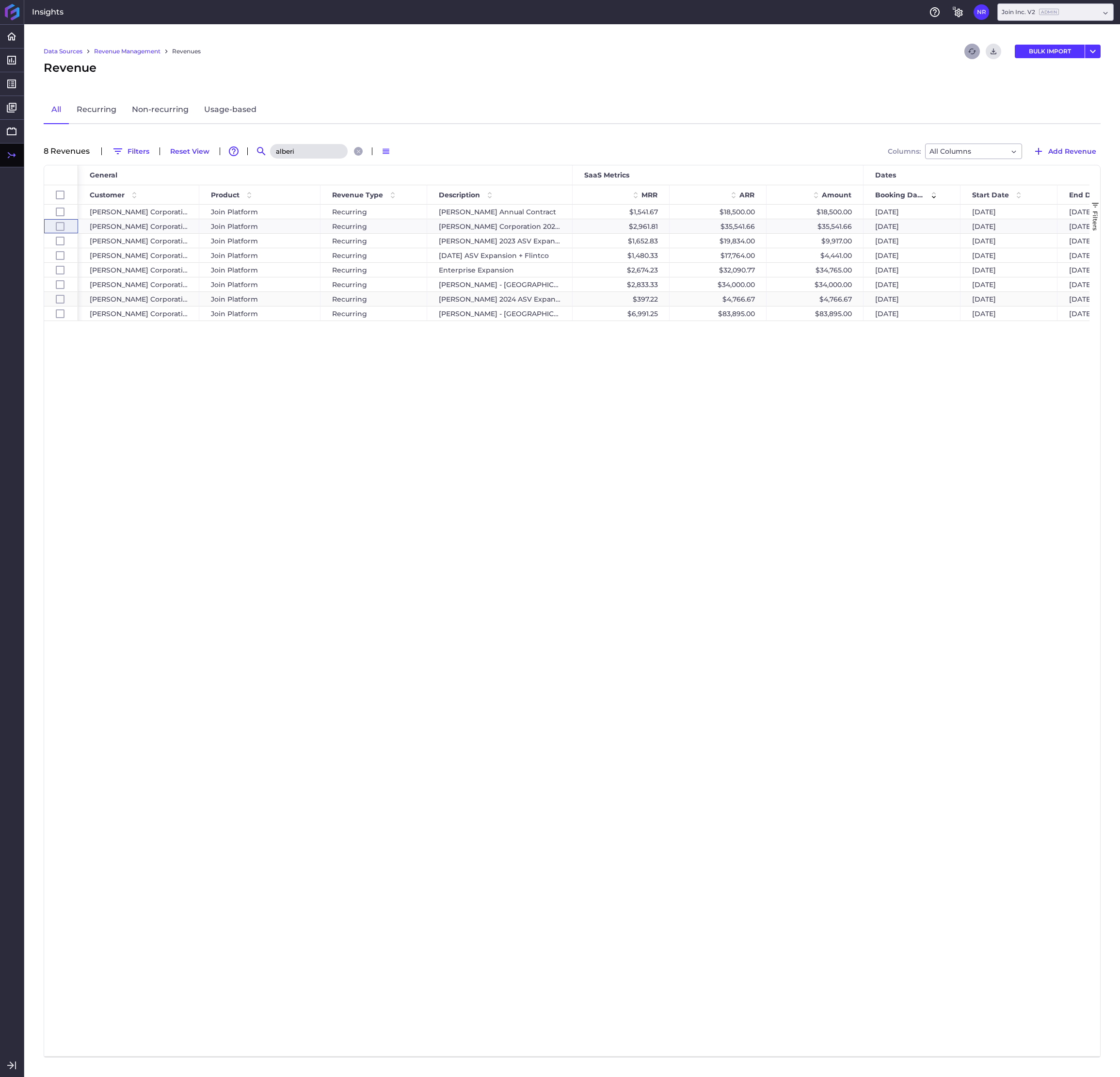
checkbox input "false"
checkbox input "true"
checkbox input "false"
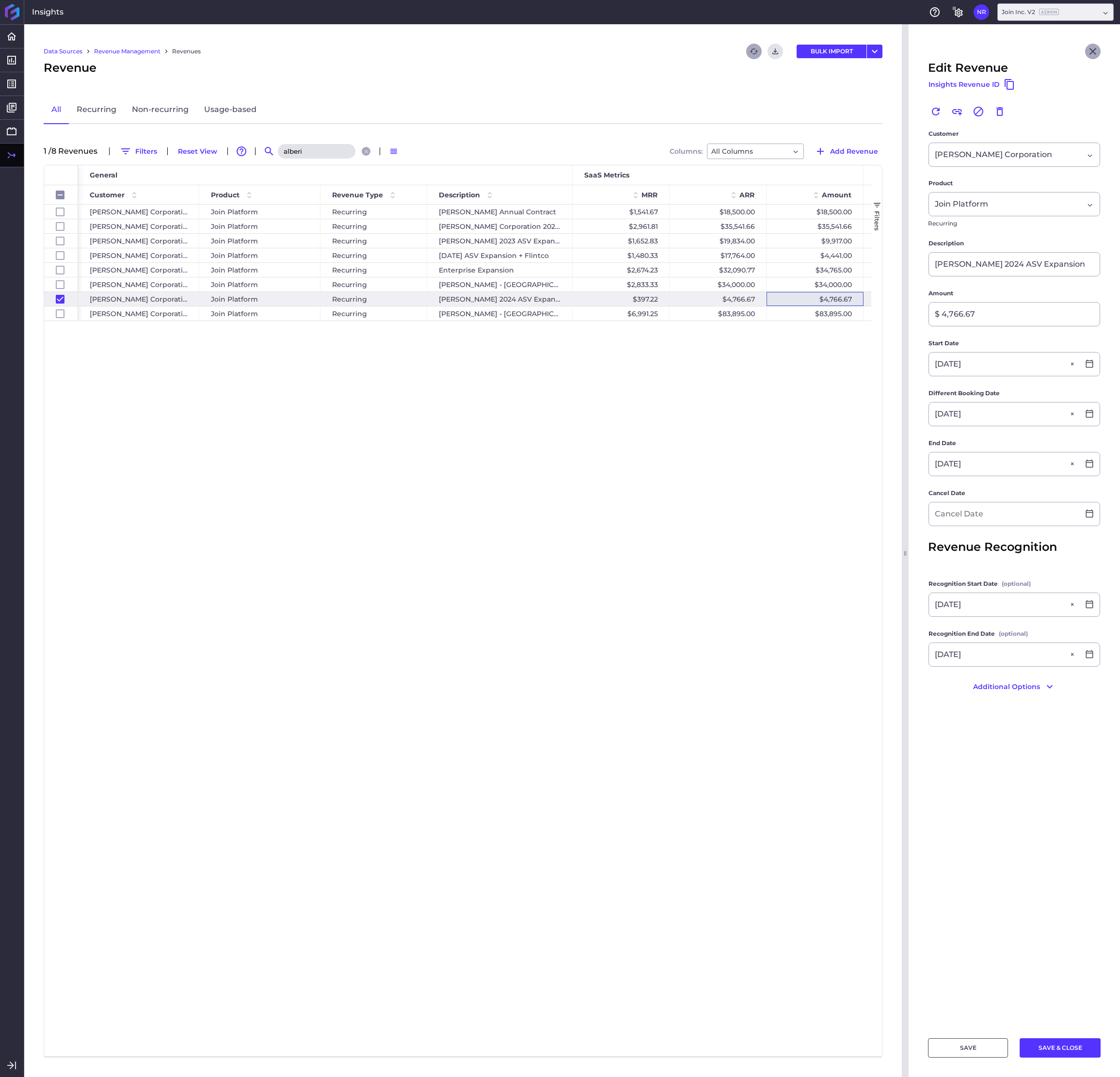
click at [890, 46] on button "Close" at bounding box center [1093, 51] width 16 height 16
checkbox input "false"
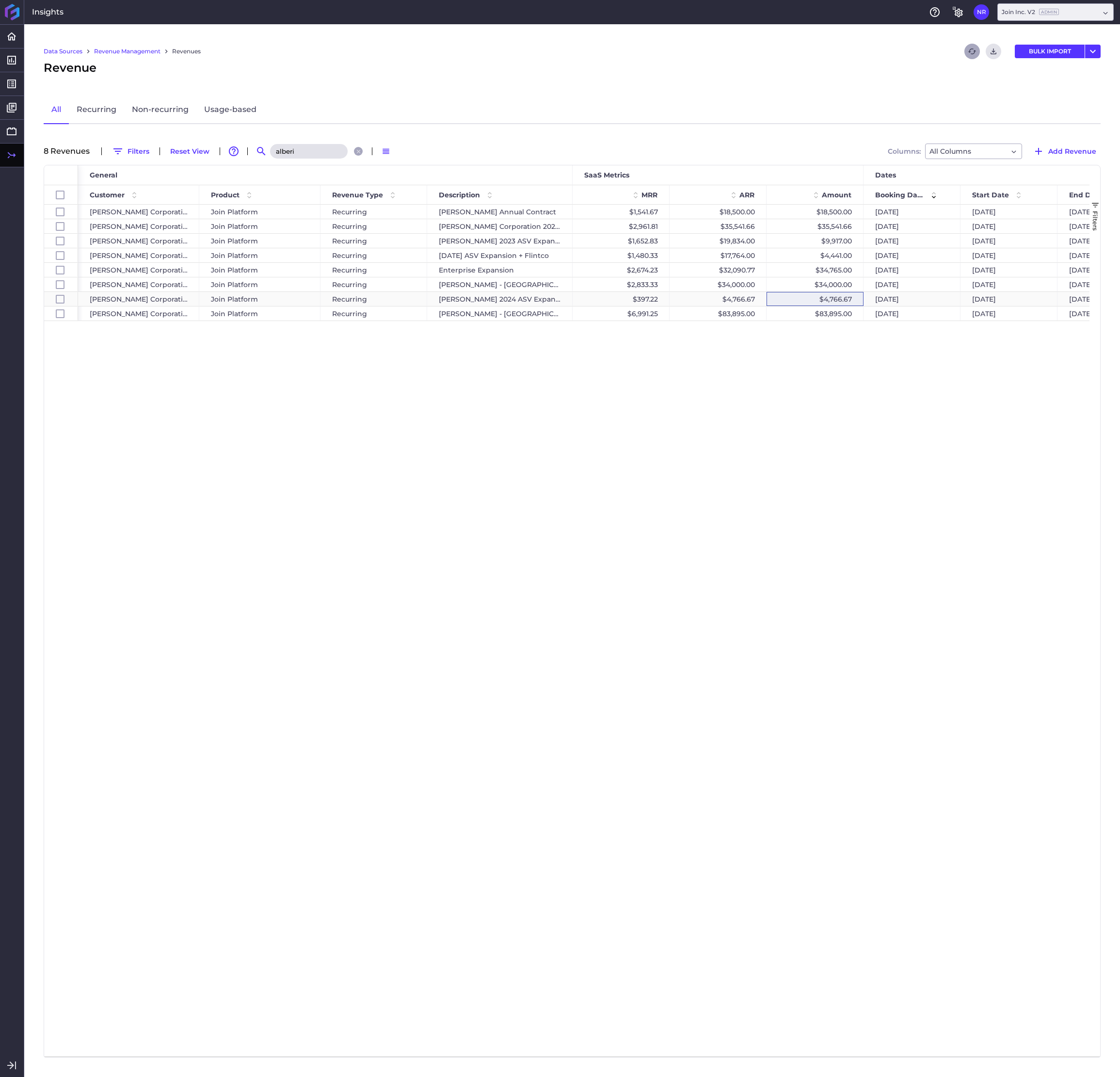
click at [806, 303] on div "$4,766.67" at bounding box center [814, 299] width 97 height 14
checkbox input "false"
checkbox input "true"
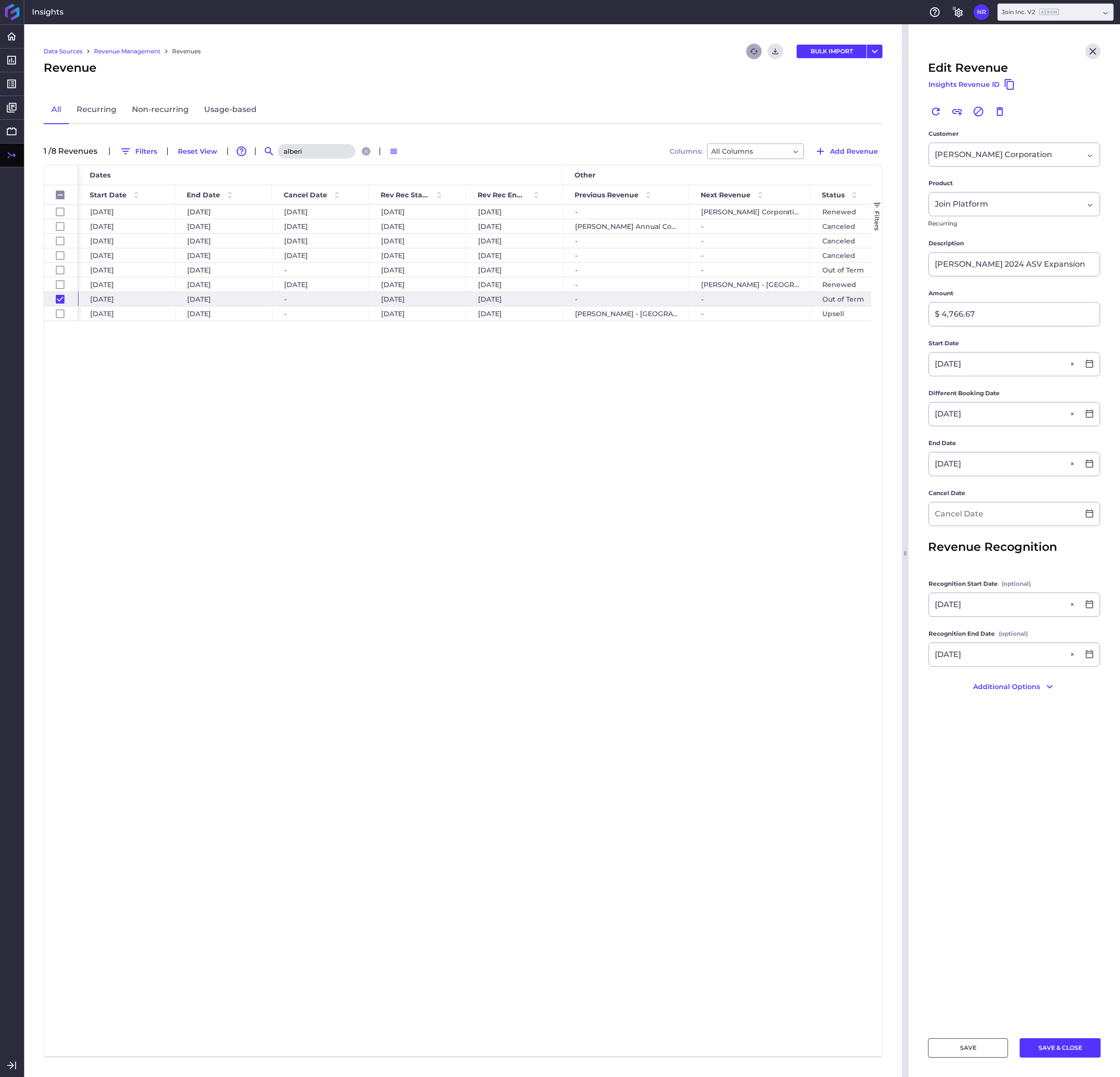
scroll to position [0, 785]
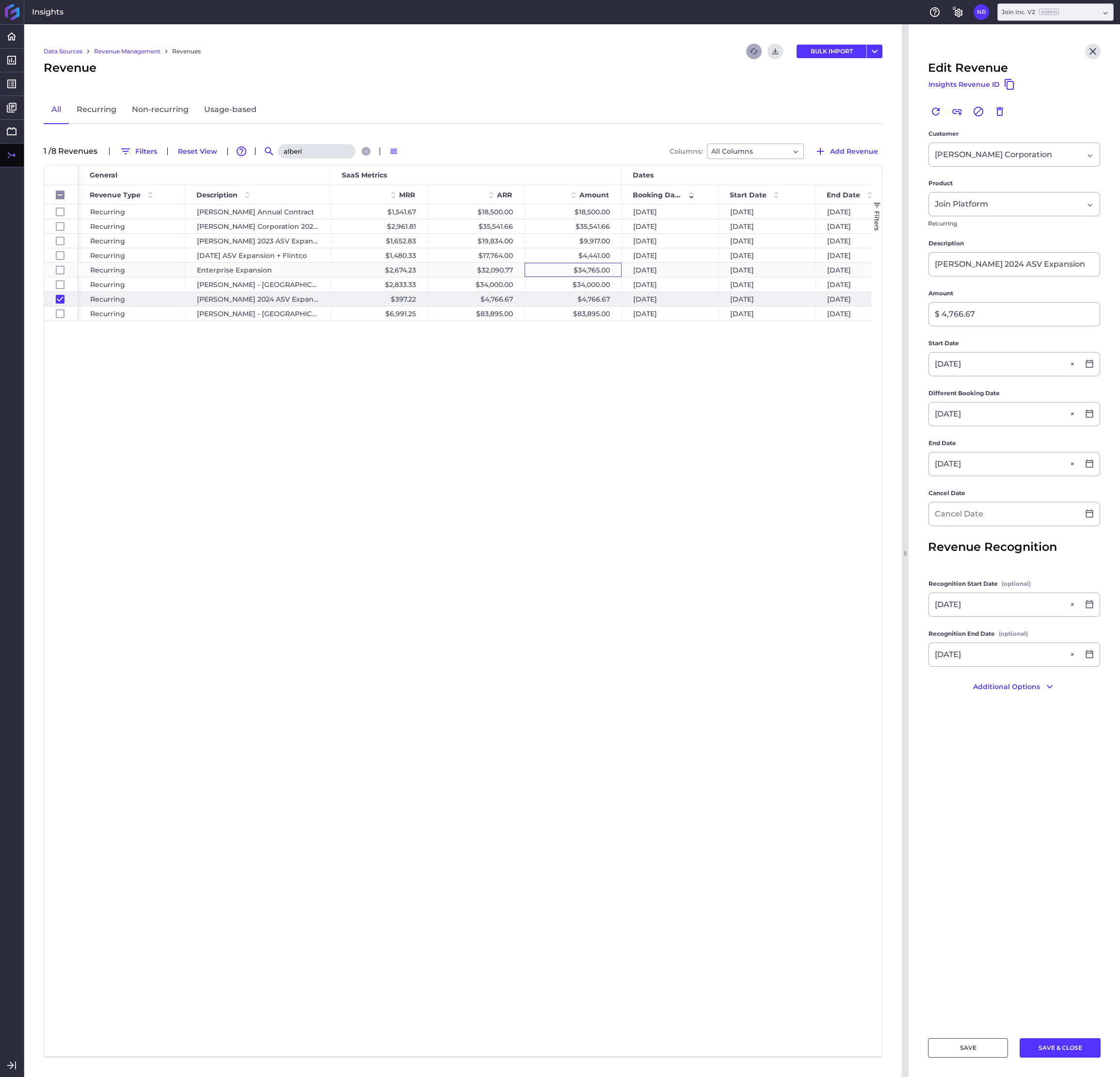
click at [559, 271] on div "$34,765.00" at bounding box center [572, 270] width 97 height 14
checkbox input "false"
checkbox input "true"
checkbox input "false"
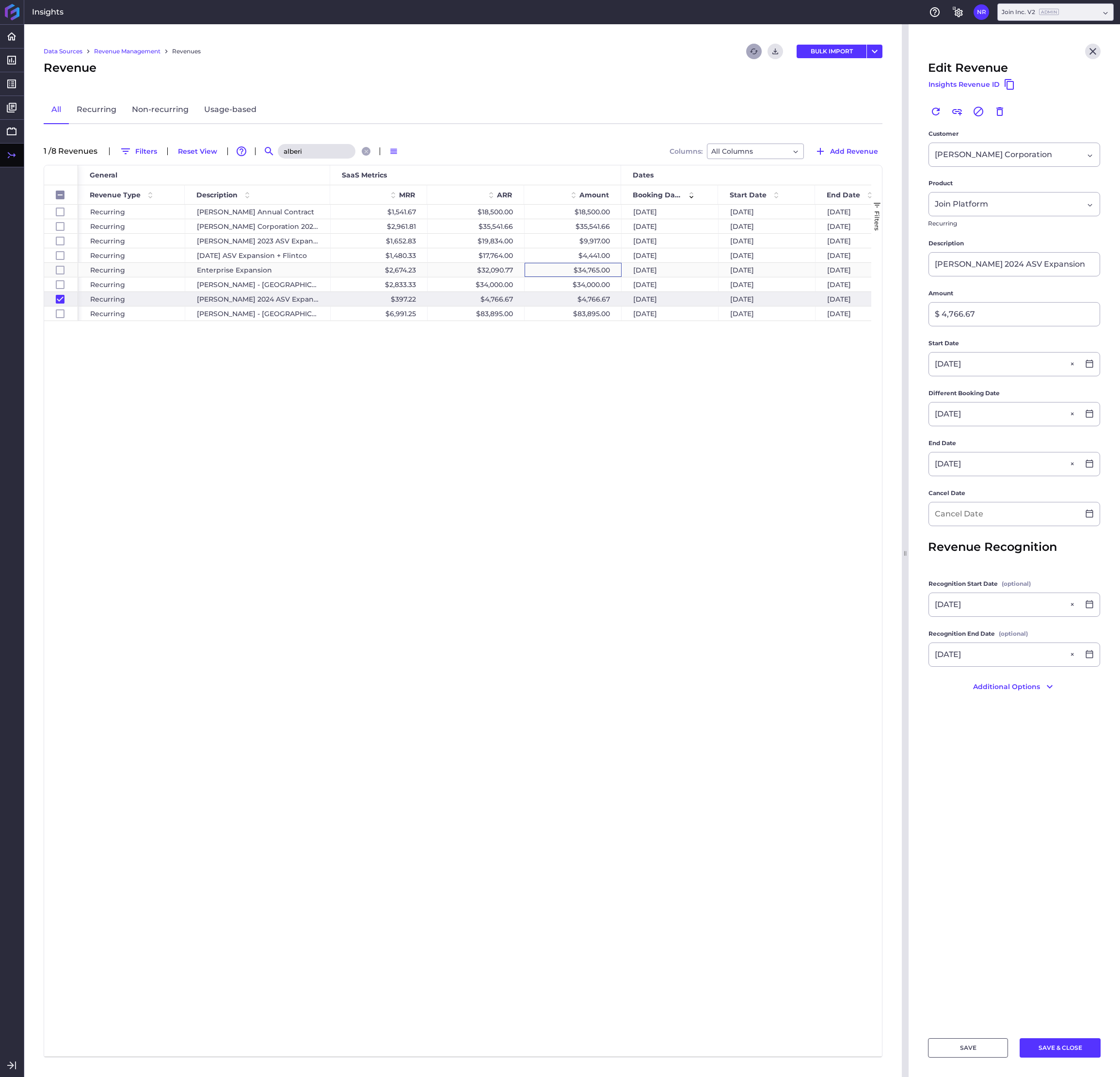
type input "Enterprise Expansion"
type input "$ 34,765.00"
type input "[DATE]"
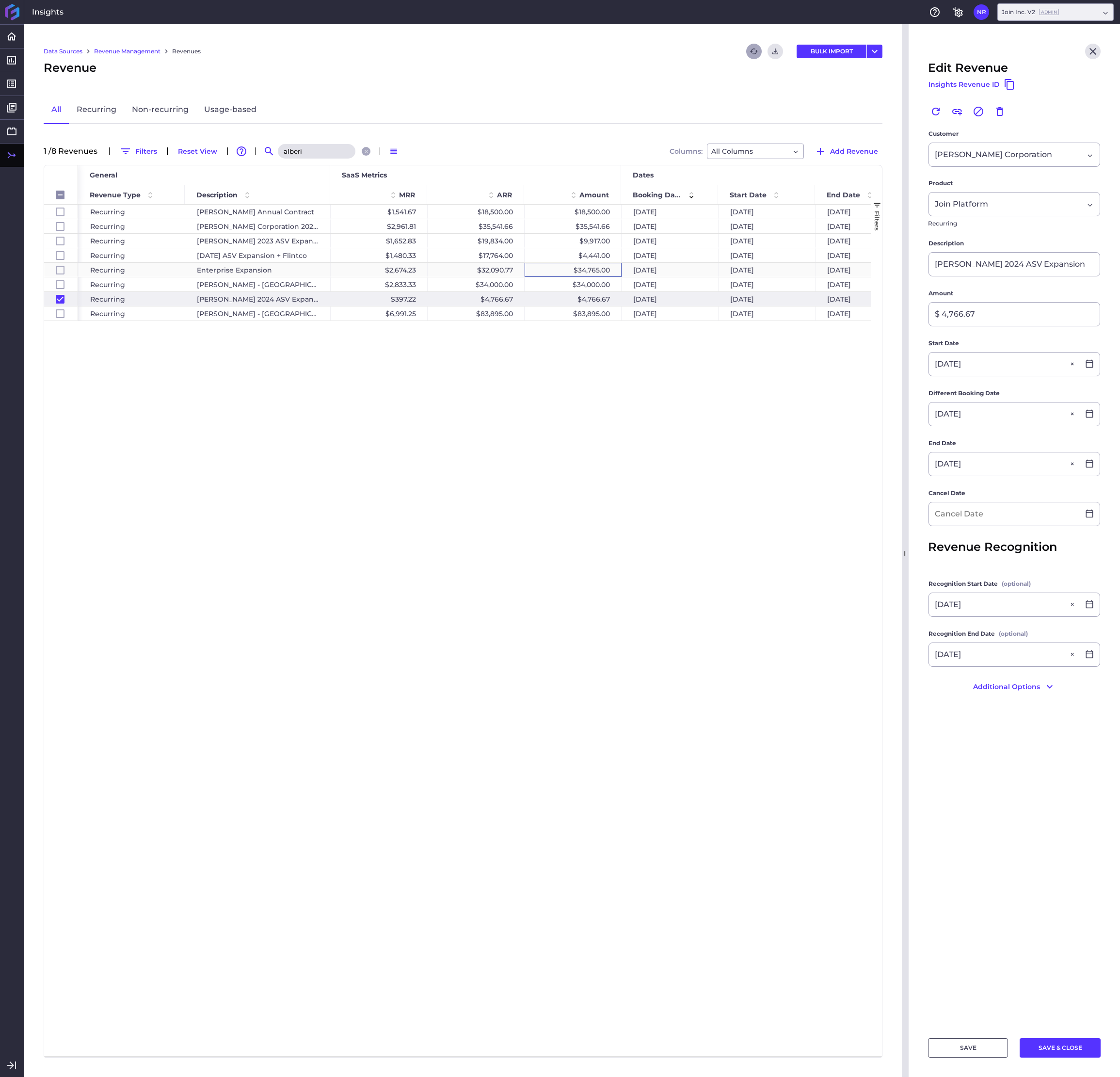
type input "[DATE]"
click at [890, 48] on icon "Close" at bounding box center [1092, 50] width 11 height 11
checkbox input "false"
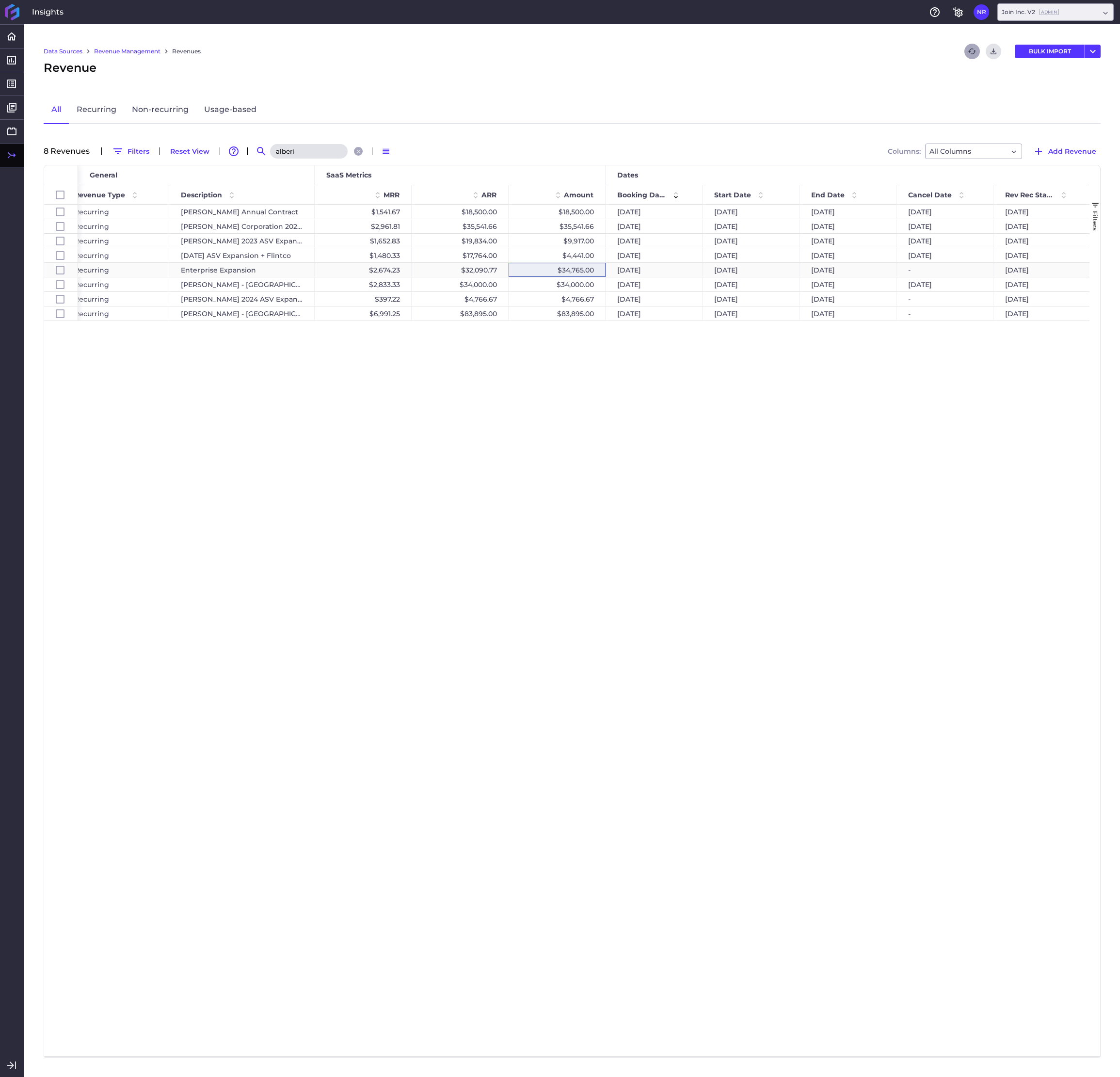
scroll to position [0, 263]
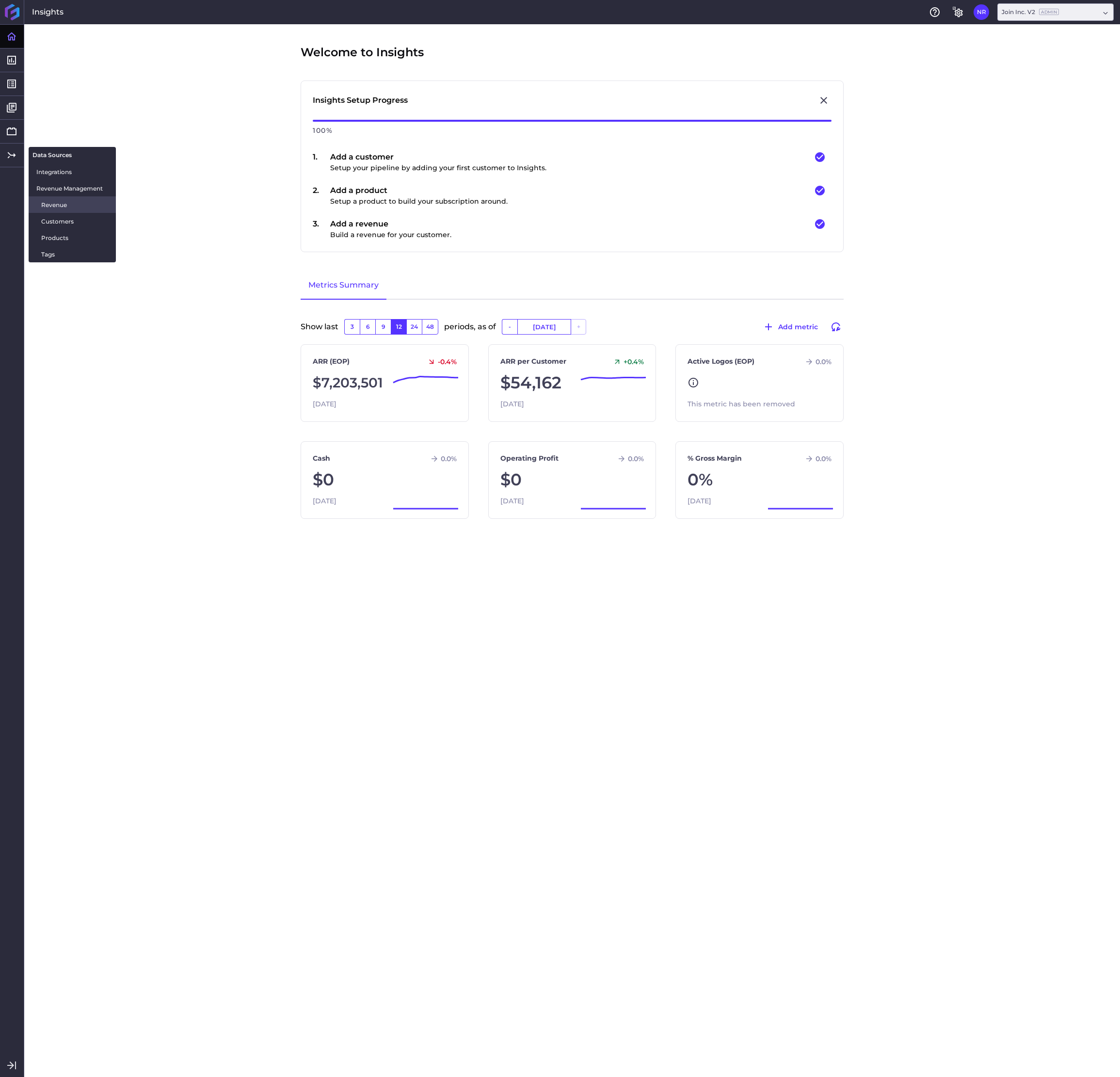
click at [51, 203] on span "Revenue" at bounding box center [74, 205] width 67 height 10
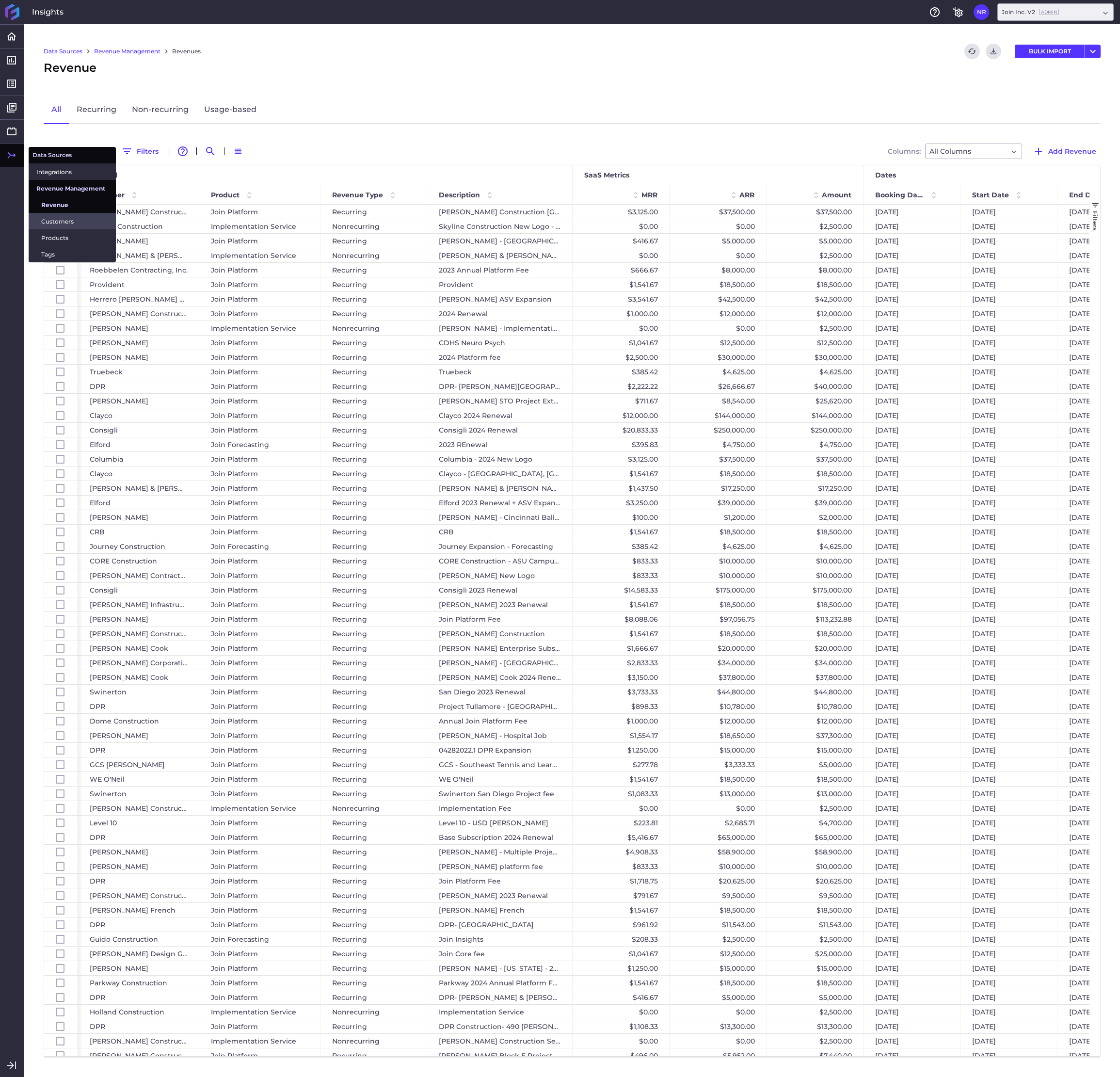
click at [73, 225] on span "Customers" at bounding box center [74, 221] width 67 height 10
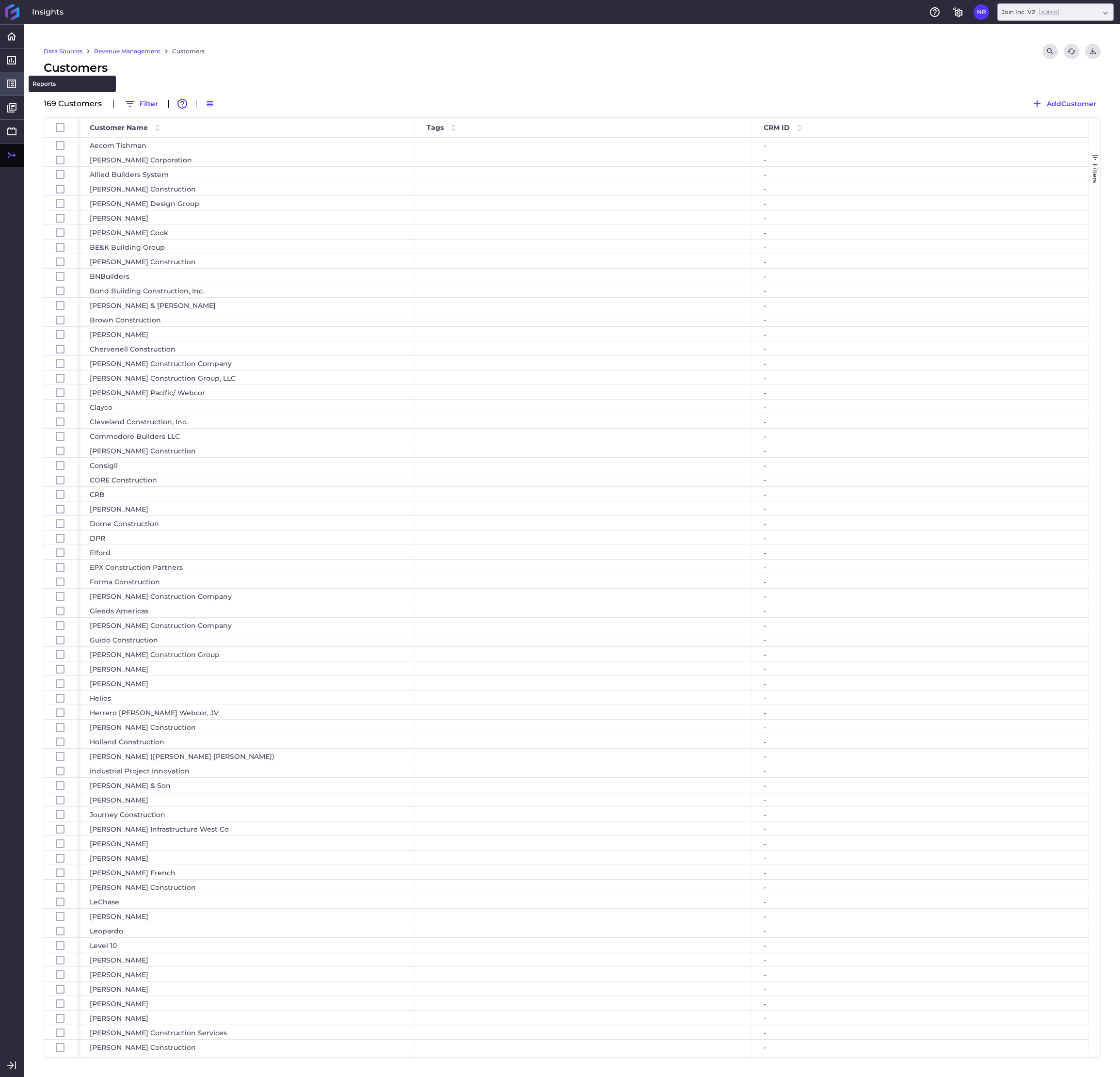
click at [14, 82] on icon at bounding box center [11, 84] width 9 height 9
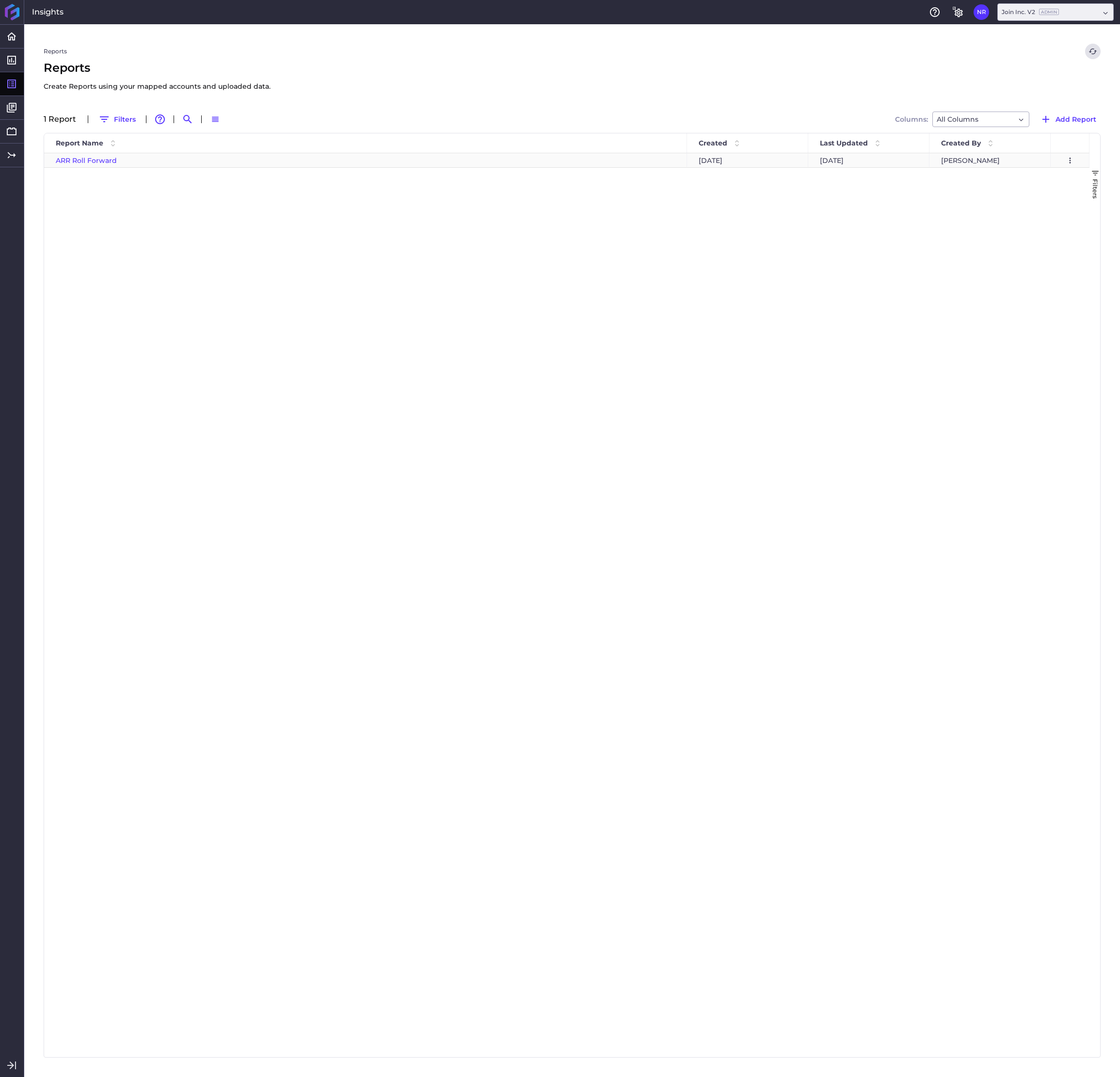
click at [91, 165] on span "ARR Roll Forward" at bounding box center [86, 160] width 61 height 9
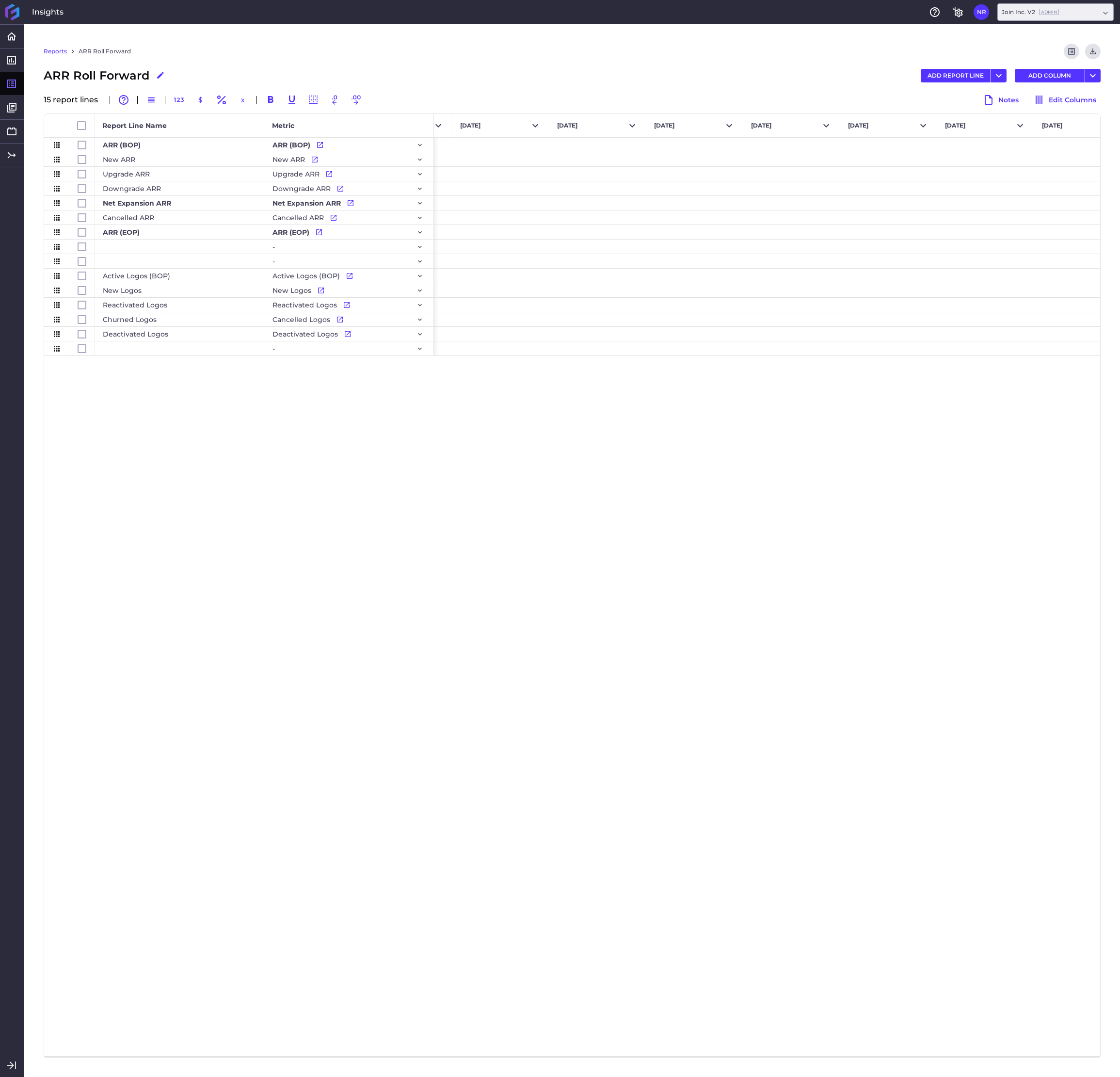
scroll to position [0, 7189]
